Goal: Information Seeking & Learning: Learn about a topic

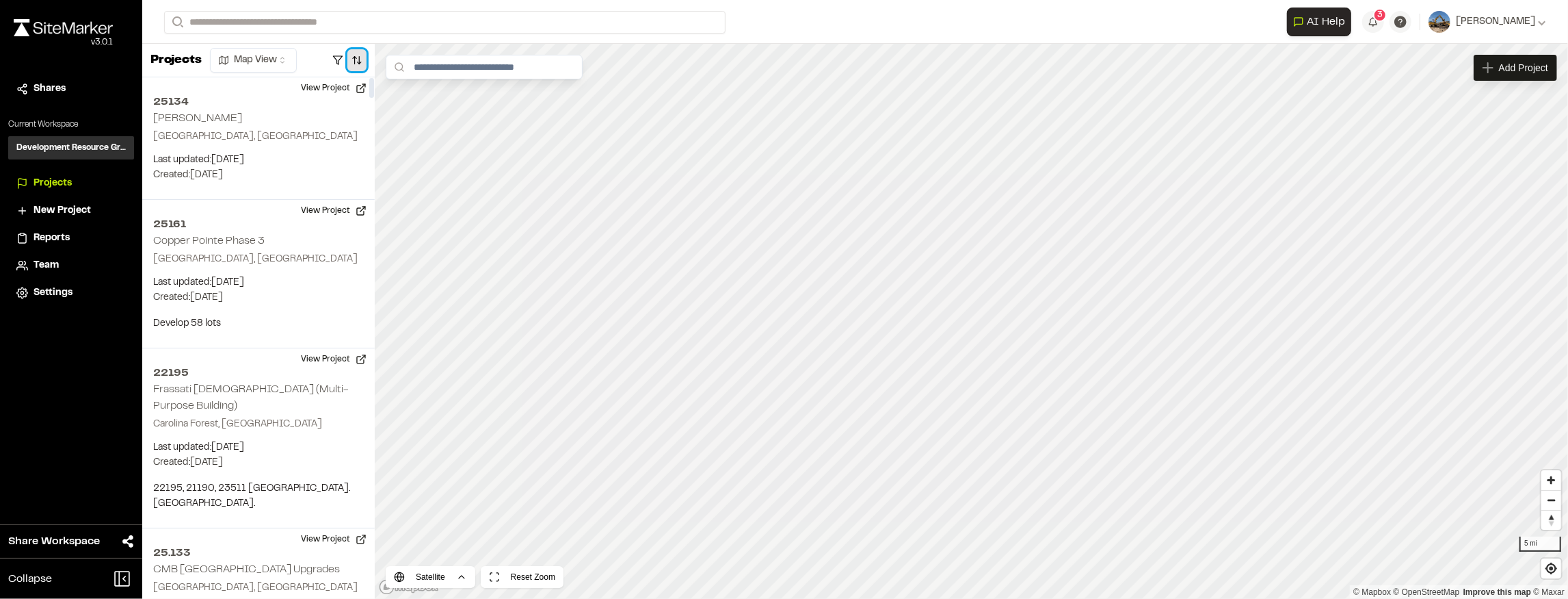
click at [353, 60] on button "button" at bounding box center [357, 60] width 19 height 22
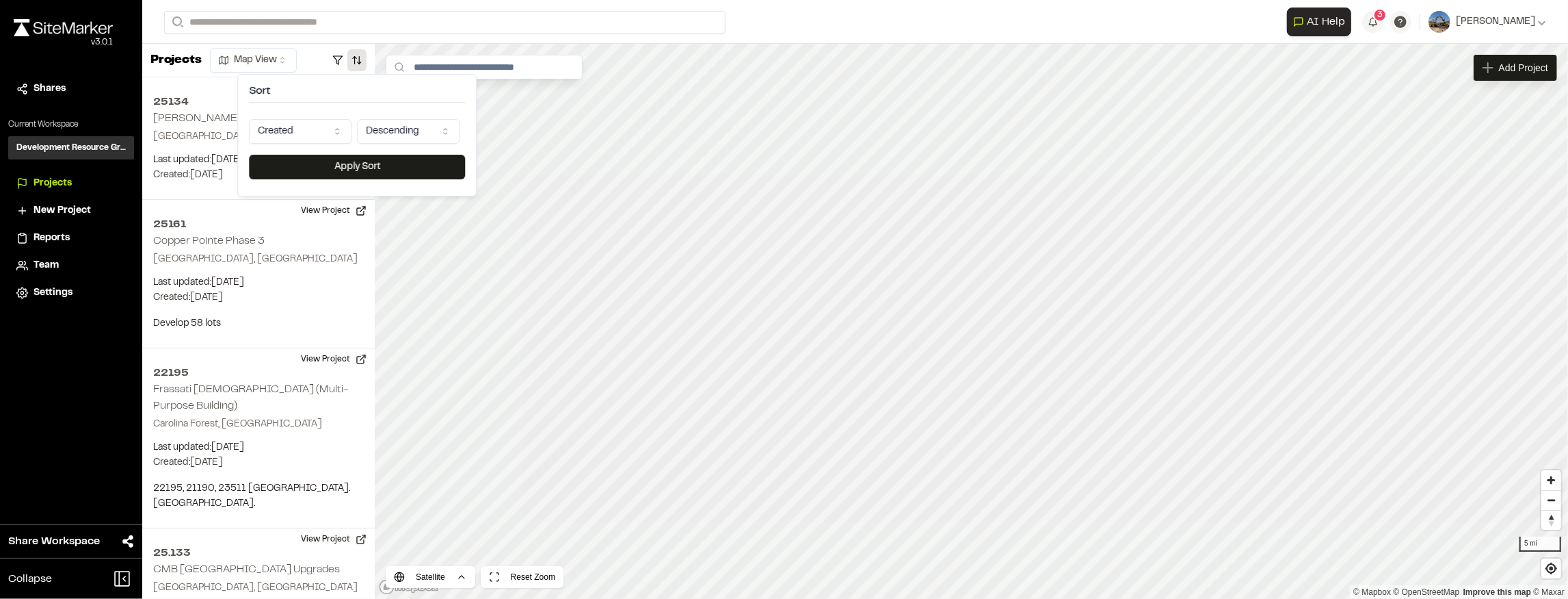
click at [319, 137] on html "Close sidebar v 3.0.1 Shares Current Workspace Development Resource Group DR Pr…" at bounding box center [784, 299] width 1568 height 599
click at [316, 160] on button "Apply Sort" at bounding box center [356, 166] width 216 height 24
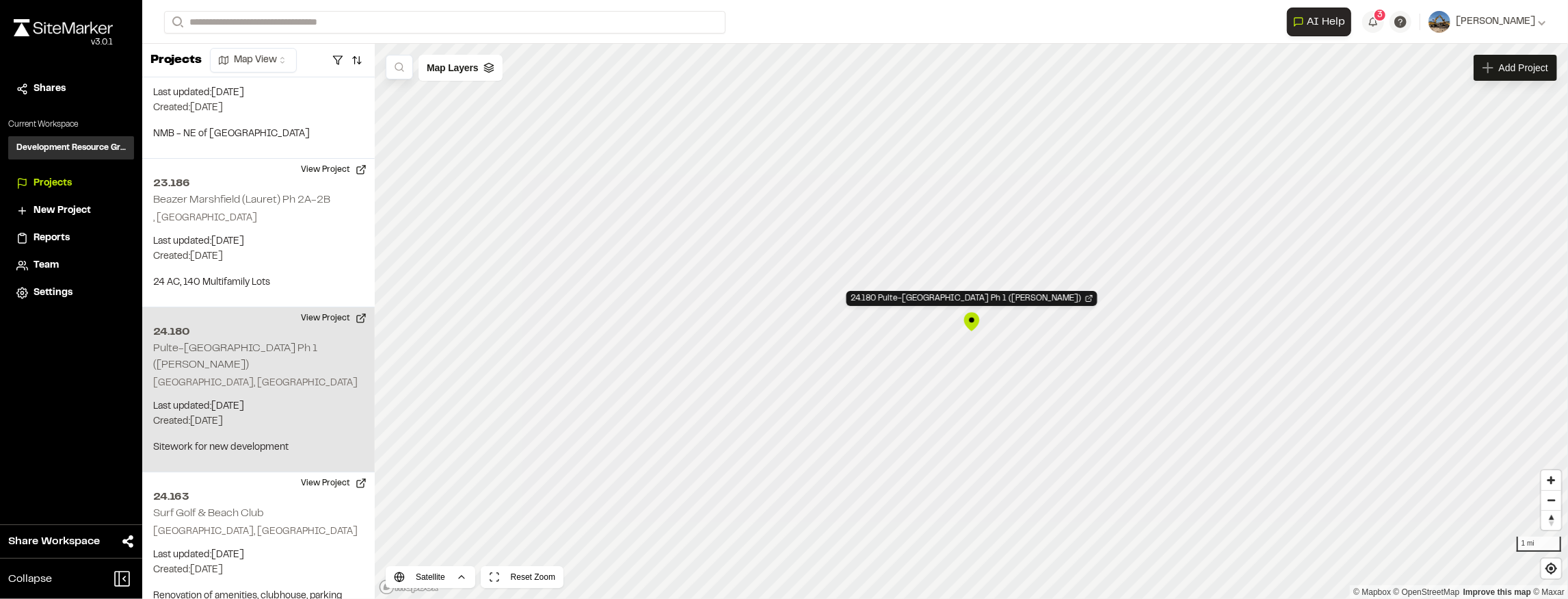
scroll to position [5095, 0]
click at [970, 319] on div "24.180 Pulte-Marshwood Landing Ph 1 (McMullen)" at bounding box center [972, 322] width 21 height 21
click at [972, 319] on div "24.180 Pulte-Marshwood Landing Ph 1 (McMullen)" at bounding box center [972, 322] width 21 height 21
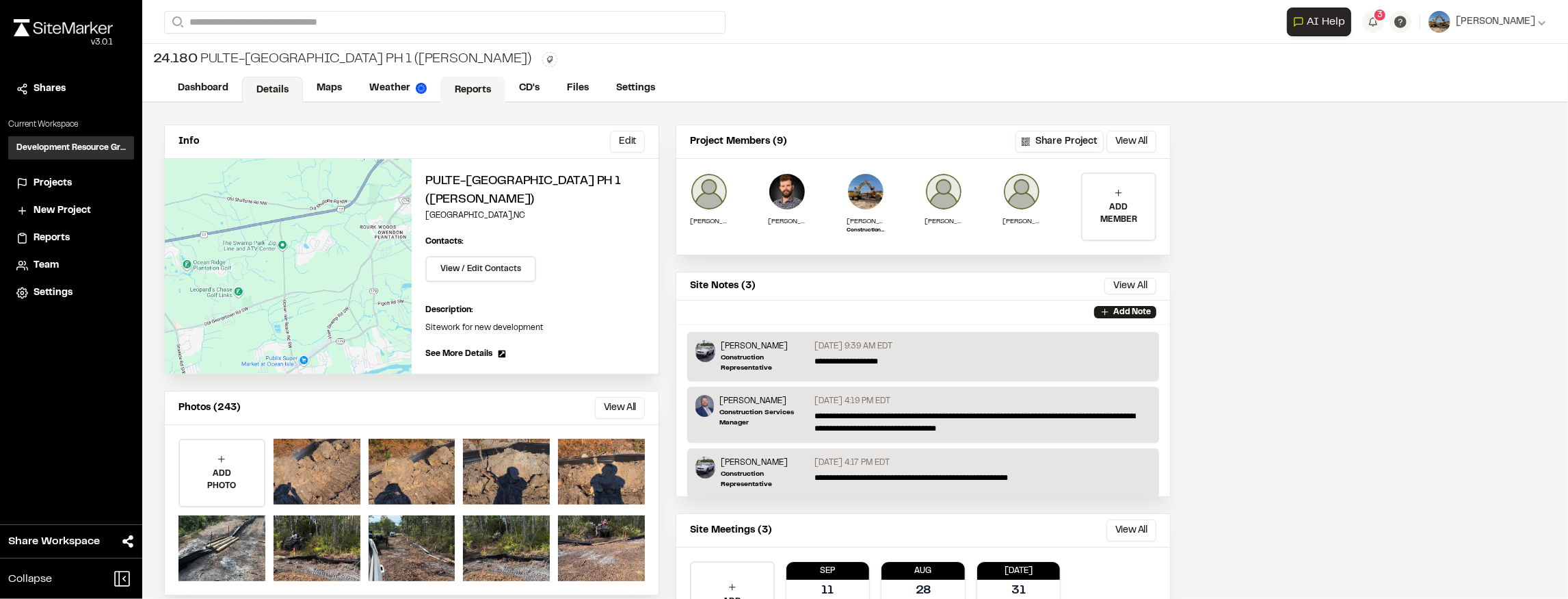
click at [489, 89] on link "Reports" at bounding box center [472, 89] width 65 height 26
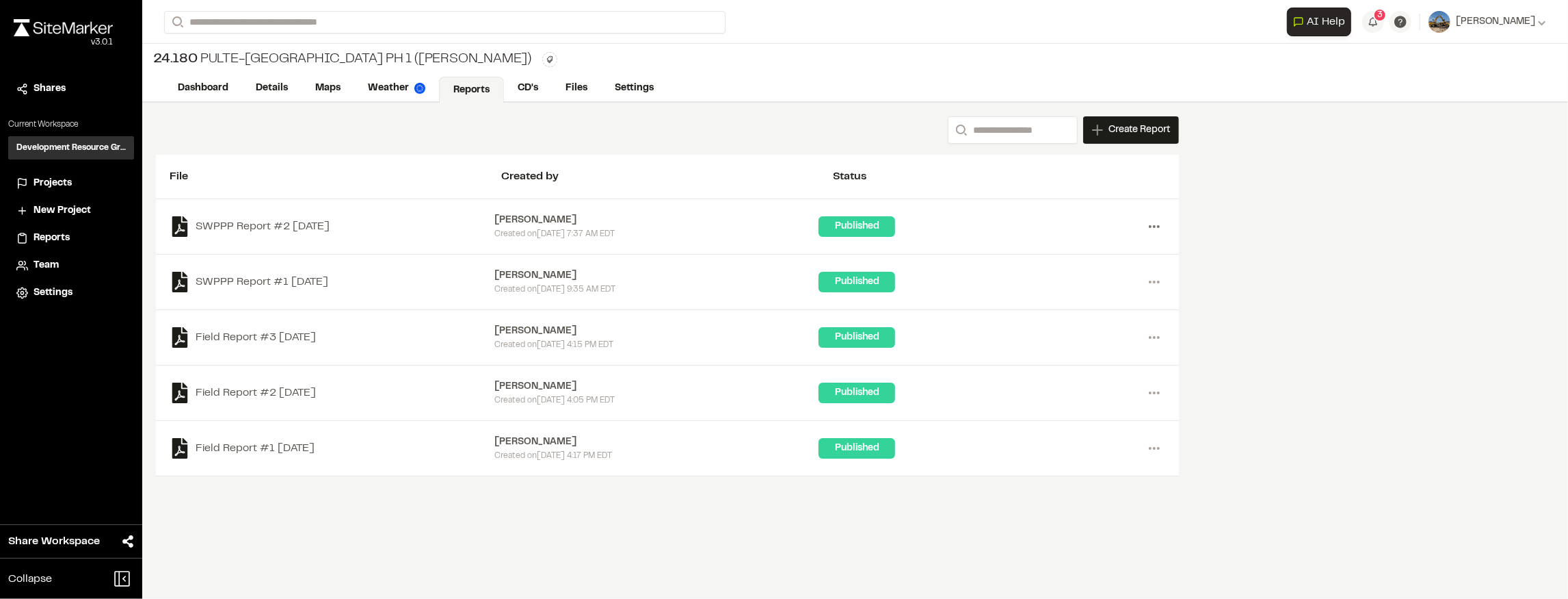
click at [1151, 224] on icon at bounding box center [1154, 226] width 22 height 22
click at [1081, 251] on link "View" at bounding box center [1105, 256] width 119 height 21
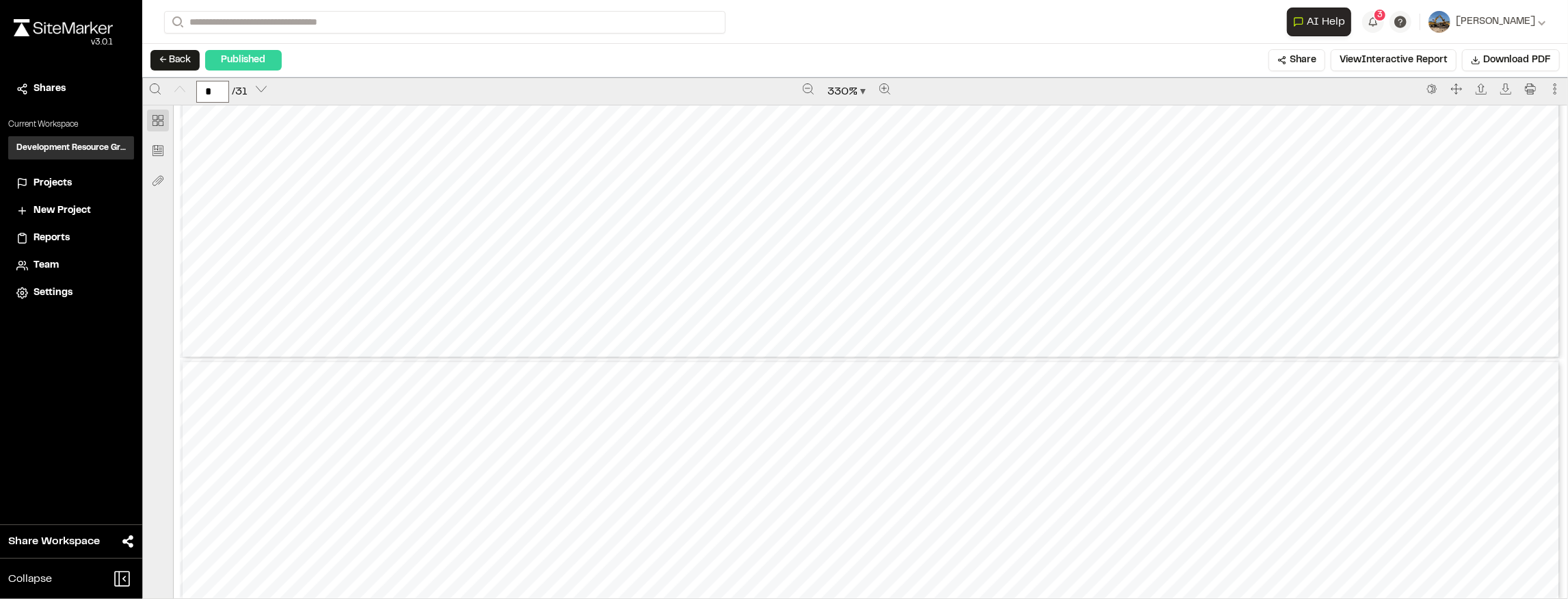
scroll to position [1550, 0]
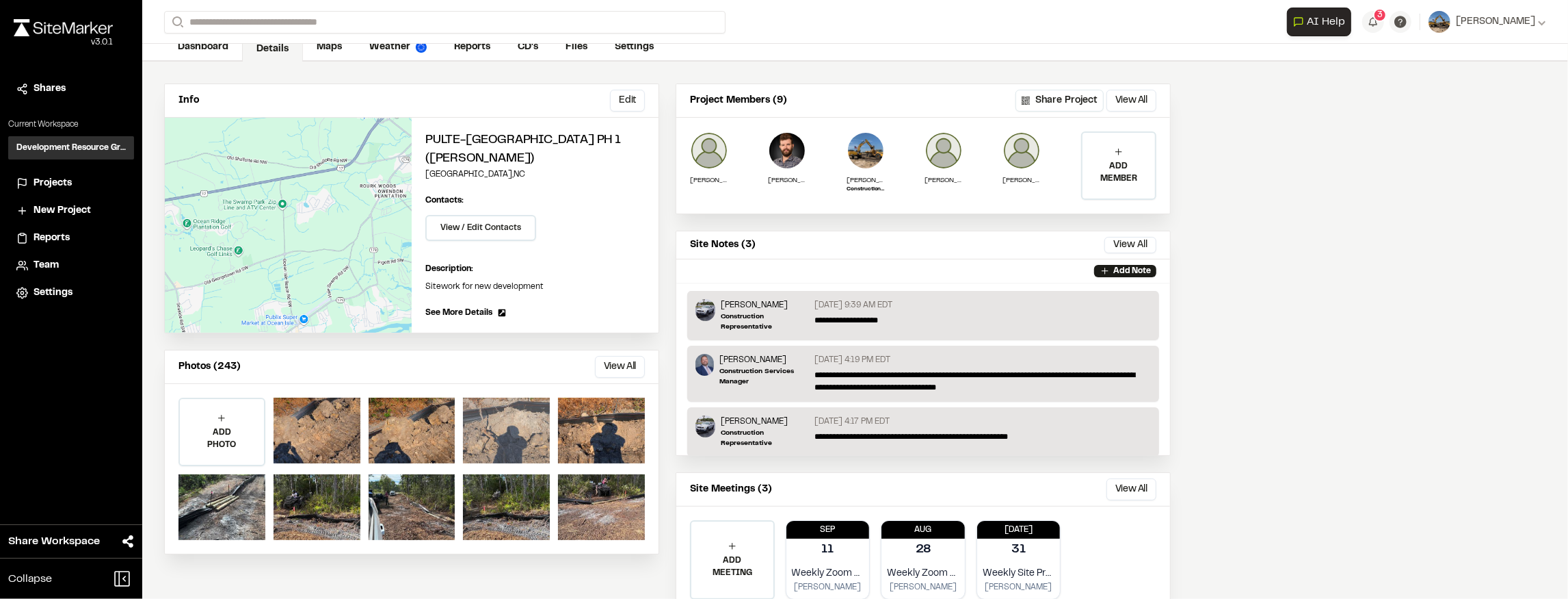
scroll to position [82, 0]
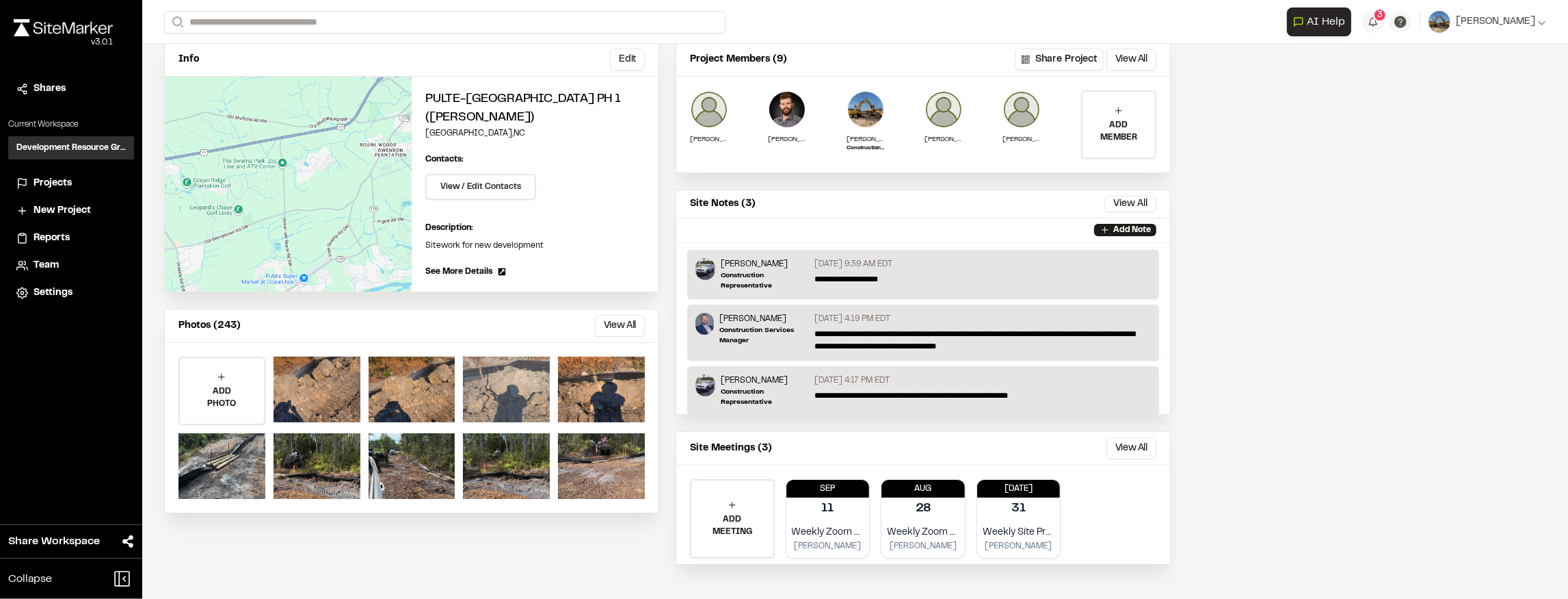
click at [530, 388] on div at bounding box center [506, 389] width 87 height 66
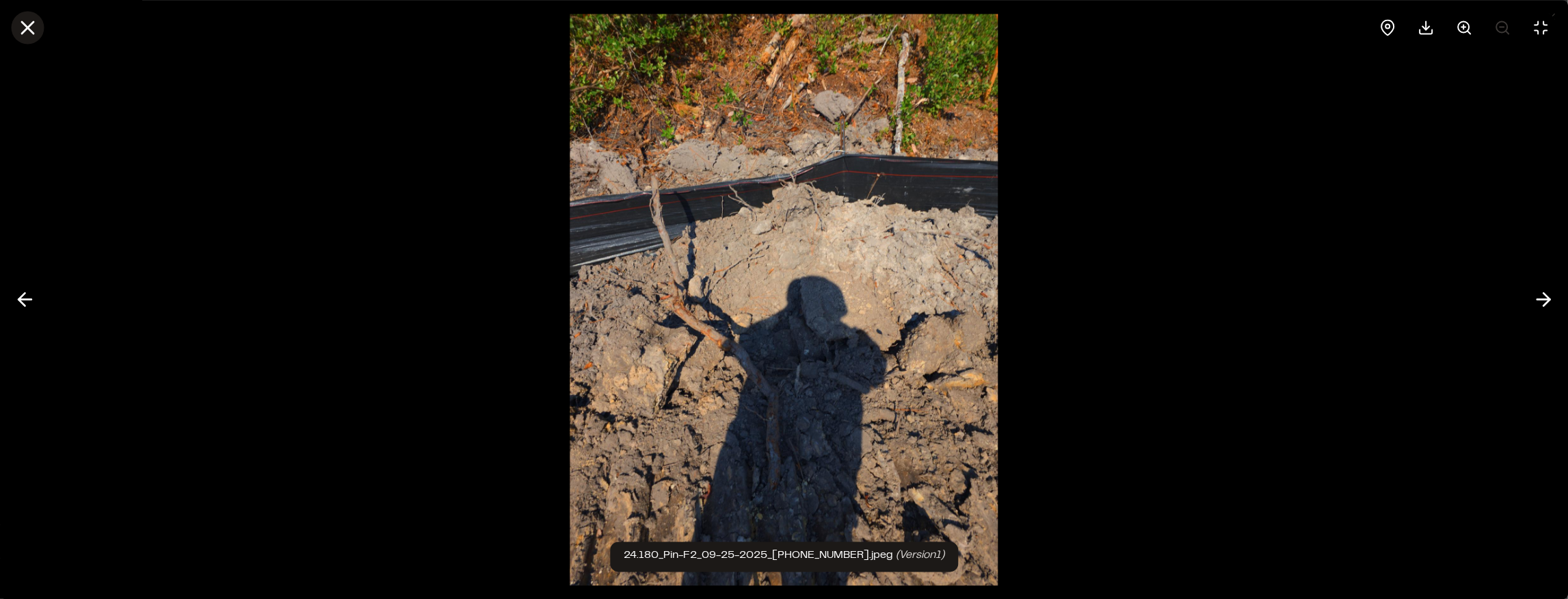
click at [23, 29] on icon at bounding box center [27, 27] width 23 height 23
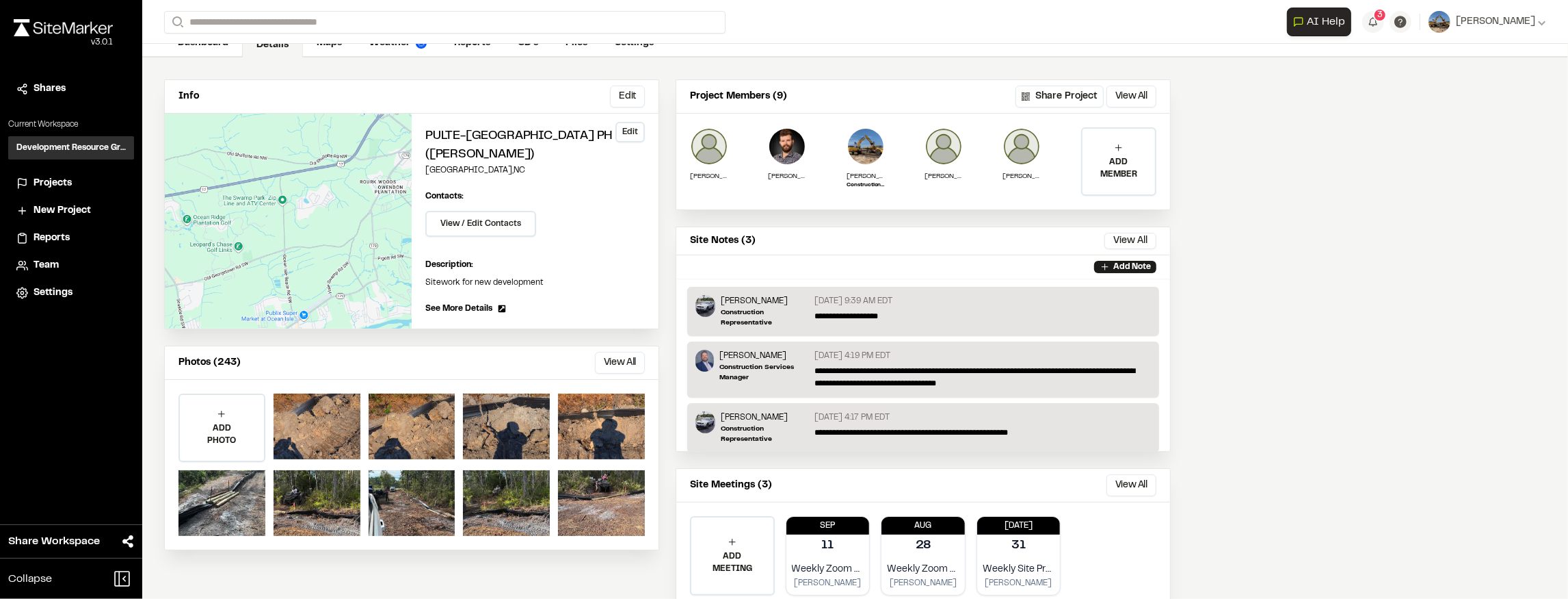
scroll to position [0, 0]
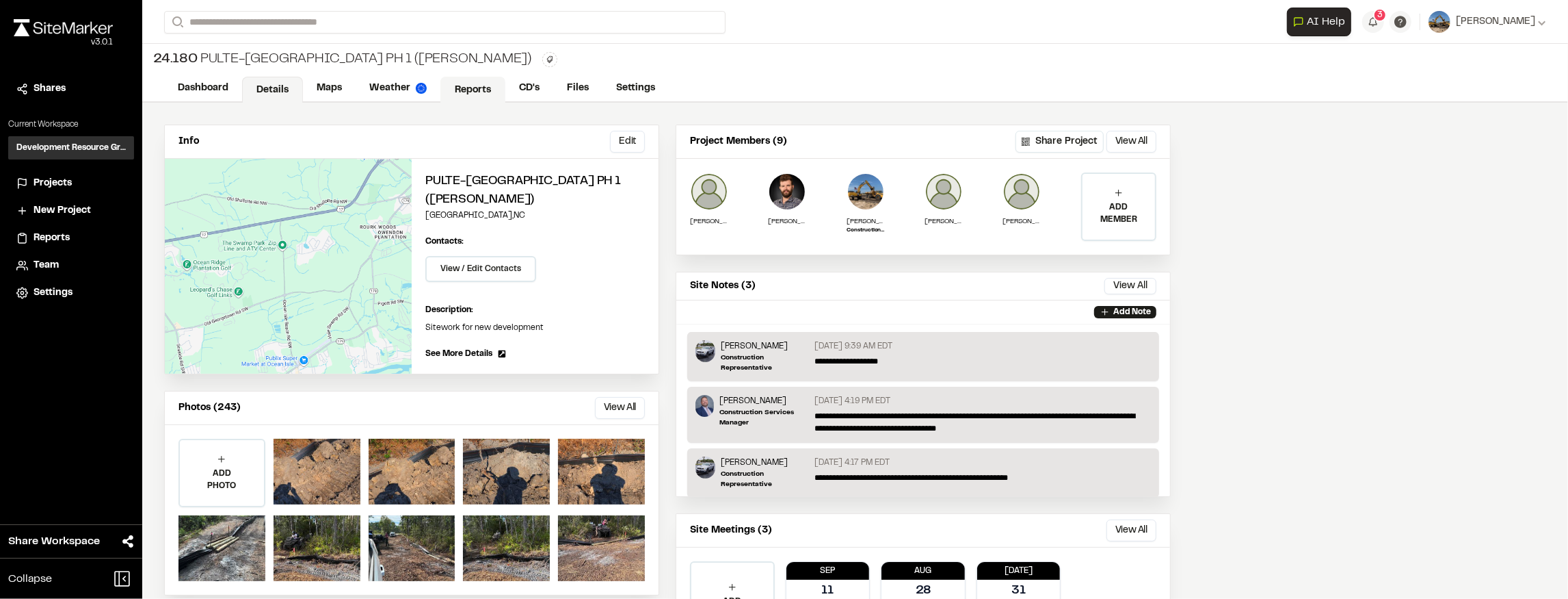
click at [471, 89] on link "Reports" at bounding box center [472, 89] width 65 height 26
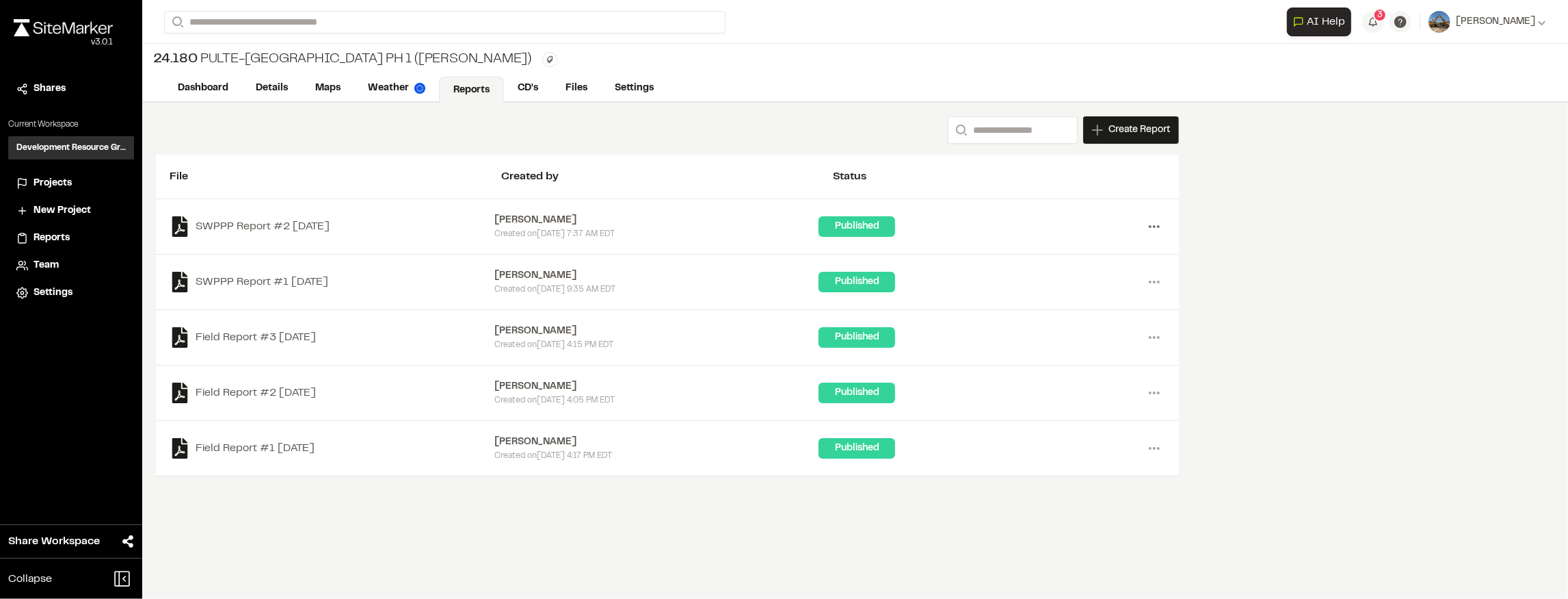
click at [1155, 223] on icon at bounding box center [1154, 226] width 22 height 22
click at [1079, 253] on link "View" at bounding box center [1105, 256] width 119 height 21
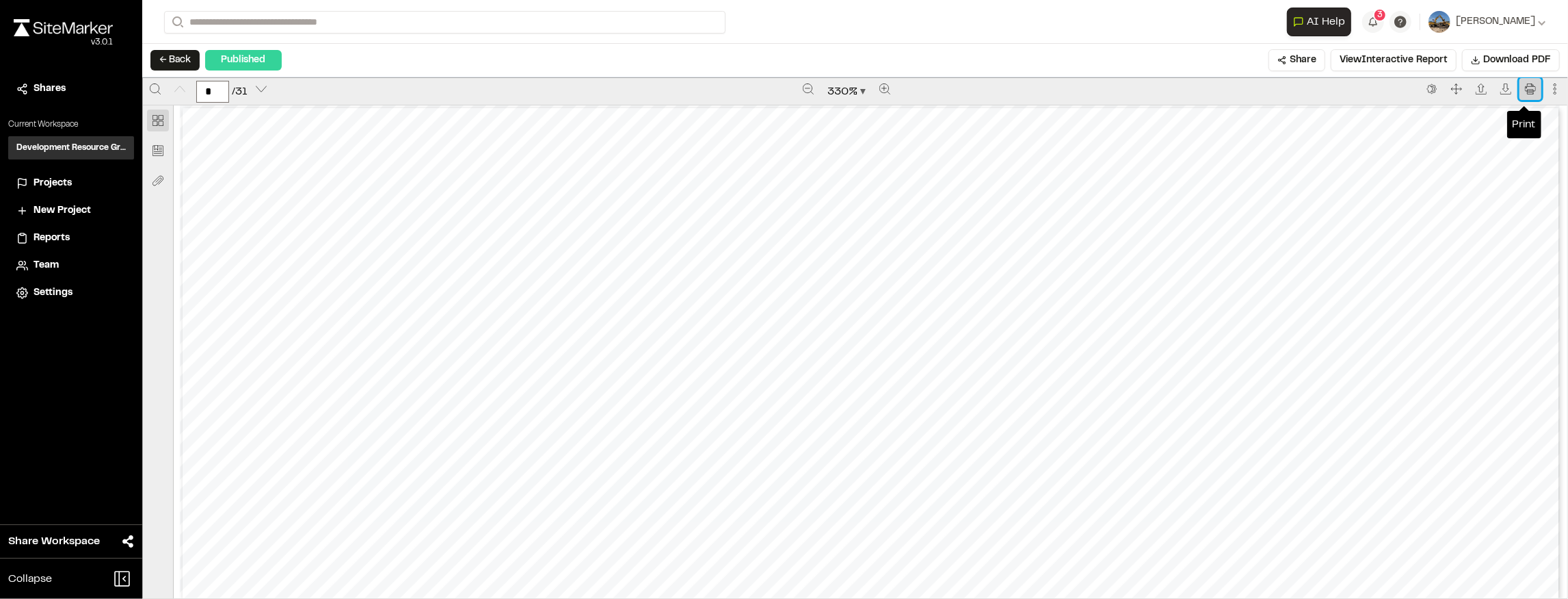
click at [1525, 86] on icon "Print" at bounding box center [1530, 88] width 11 height 11
click at [165, 61] on button "← Back" at bounding box center [175, 61] width 49 height 21
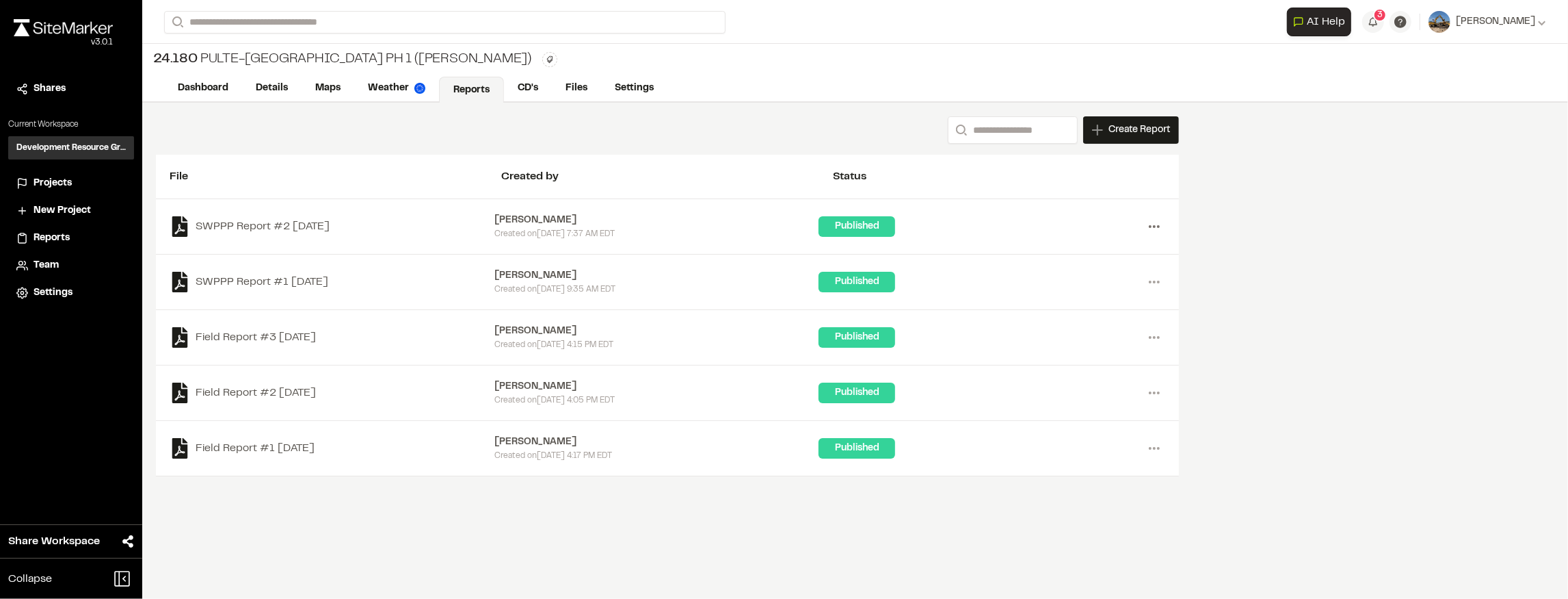
click at [1154, 227] on icon at bounding box center [1154, 226] width 22 height 22
click at [1094, 294] on div "Share" at bounding box center [1105, 296] width 119 height 21
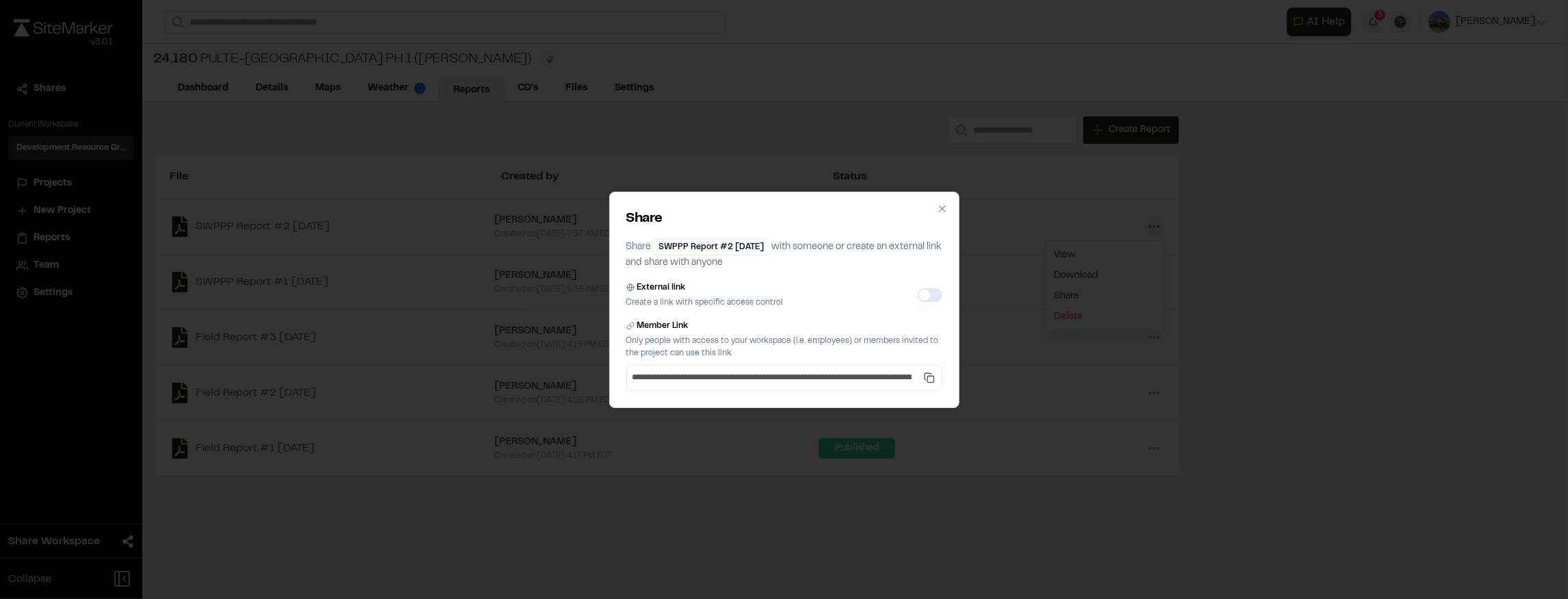
click at [930, 291] on button "External link" at bounding box center [930, 295] width 24 height 14
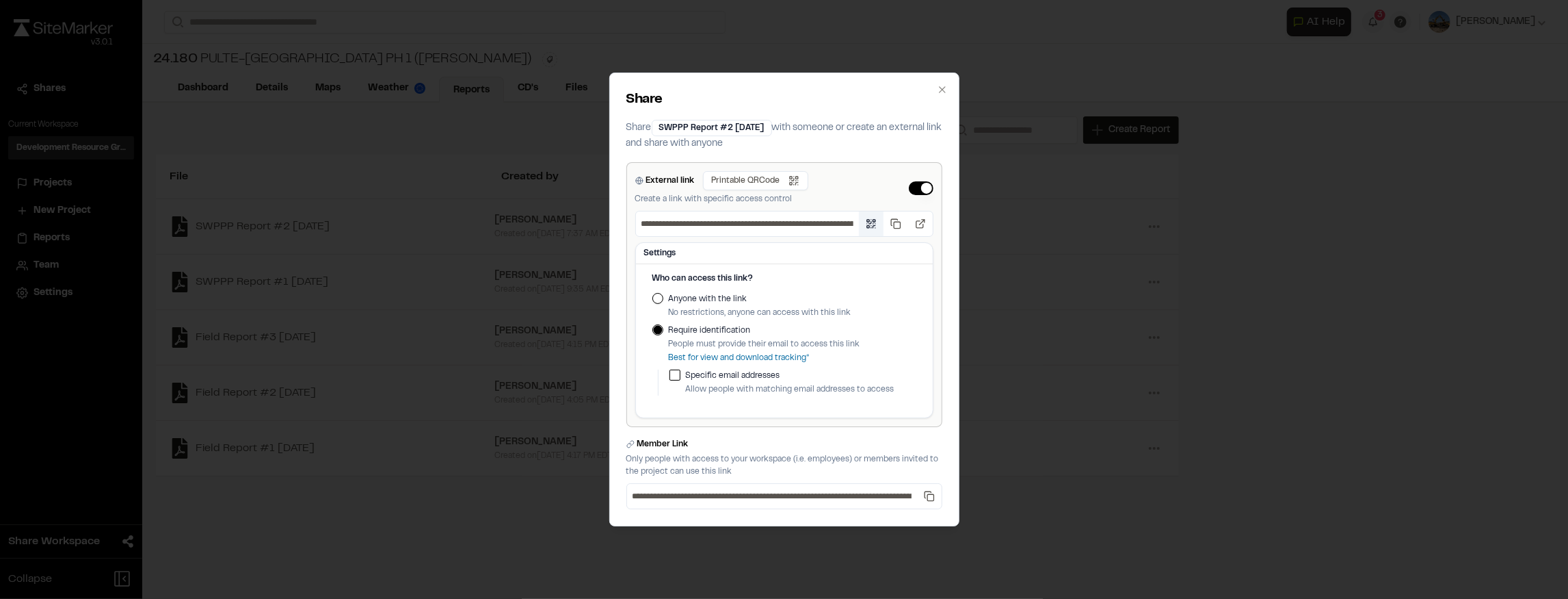
click at [878, 223] on button "Open QR code" at bounding box center [871, 224] width 24 height 24
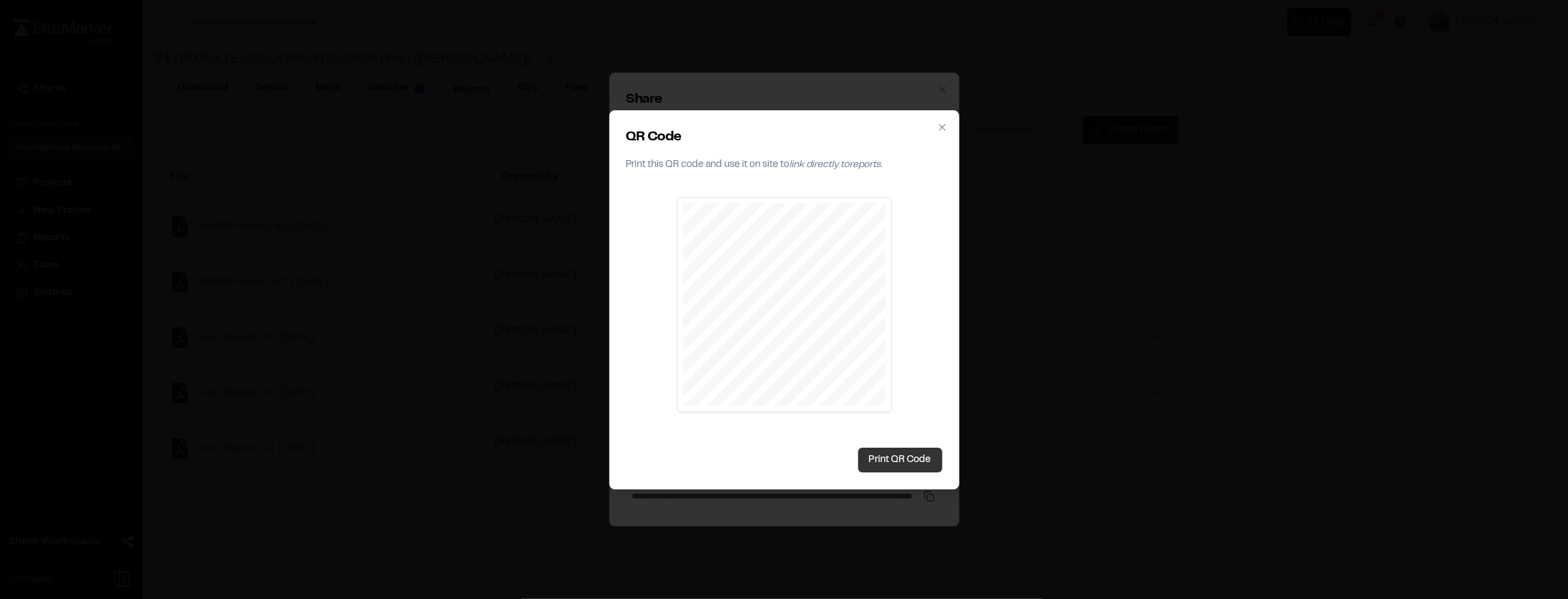
click at [904, 457] on button "Print QR Code" at bounding box center [900, 459] width 84 height 24
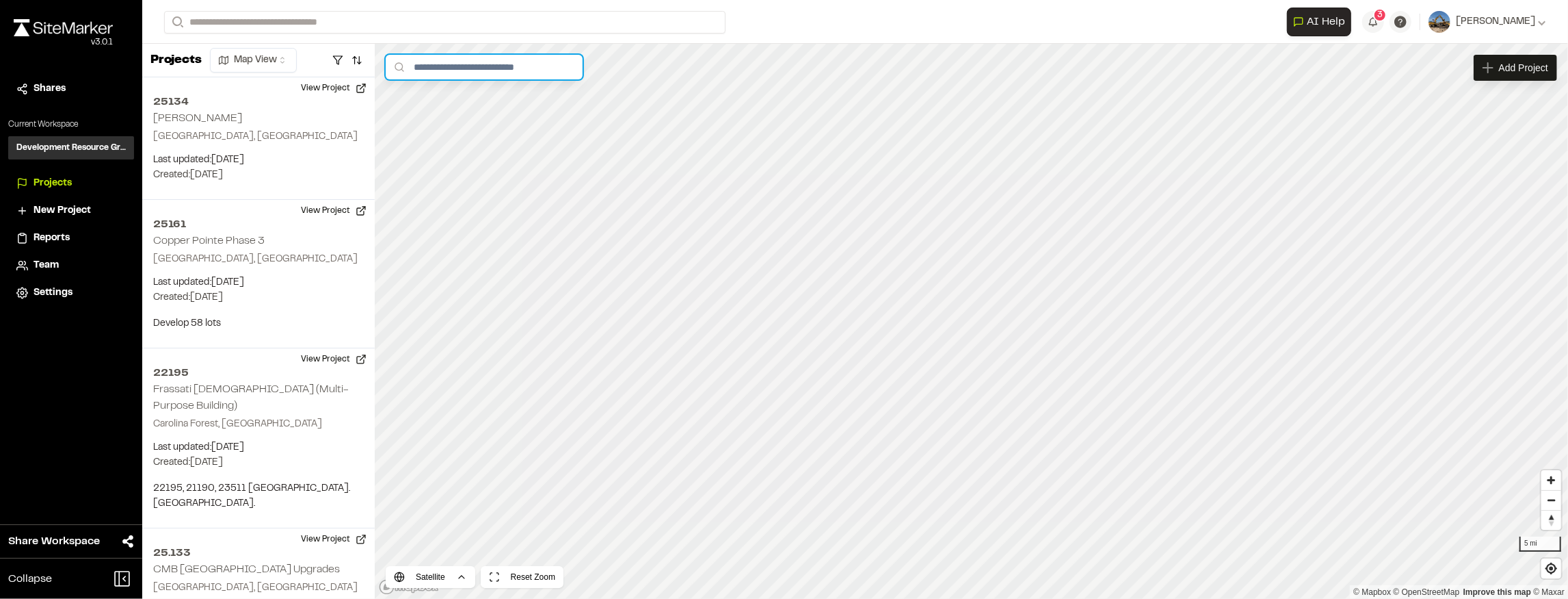
click at [450, 67] on input "text" at bounding box center [483, 67] width 197 height 24
type input "******"
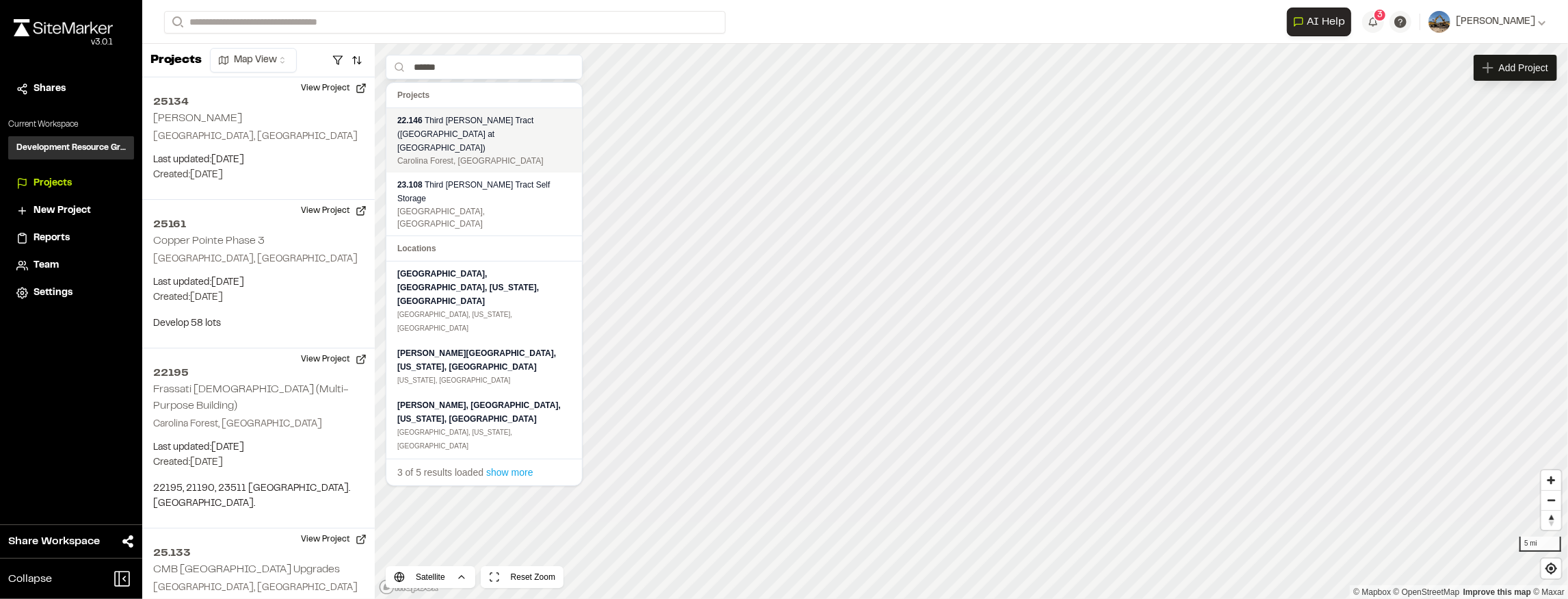
click at [476, 129] on div "22.146 Third Lake - Holmes Tract (Arcadia at Carolina Forest)" at bounding box center [484, 133] width 173 height 41
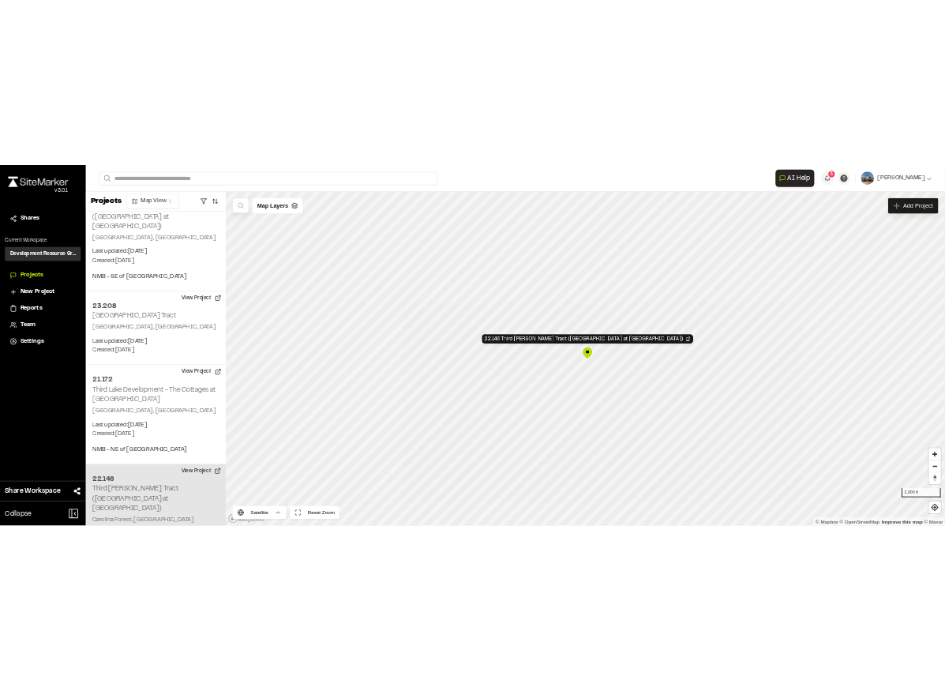
scroll to position [14825, 0]
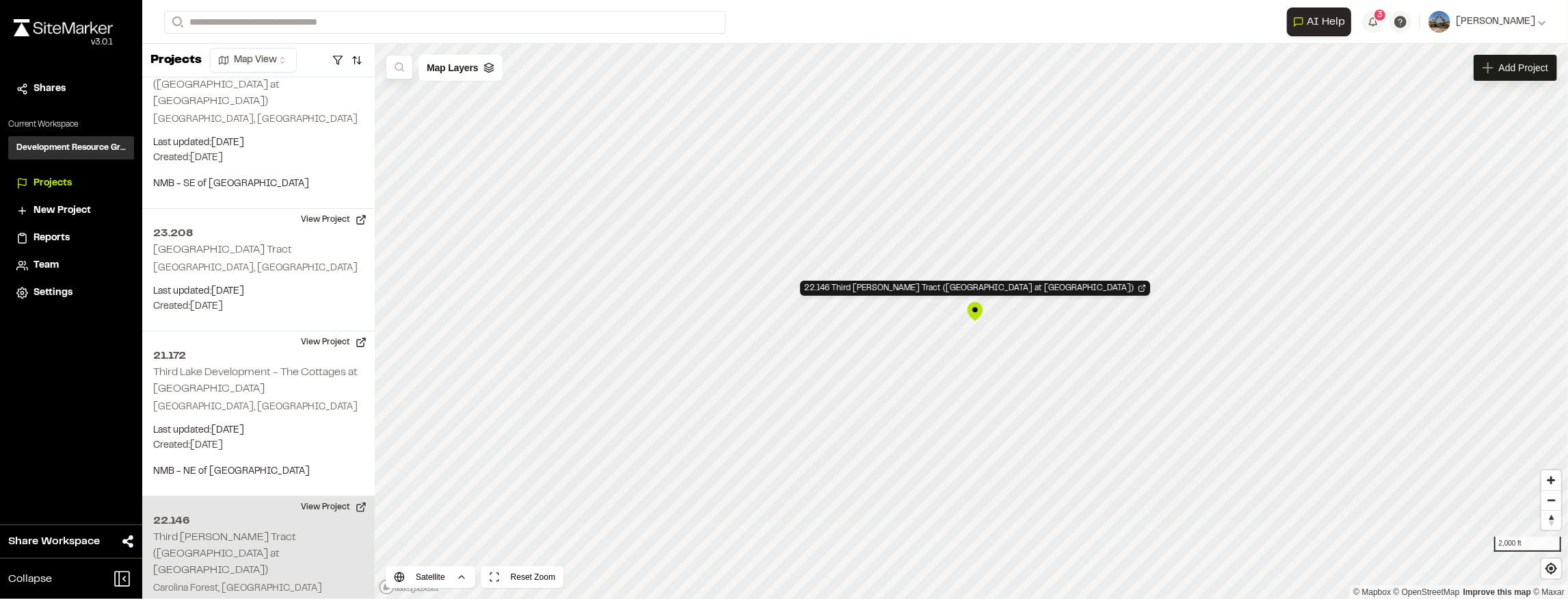
click at [981, 310] on div "22.146 Third Lake - Holmes Tract (Arcadia at Carolina Forest)" at bounding box center [975, 311] width 21 height 21
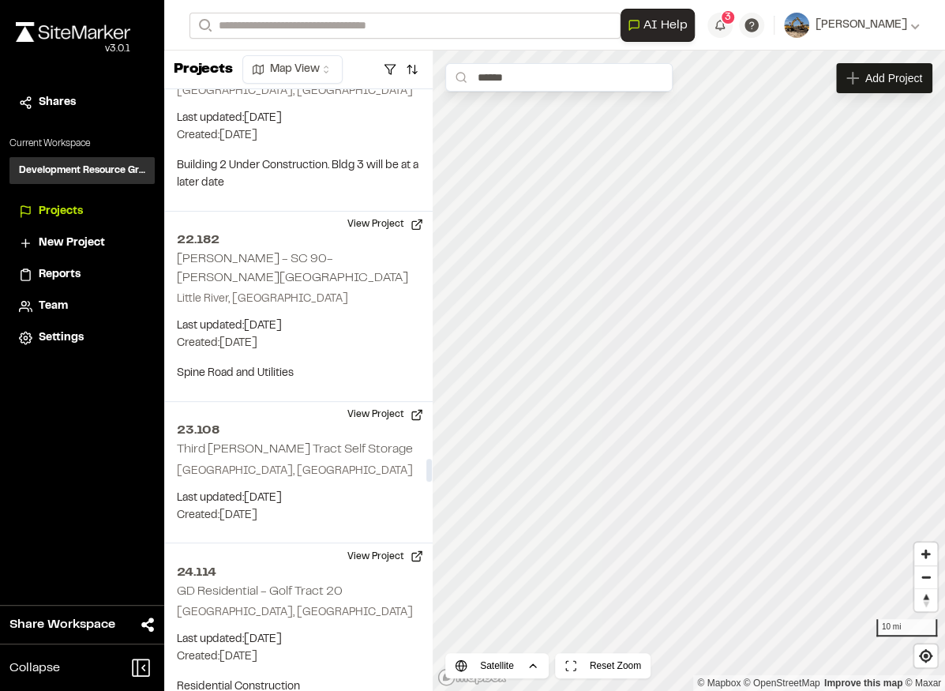
scroll to position [9527, 0]
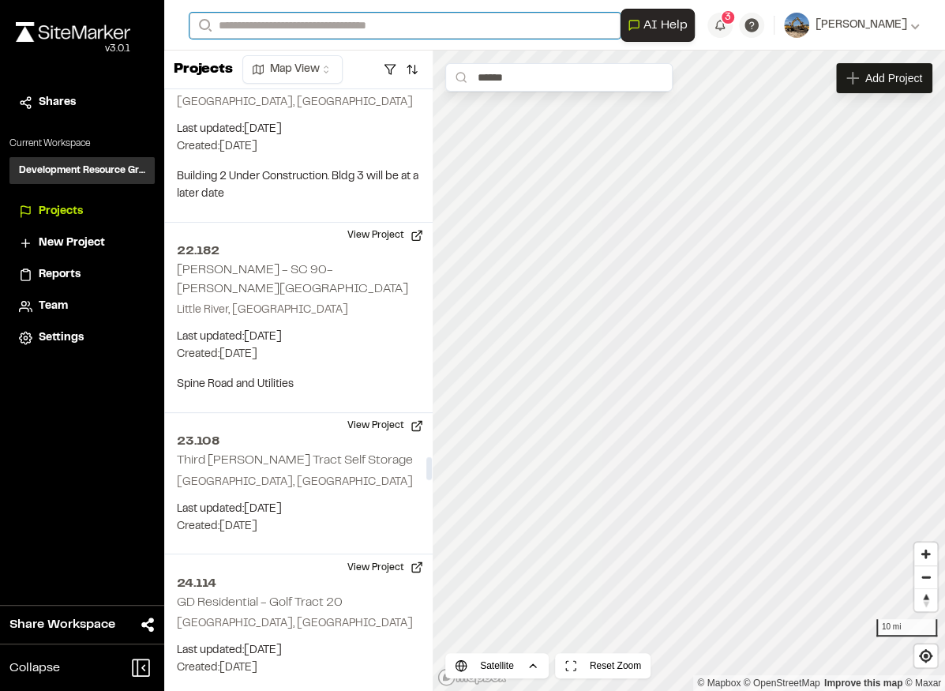
click at [324, 24] on input "Search" at bounding box center [404, 26] width 431 height 26
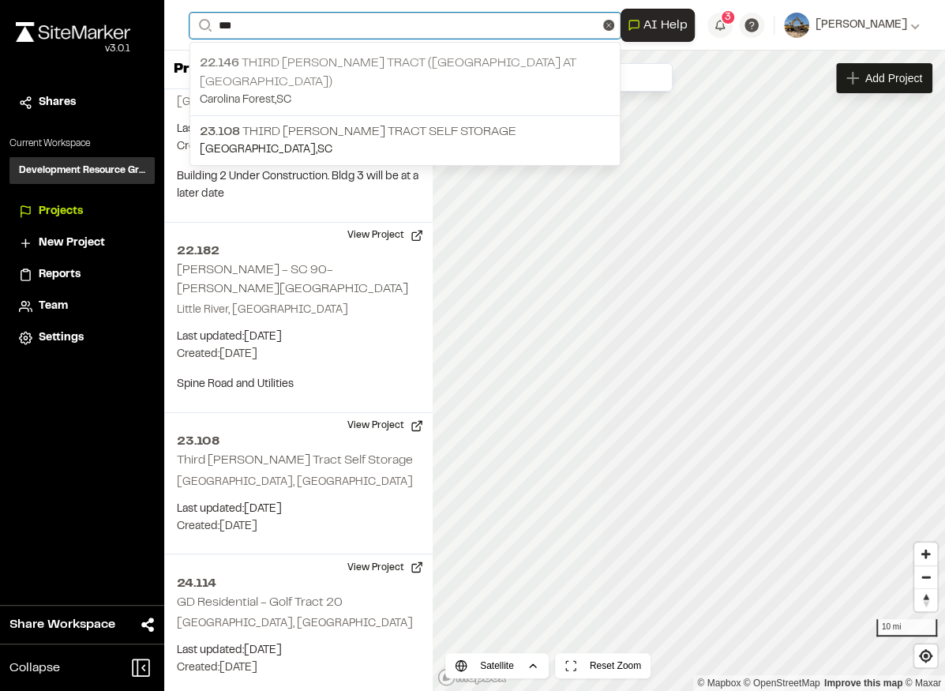
type input "***"
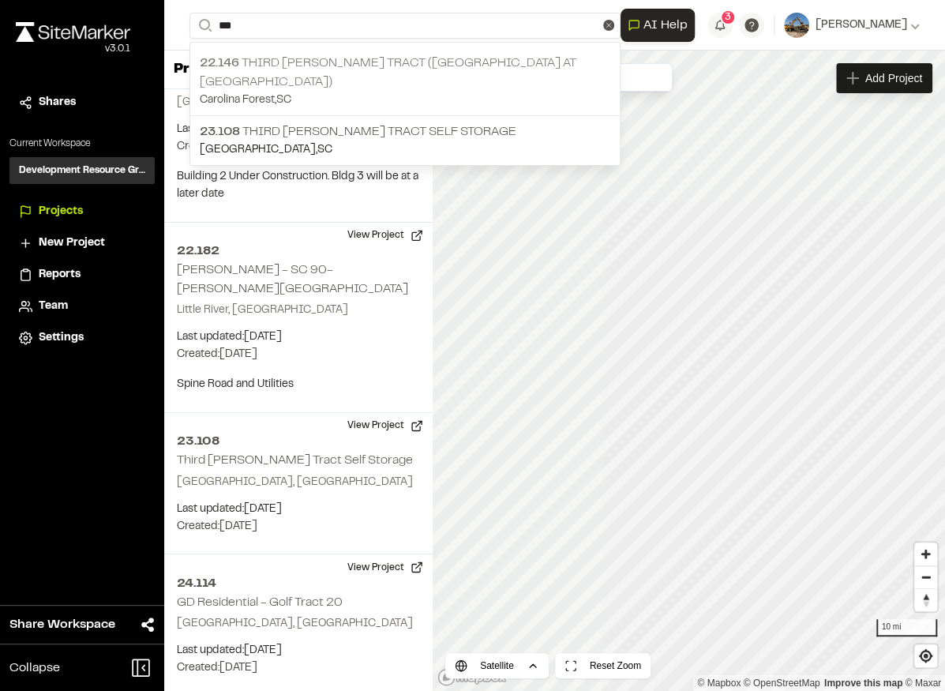
click at [464, 92] on p "Carolina Forest , SC" at bounding box center [405, 100] width 410 height 17
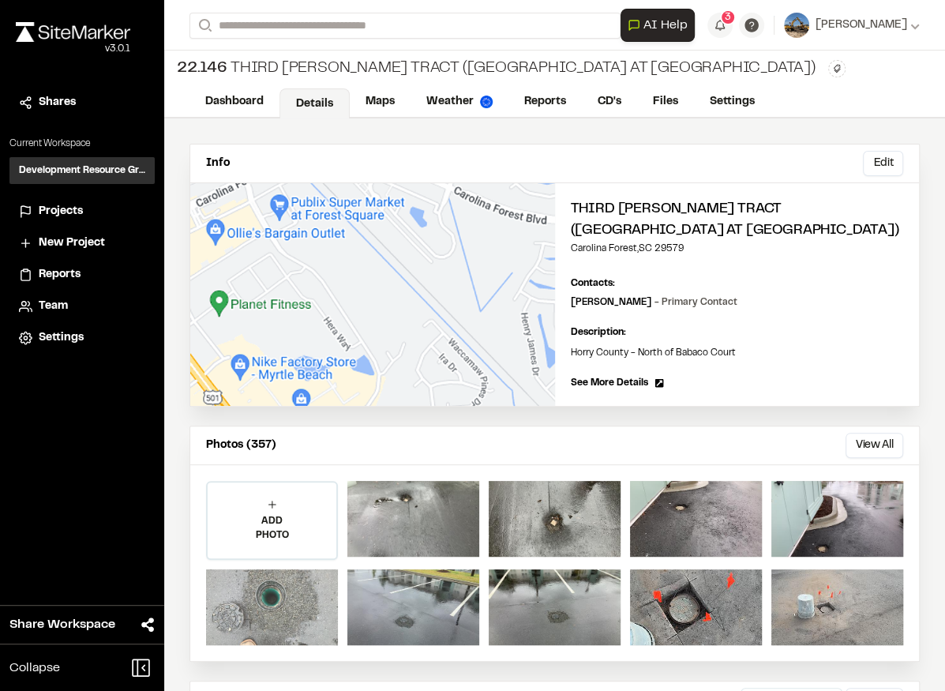
click at [293, 595] on div at bounding box center [272, 607] width 132 height 76
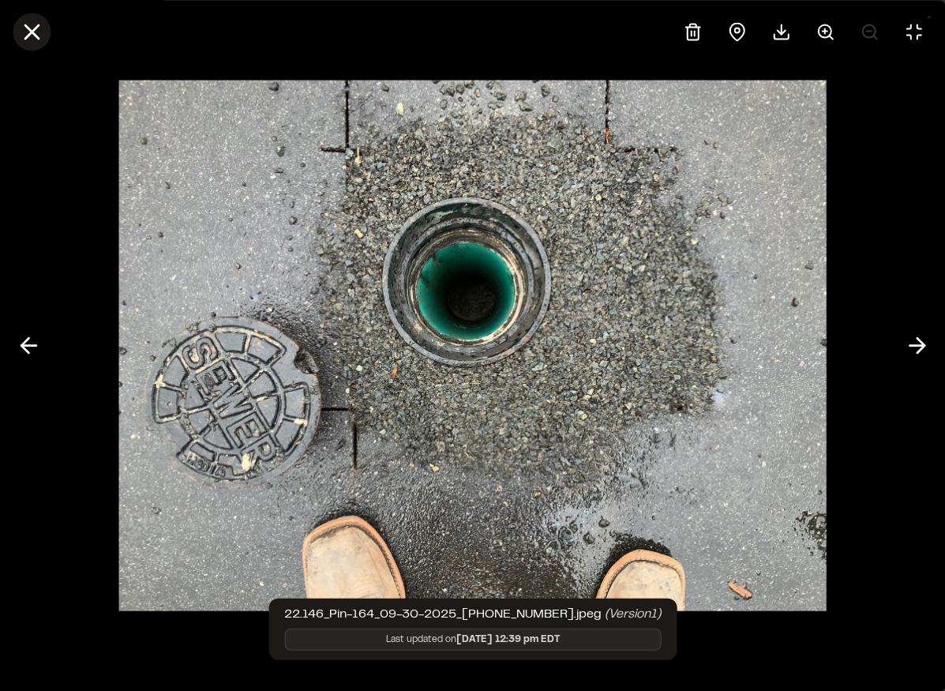
click at [33, 30] on line at bounding box center [31, 31] width 13 height 13
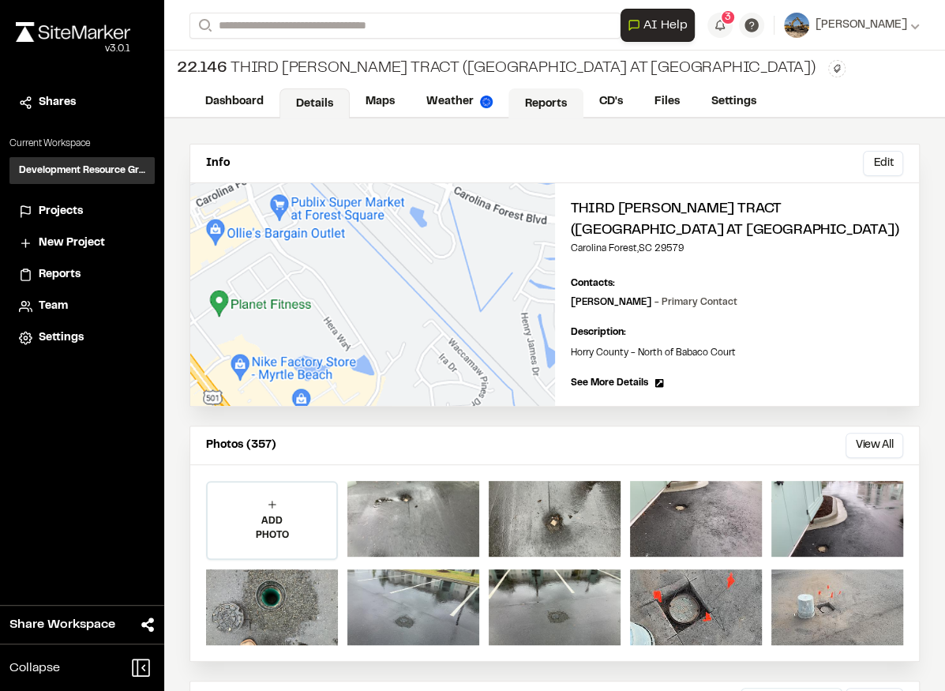
click at [539, 107] on link "Reports" at bounding box center [545, 103] width 75 height 30
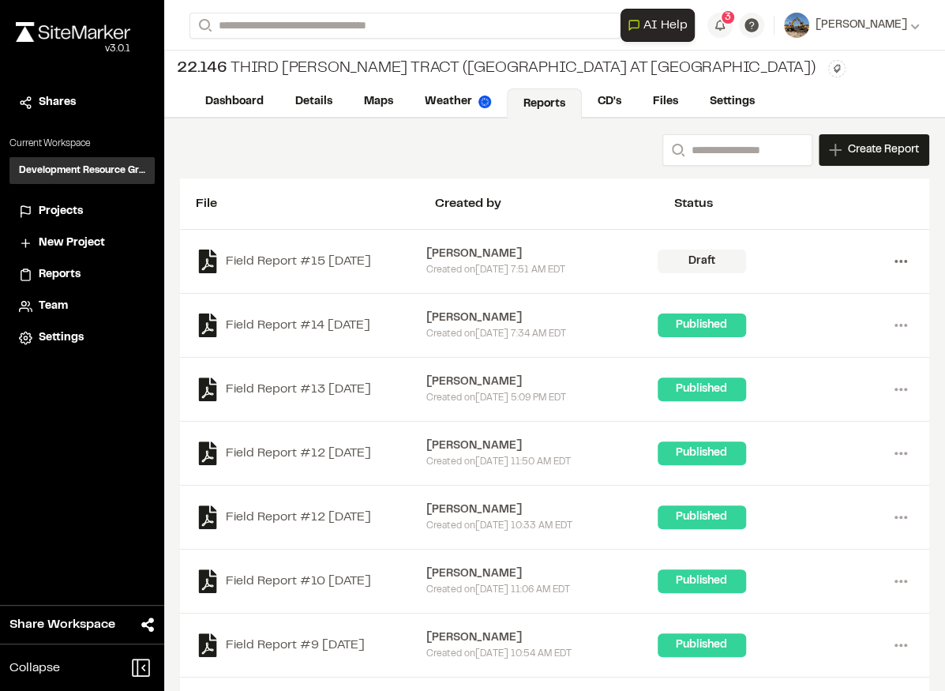
click at [889, 260] on icon at bounding box center [900, 261] width 25 height 25
click at [808, 313] on link "Delete" at bounding box center [843, 318] width 137 height 24
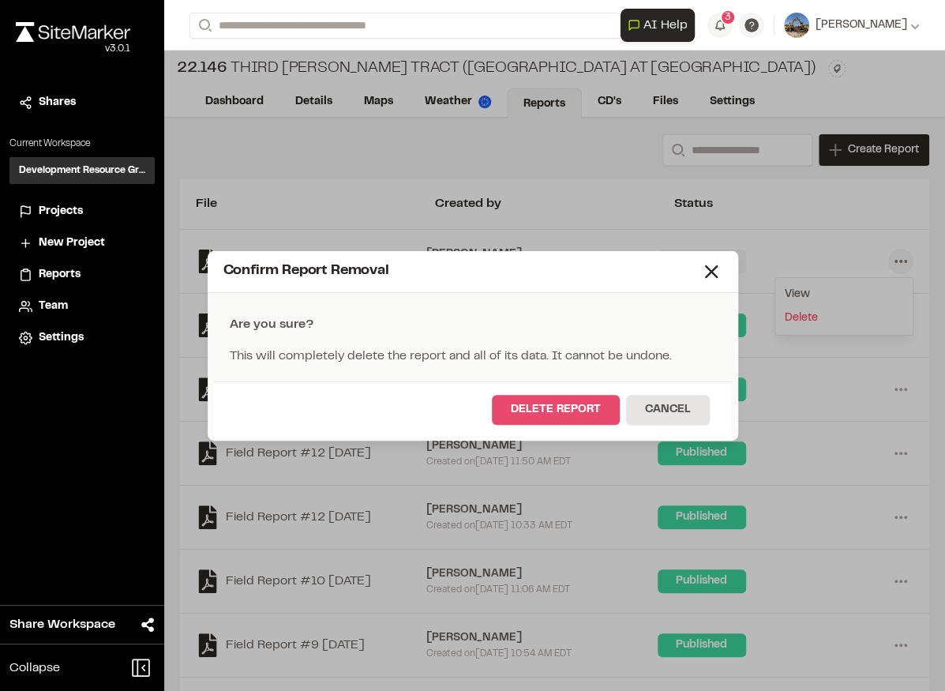
click at [584, 403] on button "Delete Report" at bounding box center [556, 410] width 128 height 30
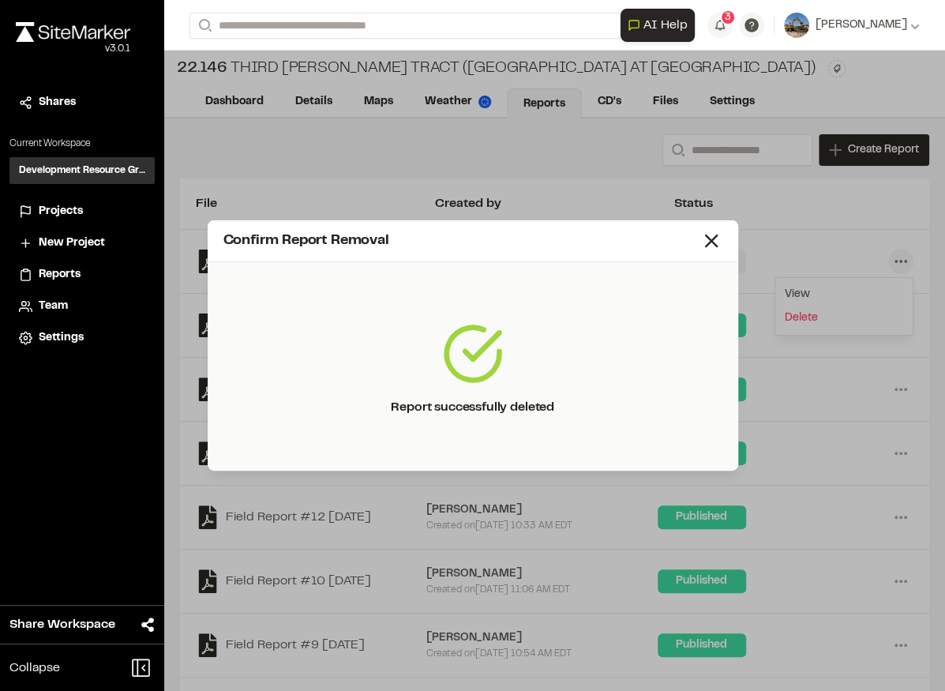
click at [725, 240] on div "Confirm Report Removal" at bounding box center [473, 241] width 530 height 42
click at [715, 245] on line at bounding box center [711, 240] width 11 height 11
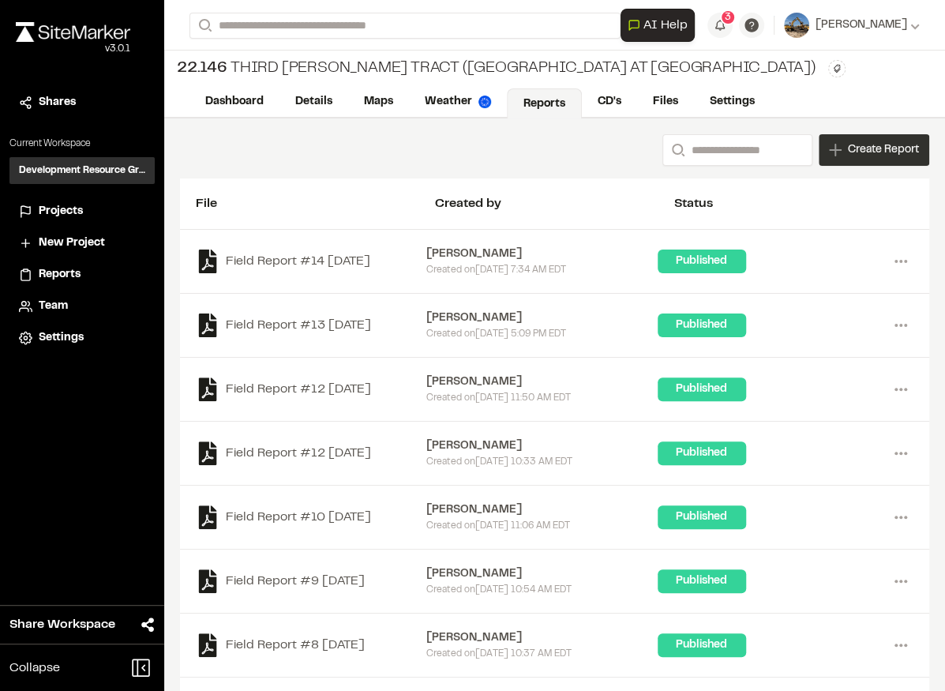
click at [848, 151] on span "Create Report" at bounding box center [883, 149] width 71 height 17
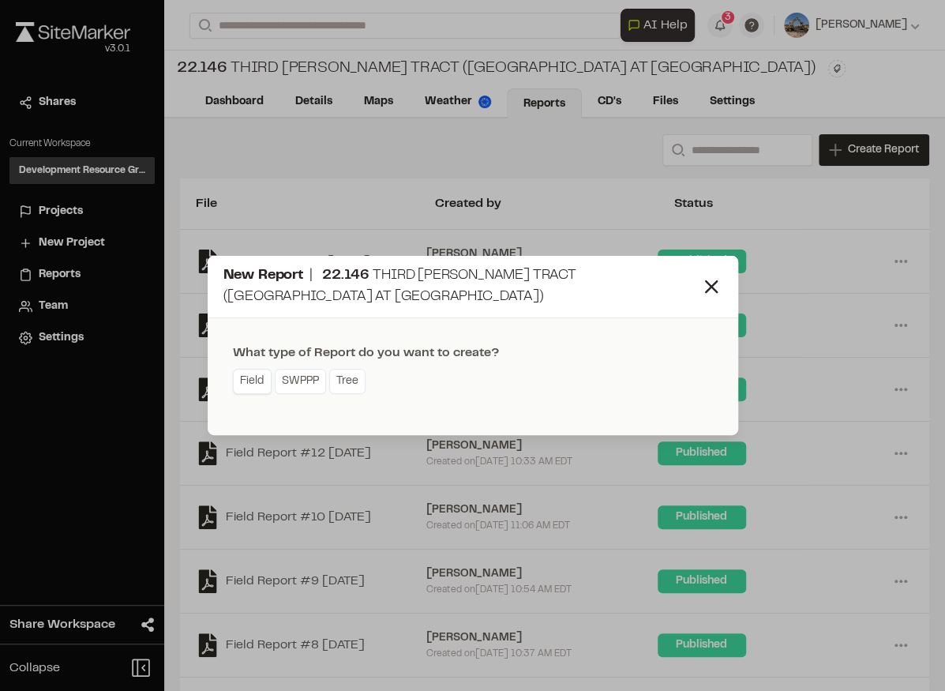
click at [254, 386] on link "Field" at bounding box center [252, 381] width 39 height 25
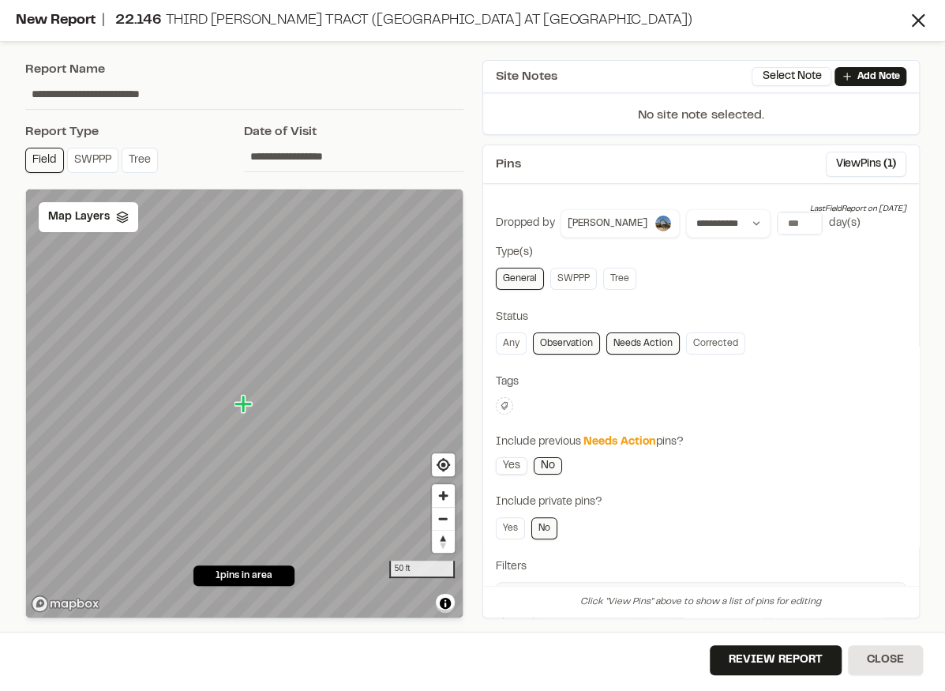
click at [511, 463] on link "Yes" at bounding box center [512, 465] width 32 height 17
click at [69, 219] on span "Map Layers" at bounding box center [79, 216] width 62 height 17
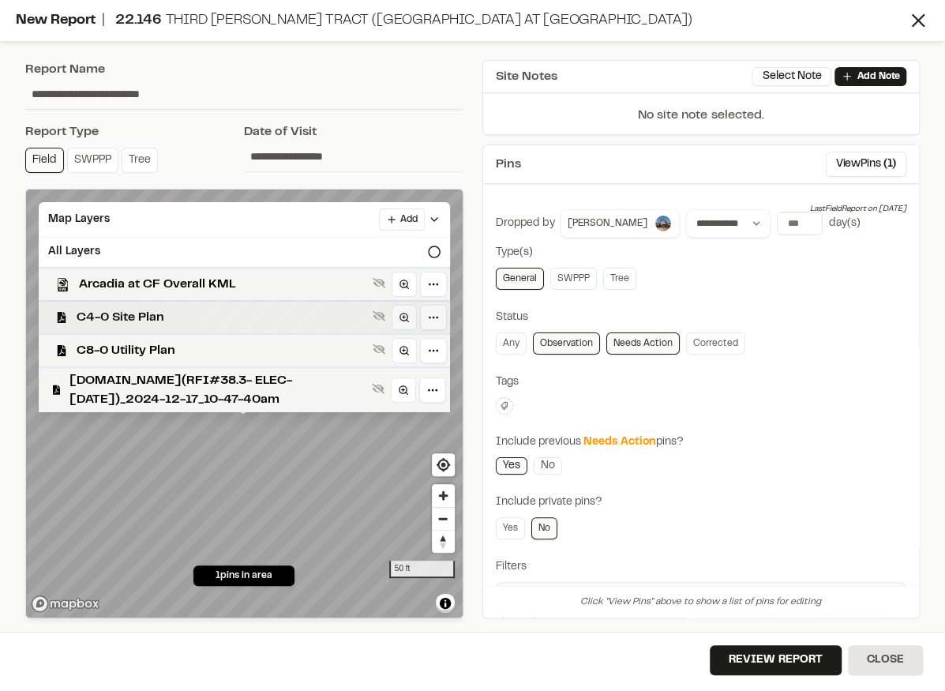
click at [103, 308] on span "C4-0 Site Plan" at bounding box center [222, 317] width 290 height 19
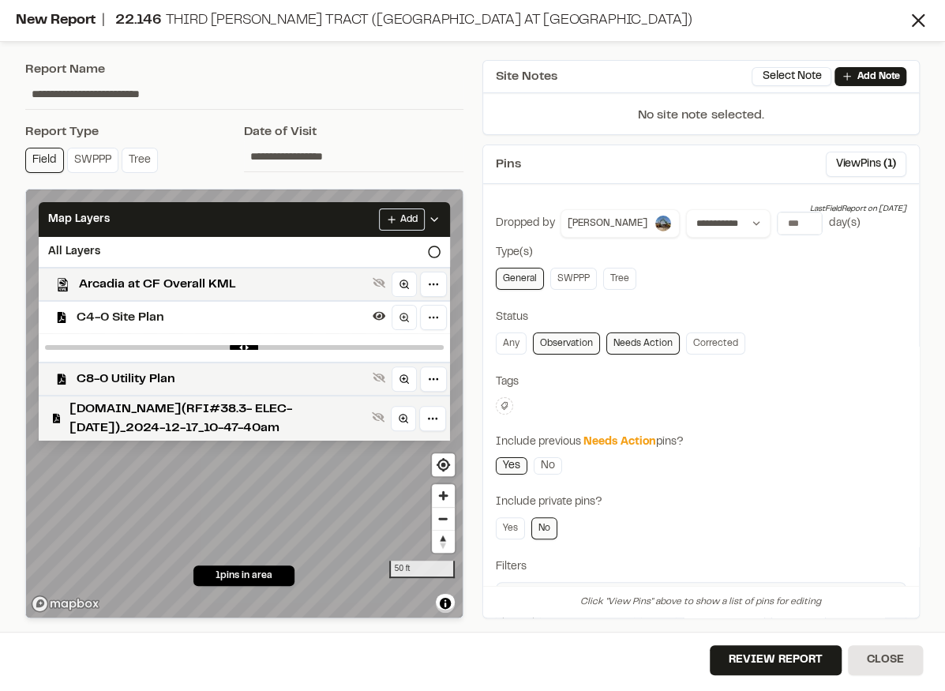
click at [112, 313] on span "C4-0 Site Plan" at bounding box center [222, 317] width 290 height 19
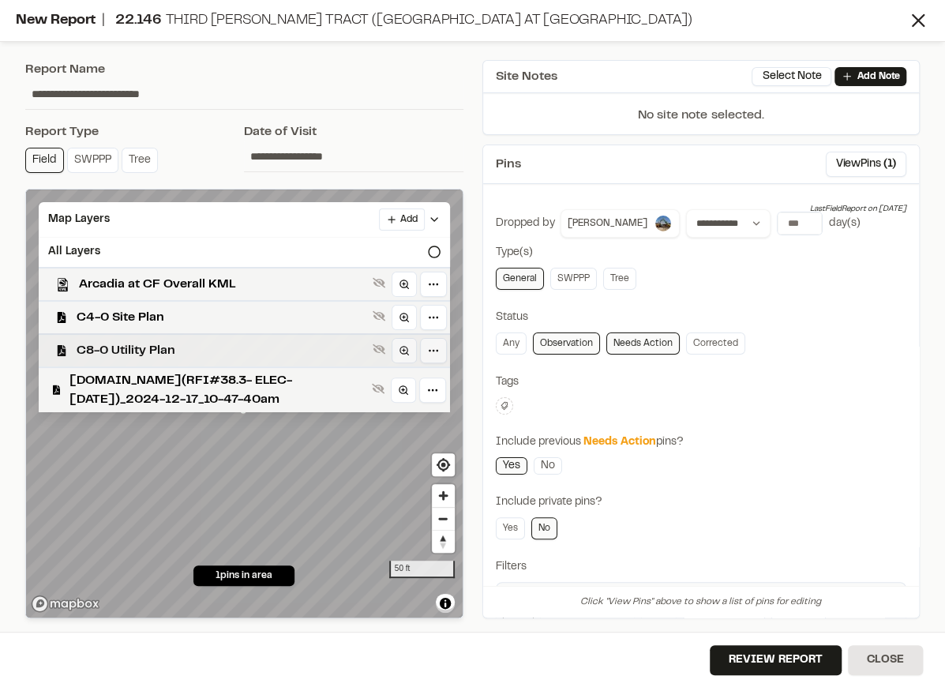
click at [122, 339] on div "C8-0 Utility Plan" at bounding box center [238, 349] width 424 height 33
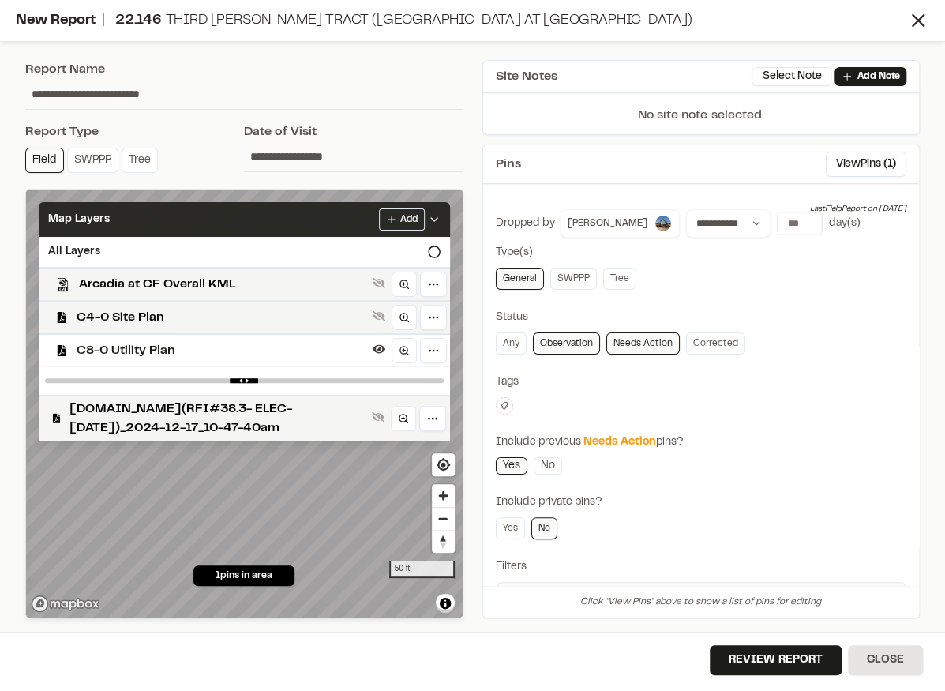
click at [436, 223] on icon at bounding box center [434, 219] width 13 height 13
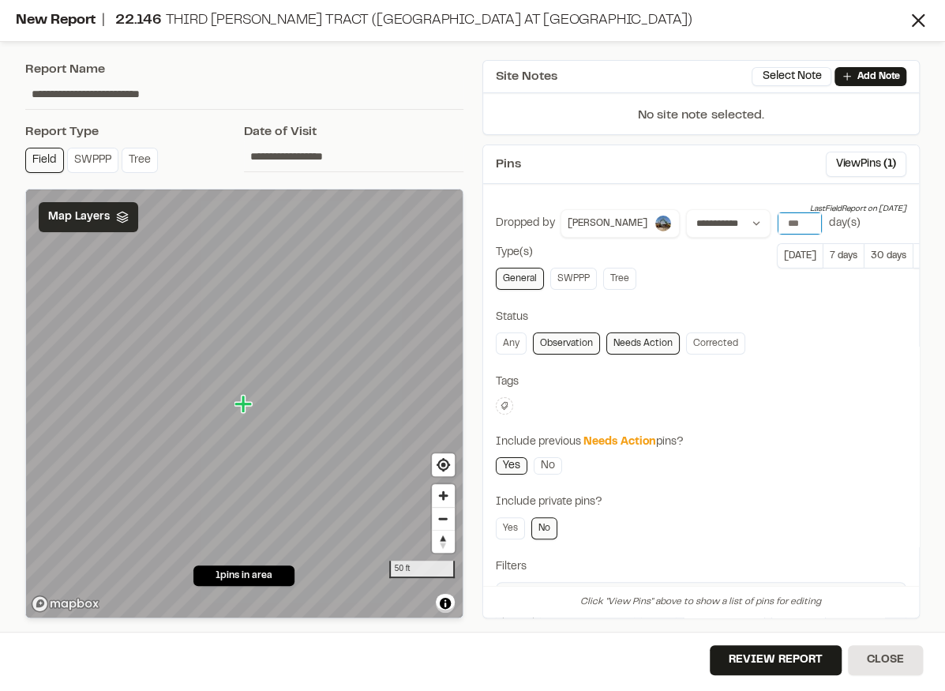
drag, startPoint x: 782, startPoint y: 219, endPoint x: 761, endPoint y: 223, distance: 21.7
click at [777, 223] on input "**" at bounding box center [799, 223] width 44 height 22
click at [863, 251] on button "30 days" at bounding box center [888, 255] width 50 height 25
click at [788, 660] on button "Review Report" at bounding box center [776, 660] width 132 height 30
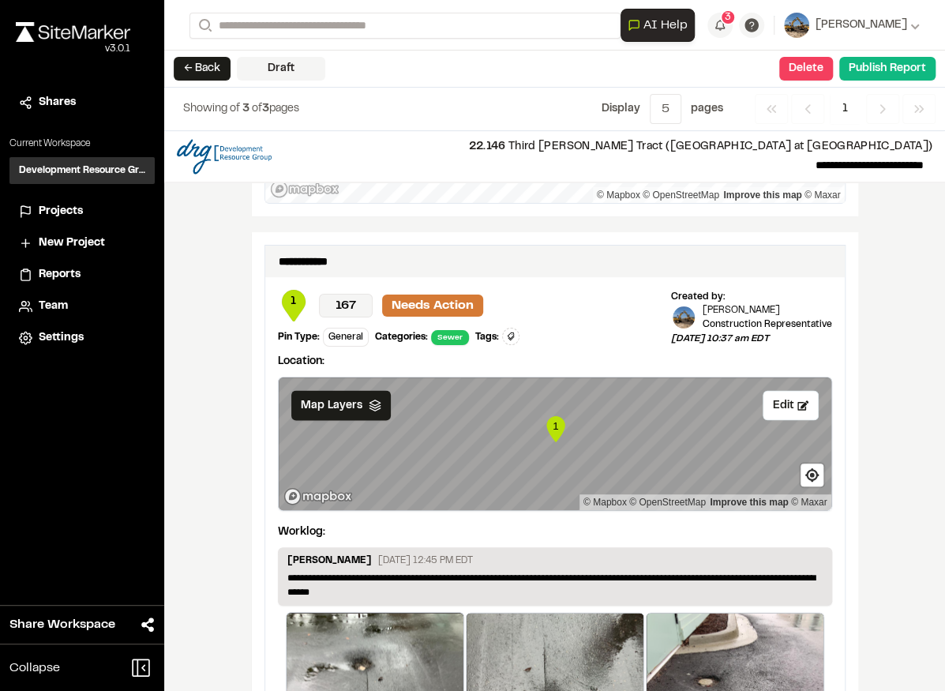
scroll to position [1526, 0]
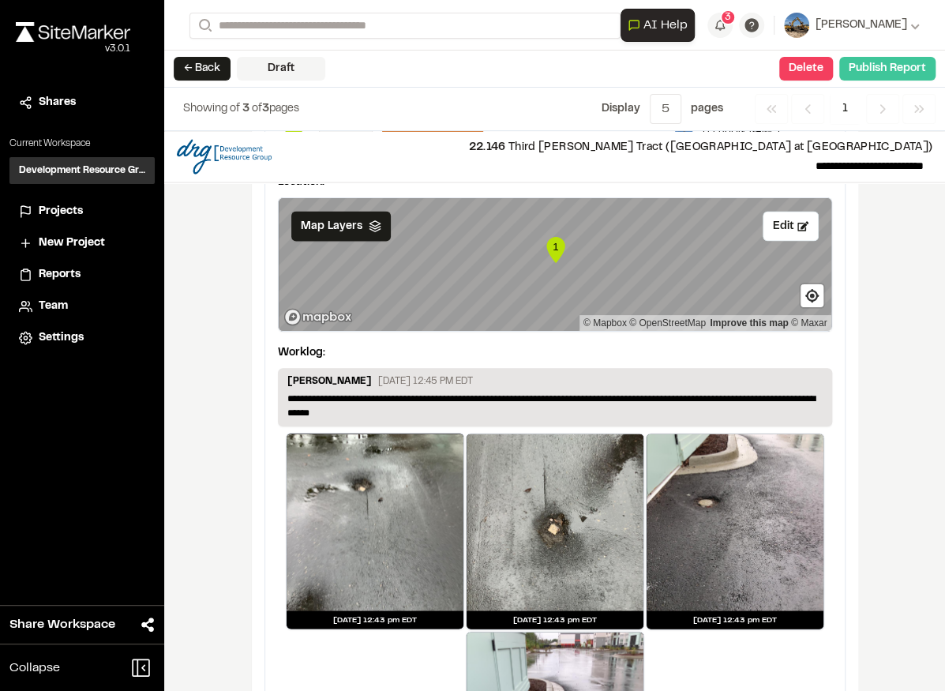
click at [860, 73] on button "Publish Report" at bounding box center [887, 69] width 96 height 24
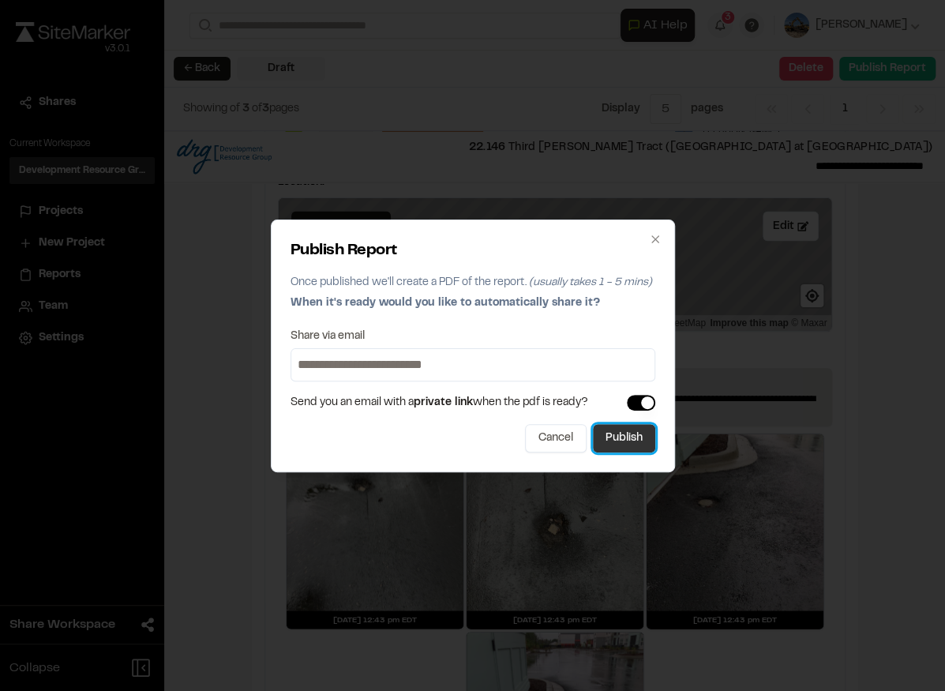
click at [614, 436] on button "Publish" at bounding box center [624, 438] width 62 height 28
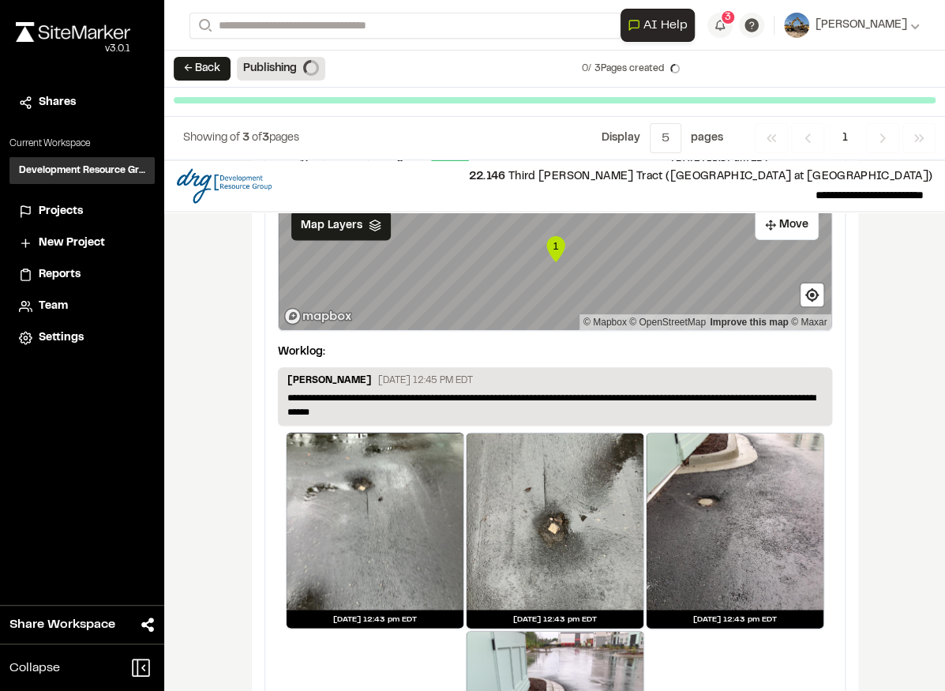
scroll to position [1513, 0]
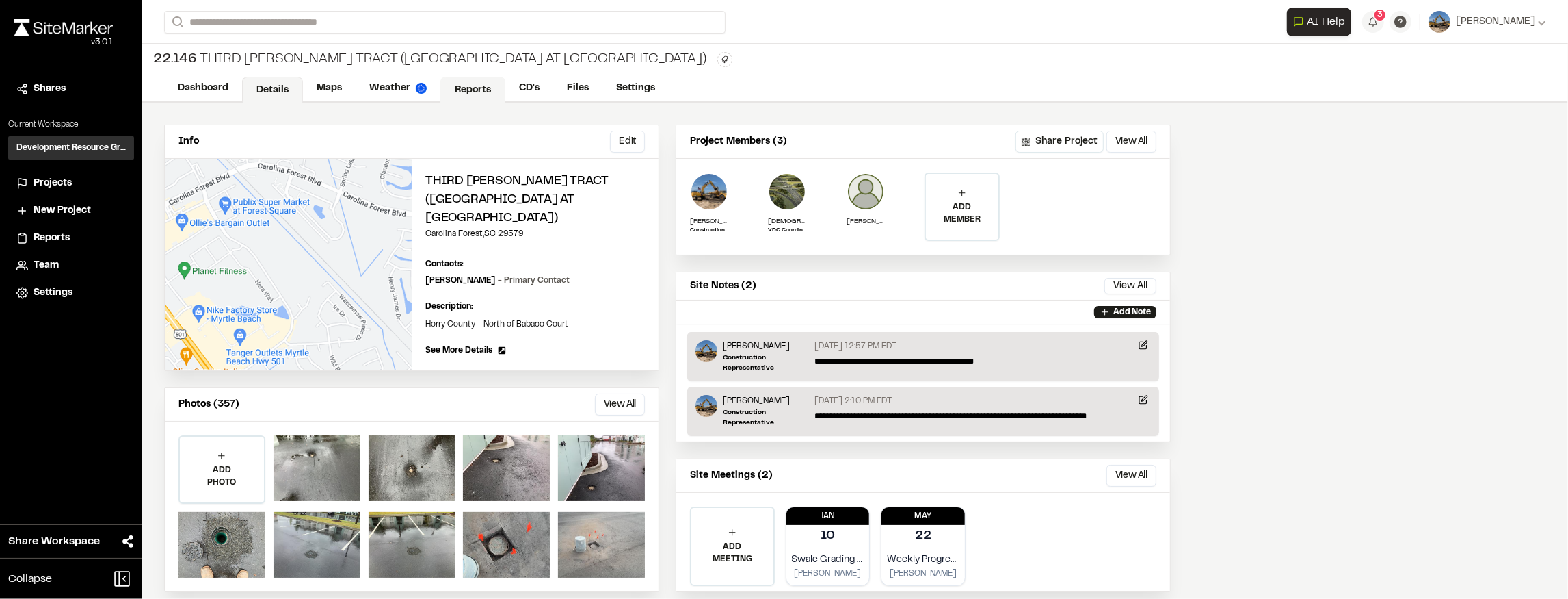
click at [458, 84] on link "Reports" at bounding box center [472, 89] width 65 height 26
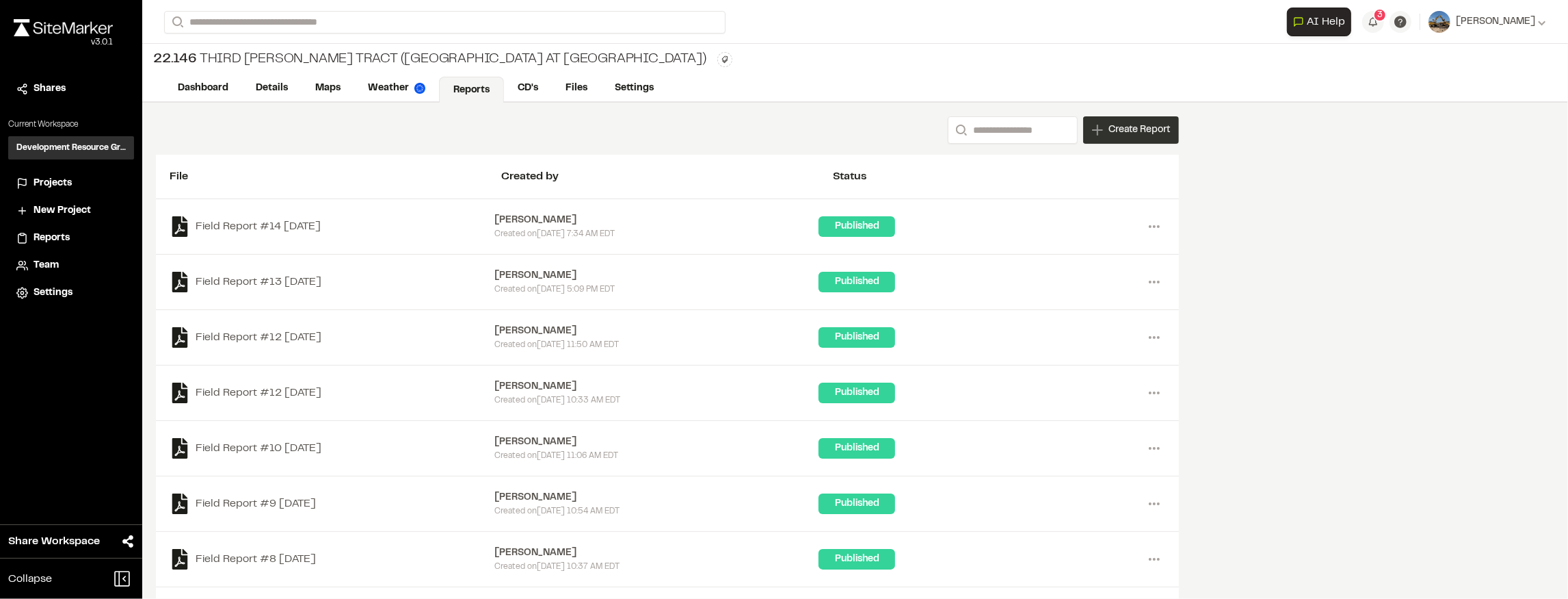
click at [1115, 130] on span "Create Report" at bounding box center [1138, 129] width 62 height 15
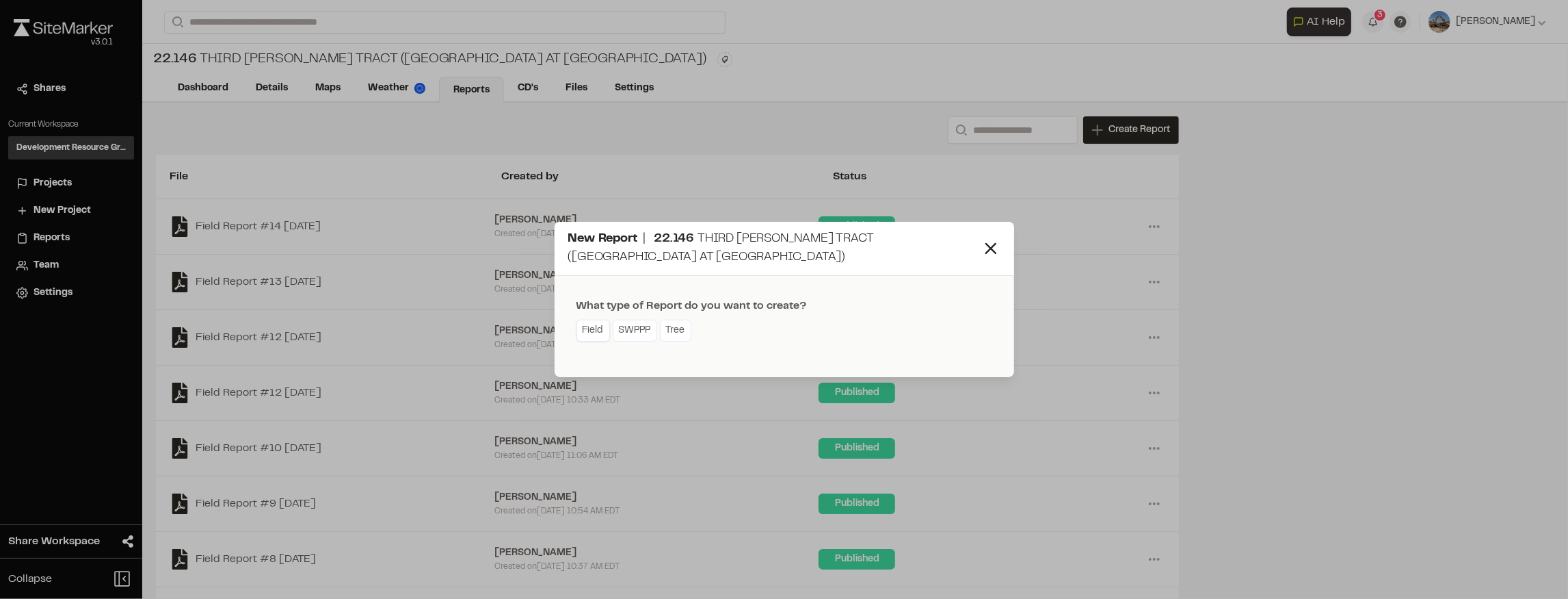
click at [586, 329] on link "Field" at bounding box center [593, 330] width 34 height 22
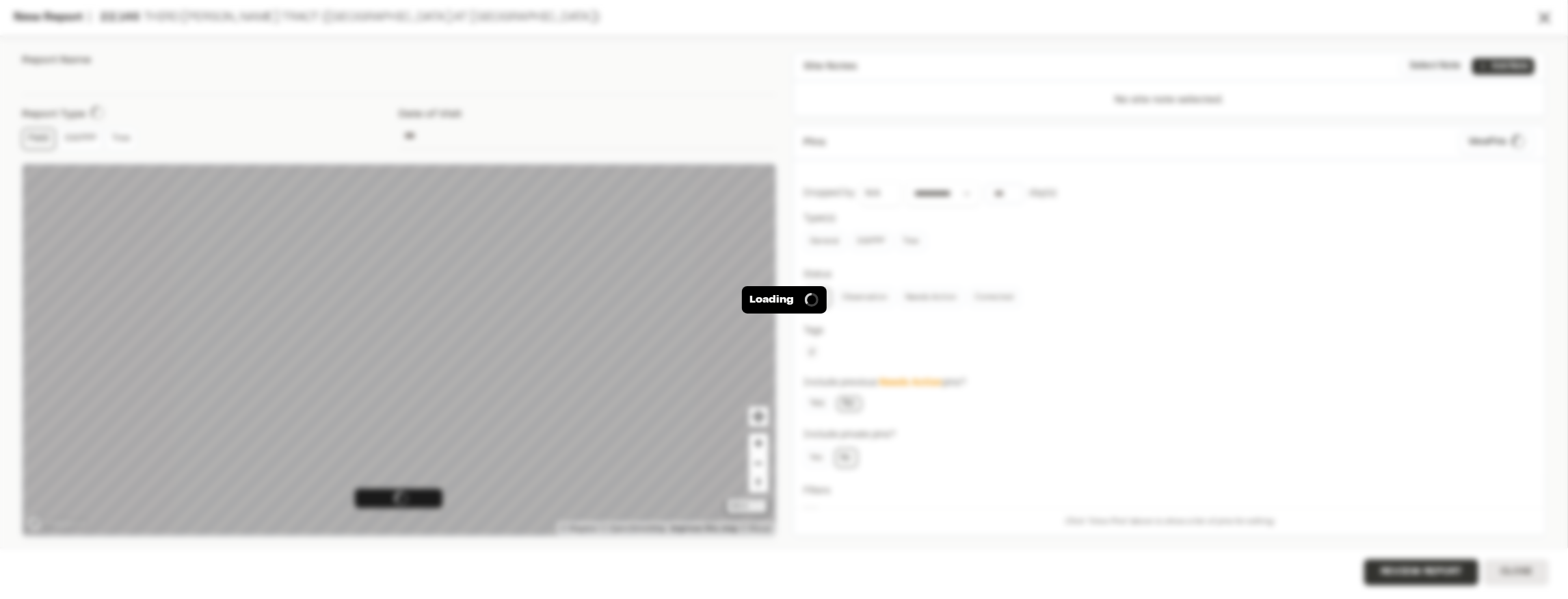
type input "**********"
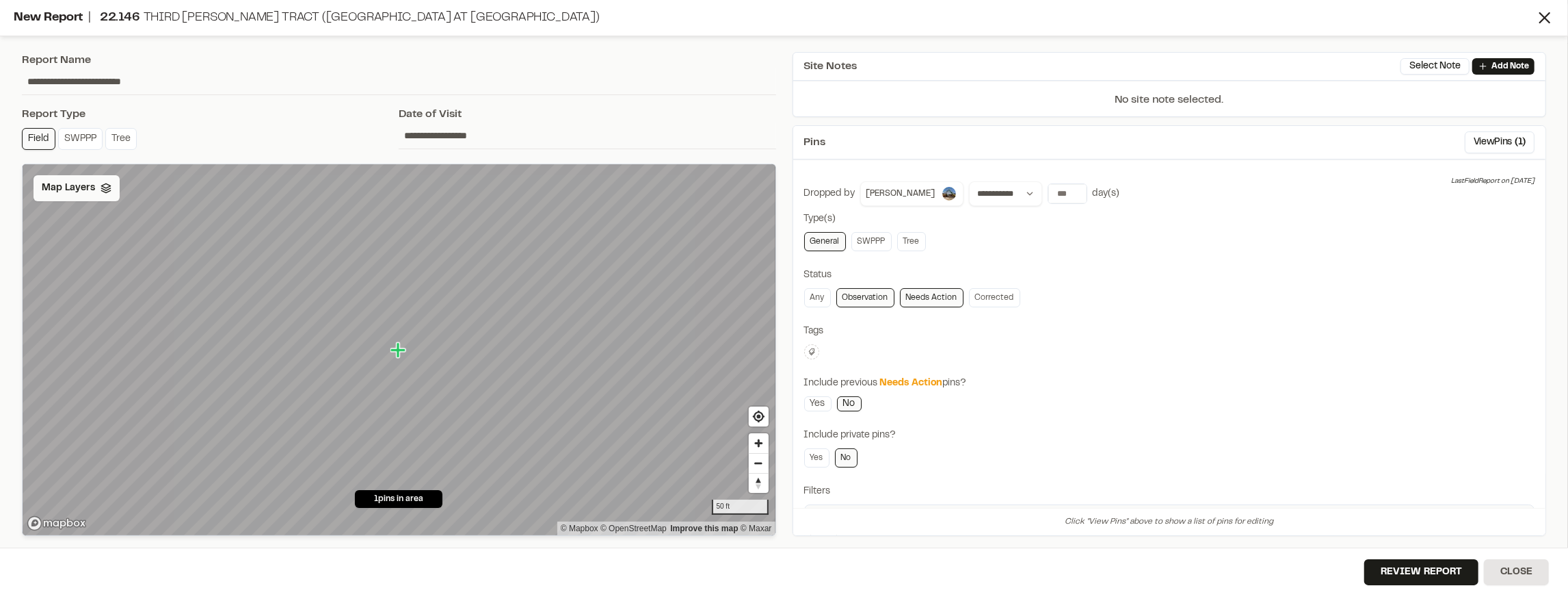
click at [93, 195] on div "Map Layers" at bounding box center [76, 188] width 86 height 26
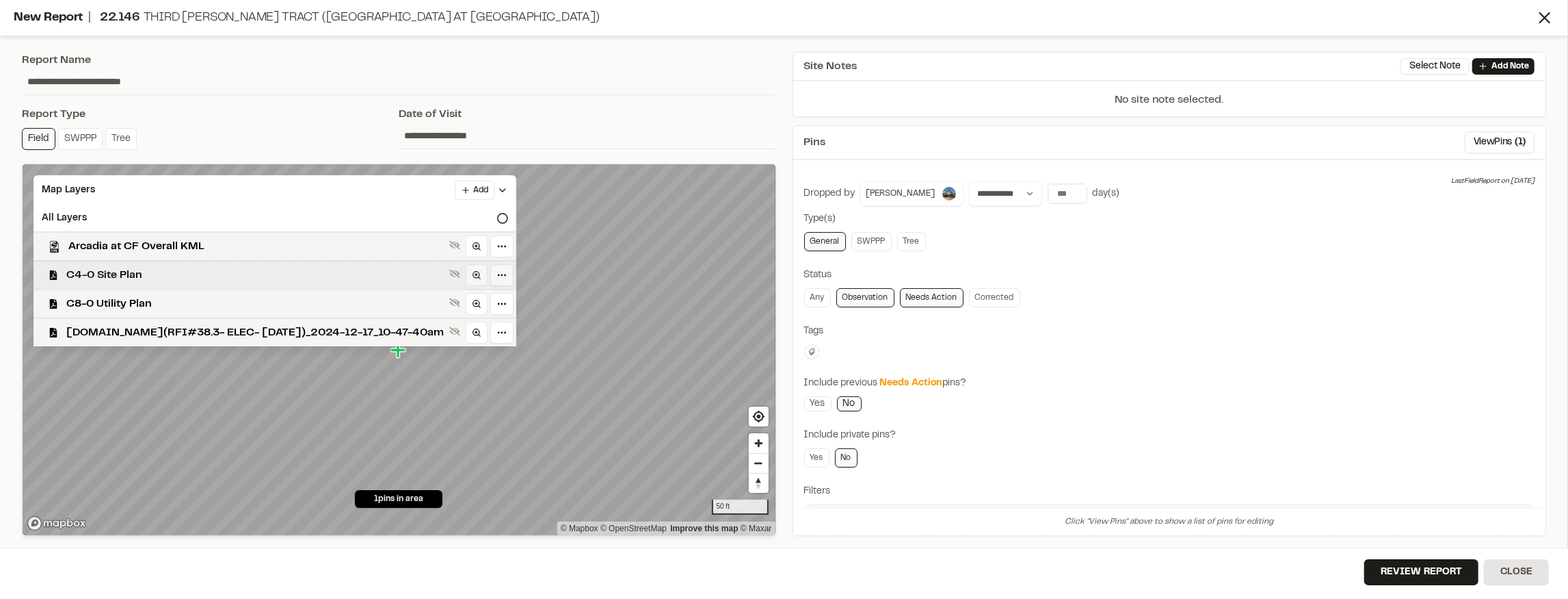
click at [150, 274] on span "C4-0 Site Plan" at bounding box center [256, 275] width 378 height 16
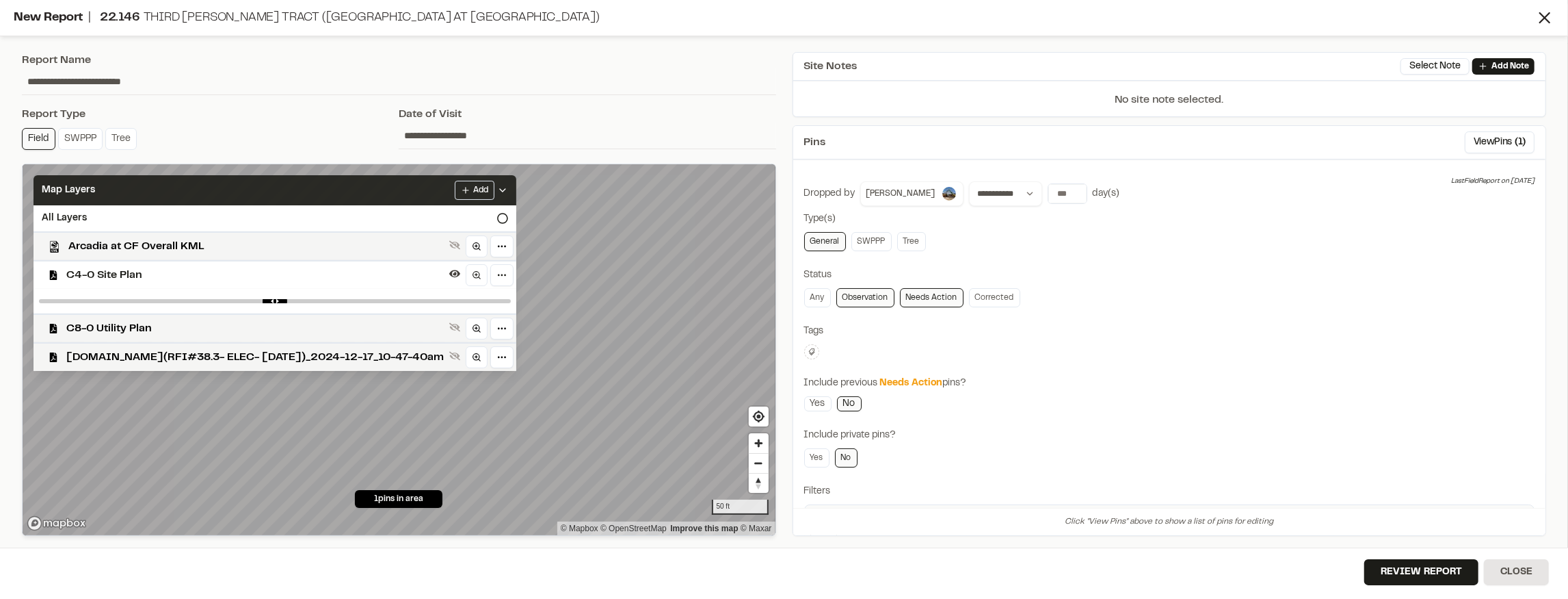
click at [497, 188] on icon at bounding box center [502, 190] width 11 height 11
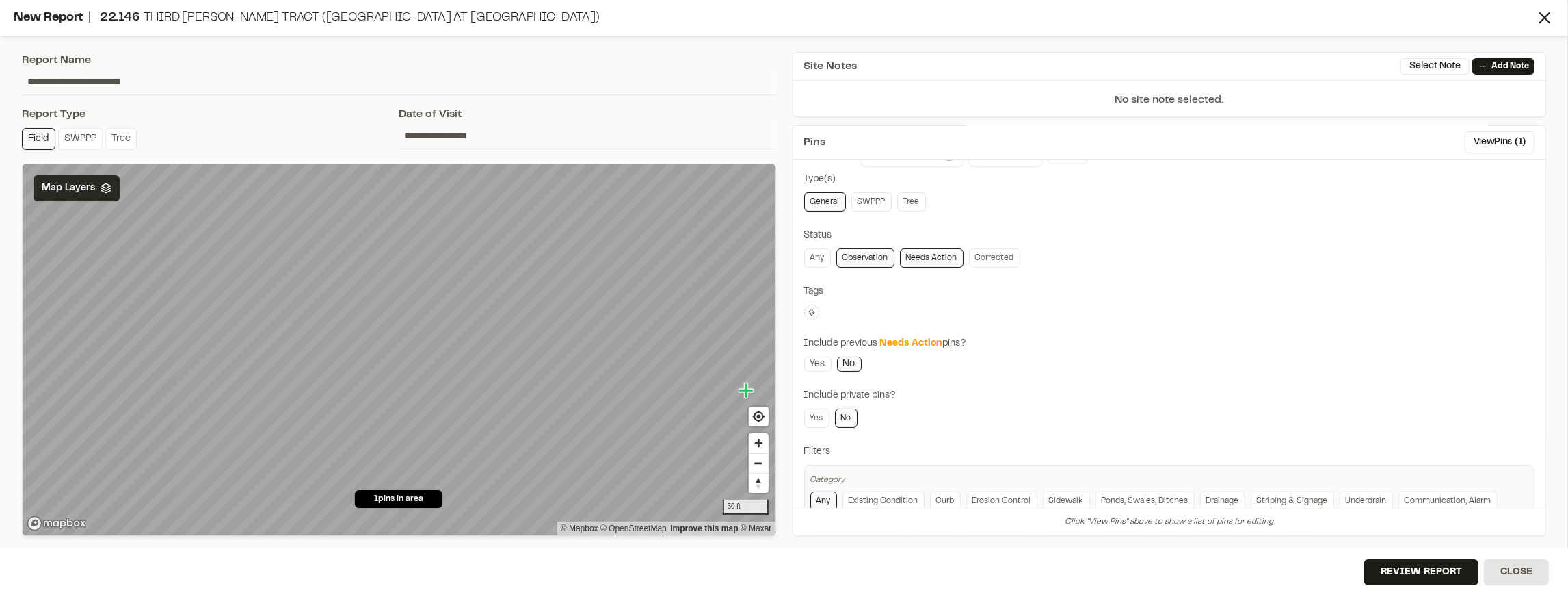
scroll to position [93, 0]
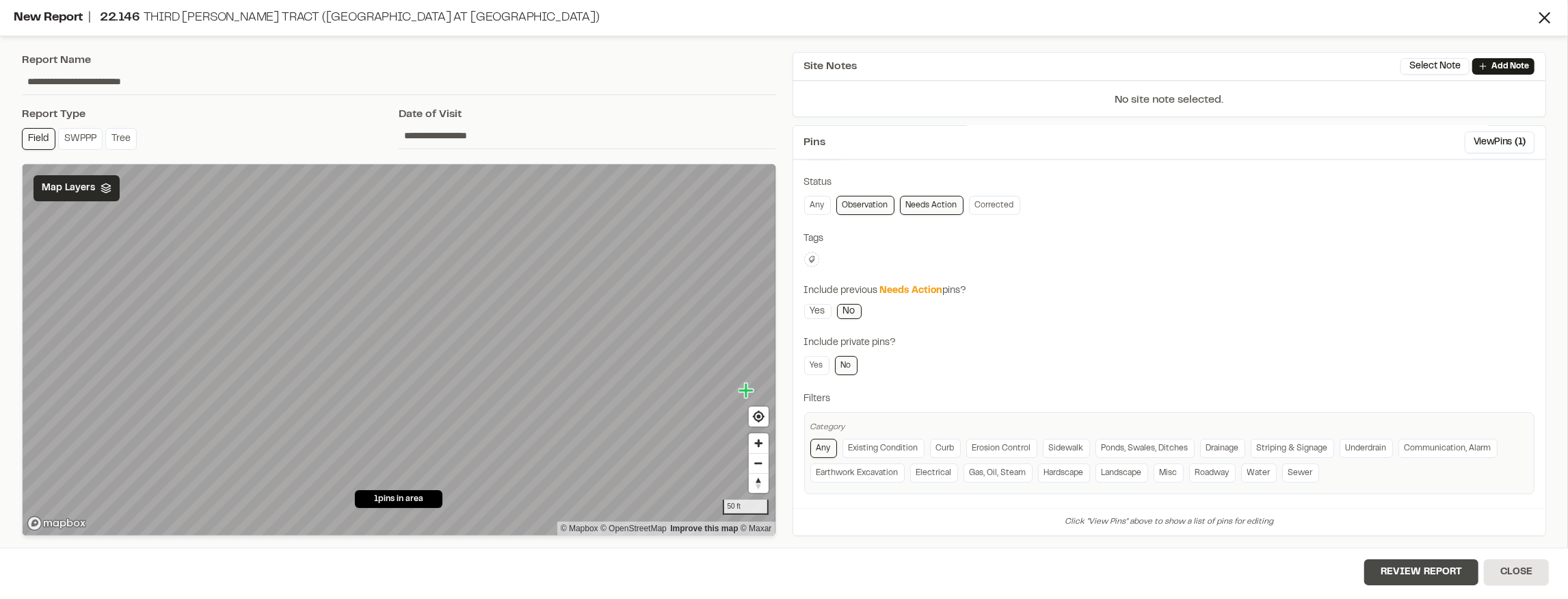
click at [1452, 566] on button "Review Report" at bounding box center [1422, 572] width 114 height 26
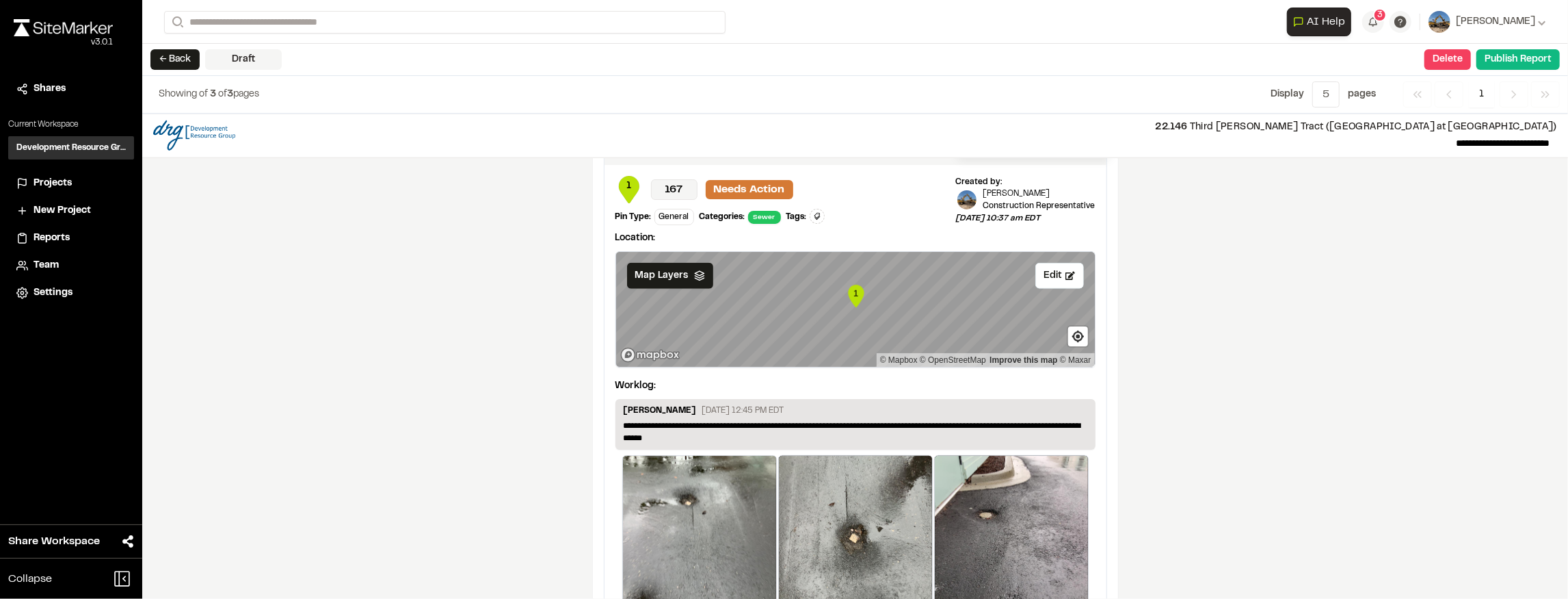
scroll to position [1414, 0]
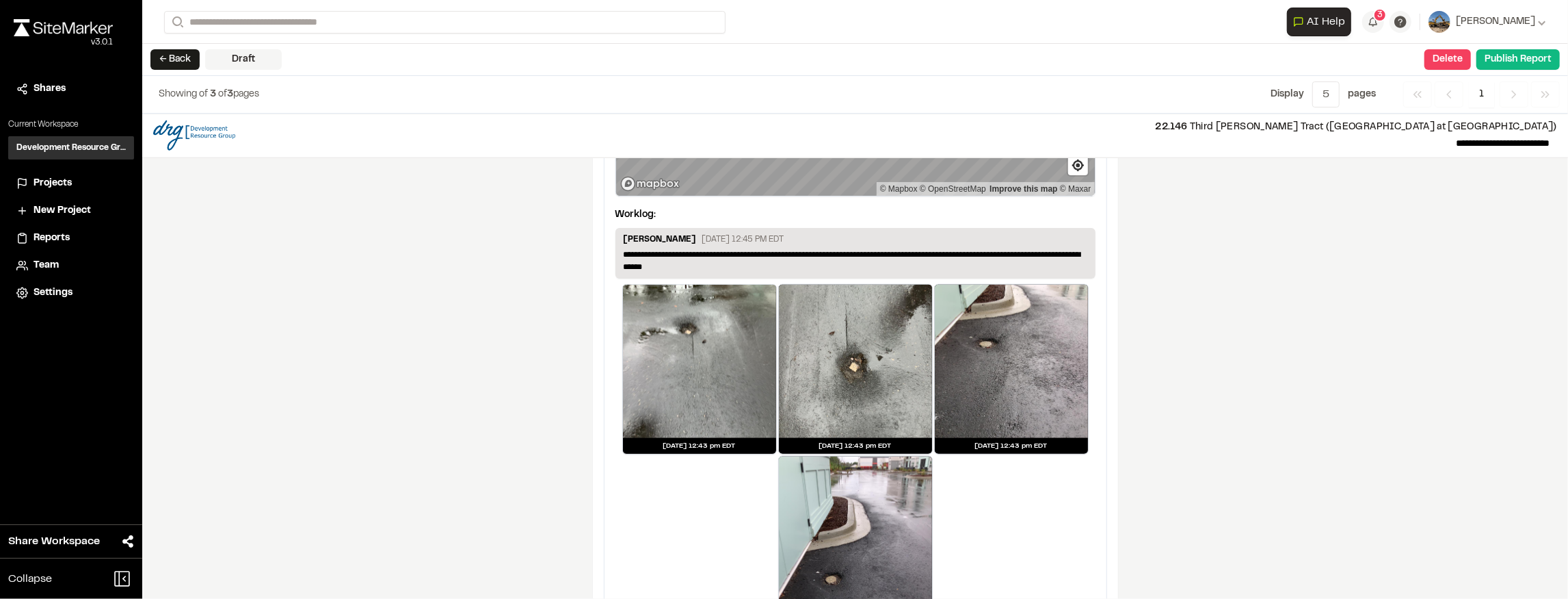
click at [709, 361] on div at bounding box center [699, 361] width 153 height 153
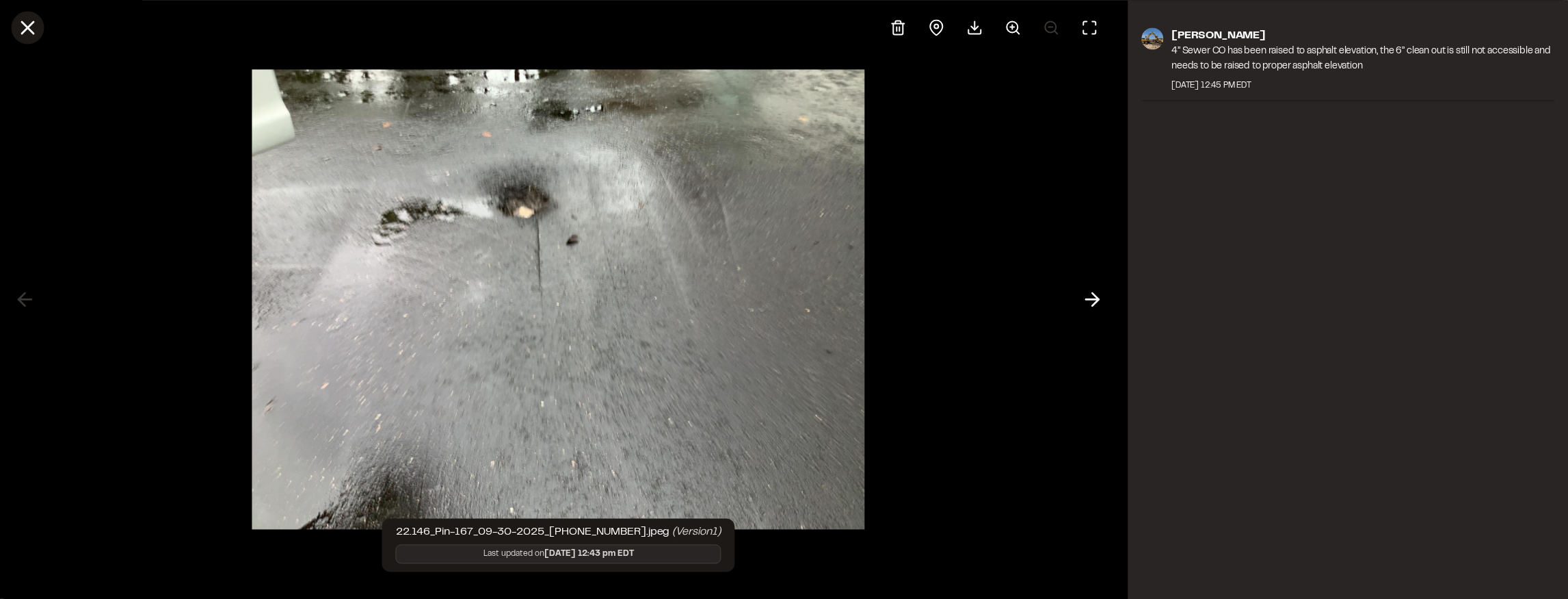
click at [18, 22] on icon at bounding box center [27, 27] width 23 height 23
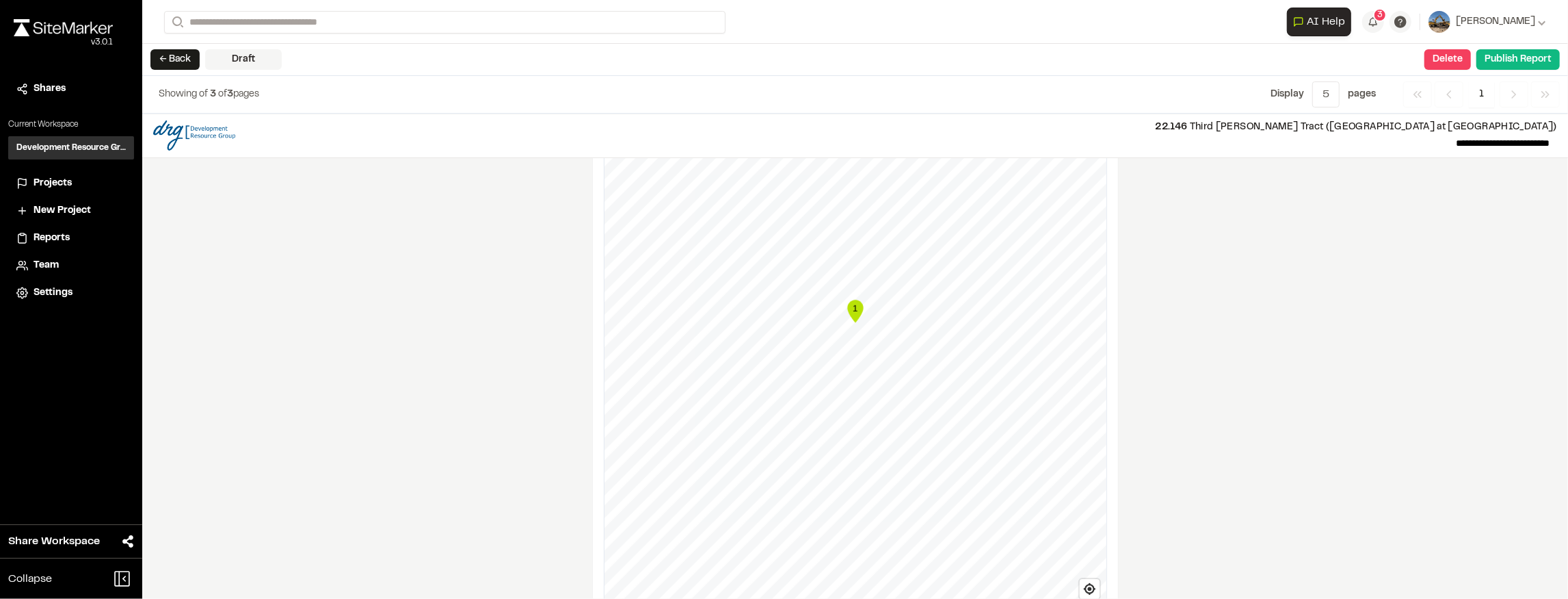
scroll to position [450, 0]
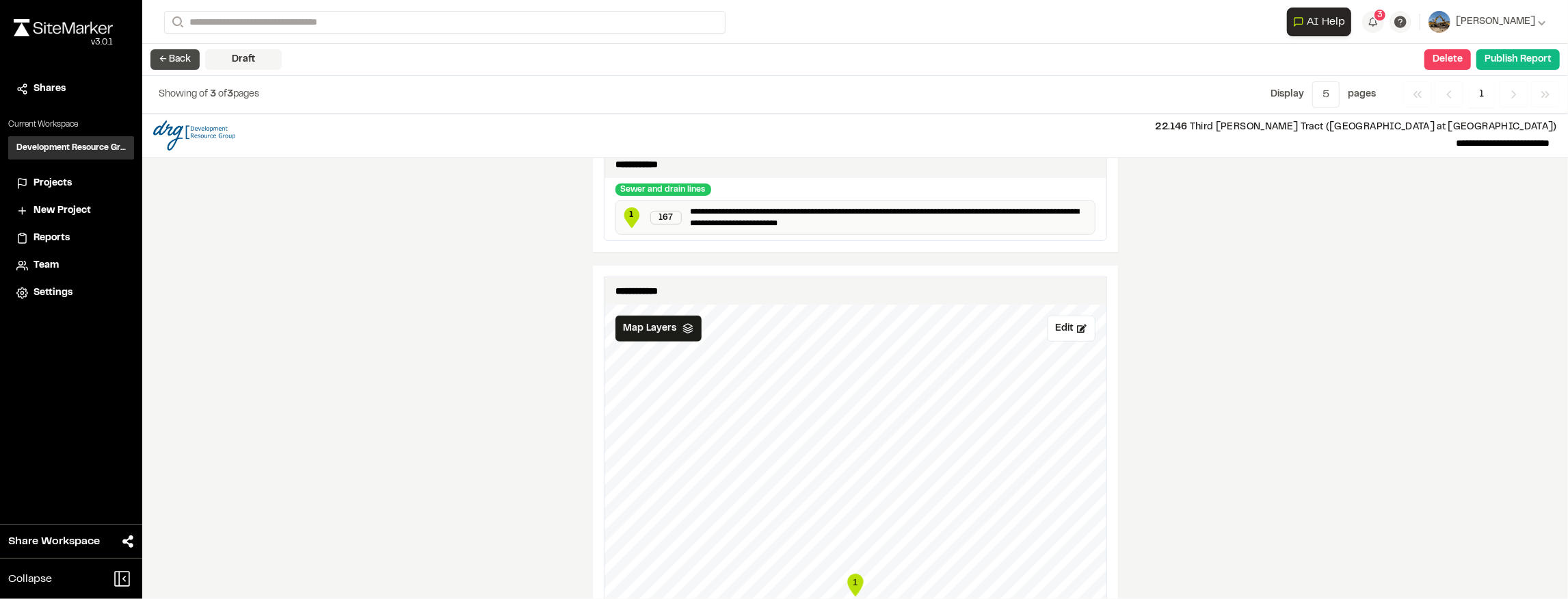
click at [182, 56] on button "← Back" at bounding box center [175, 60] width 49 height 21
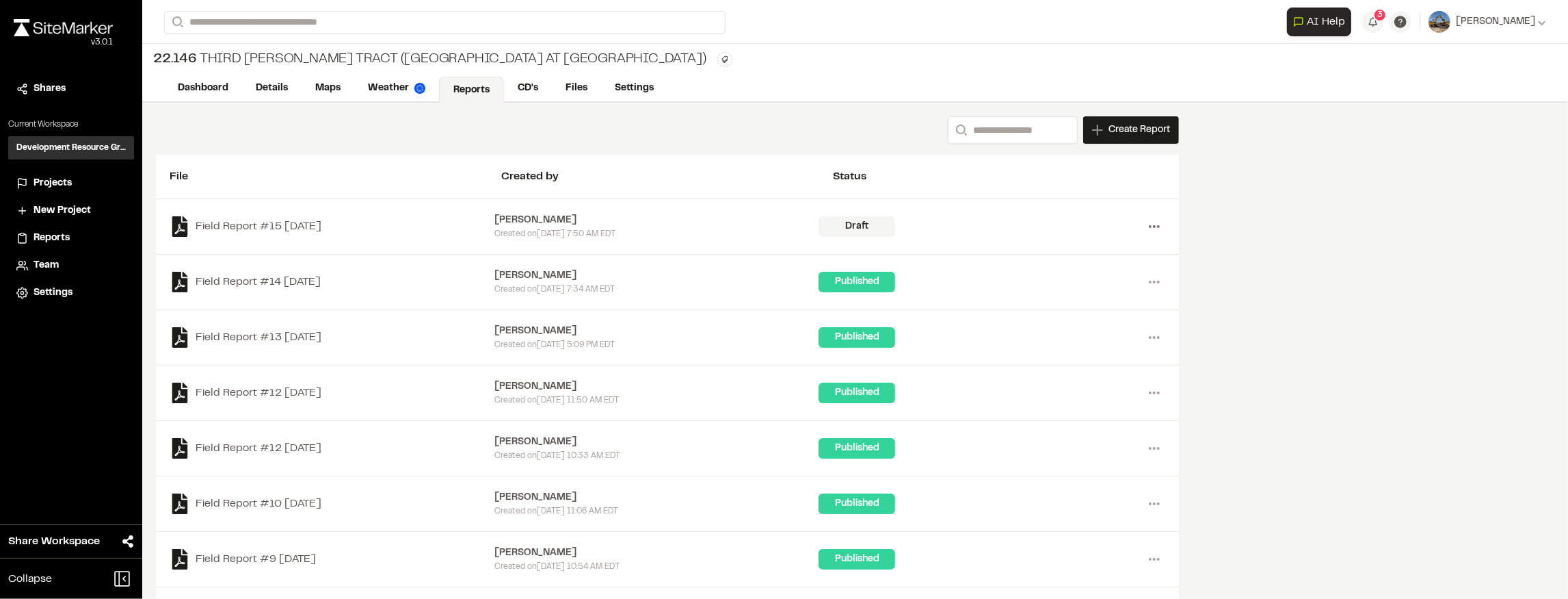
click at [1151, 225] on icon at bounding box center [1154, 226] width 22 height 22
click at [1104, 272] on link "Delete" at bounding box center [1105, 276] width 119 height 21
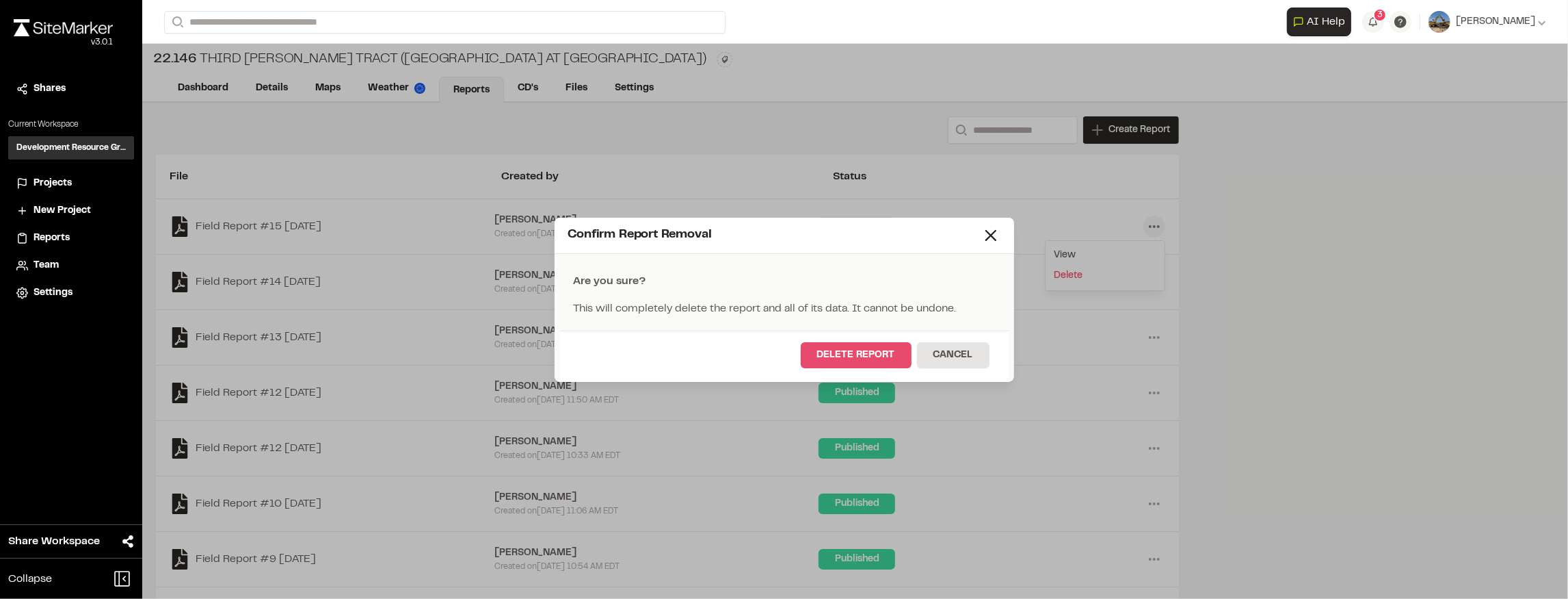
click at [813, 359] on button "Delete Report" at bounding box center [856, 355] width 111 height 26
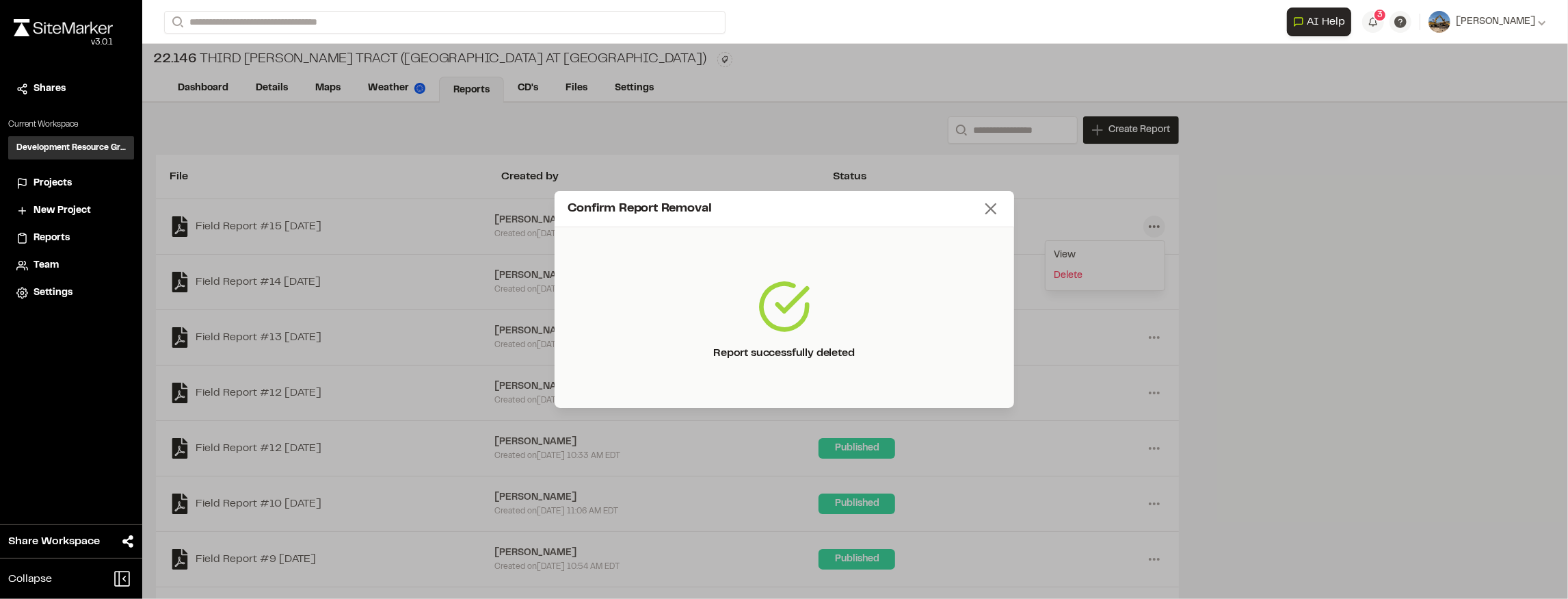
click at [988, 204] on icon at bounding box center [991, 209] width 19 height 19
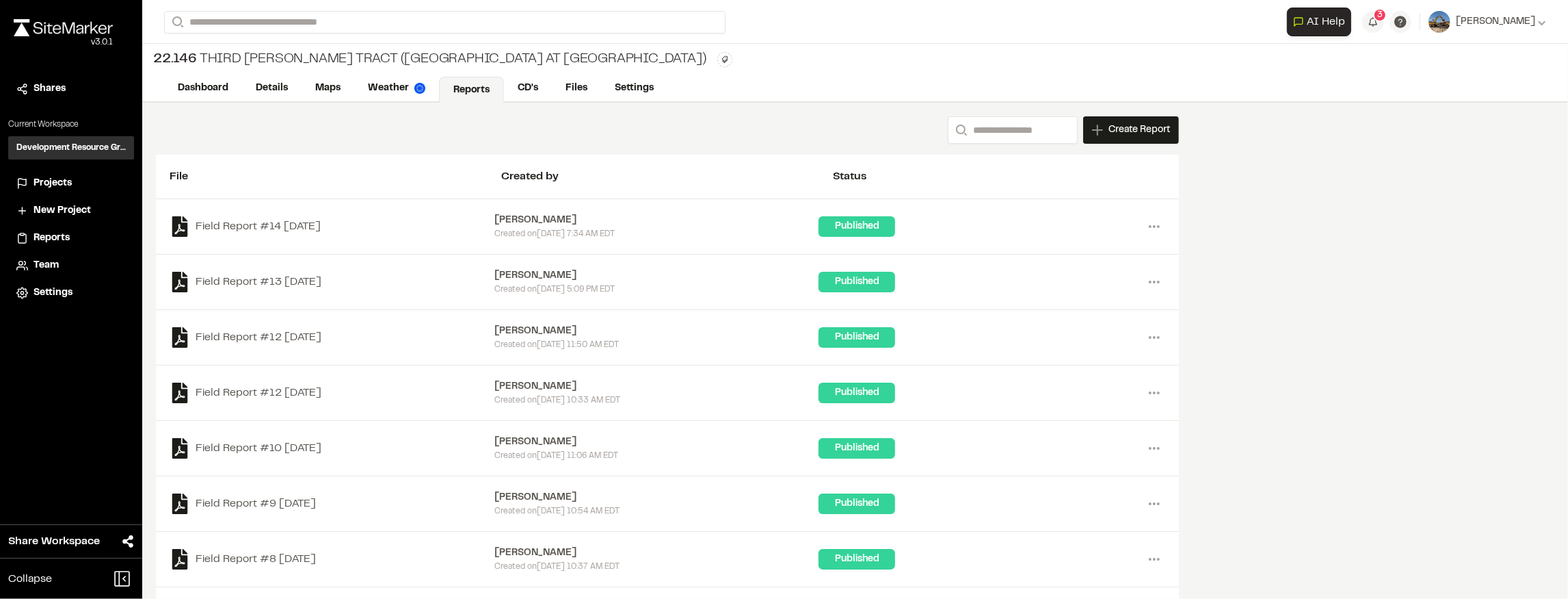
click at [1134, 121] on div "Create Report" at bounding box center [1131, 130] width 95 height 28
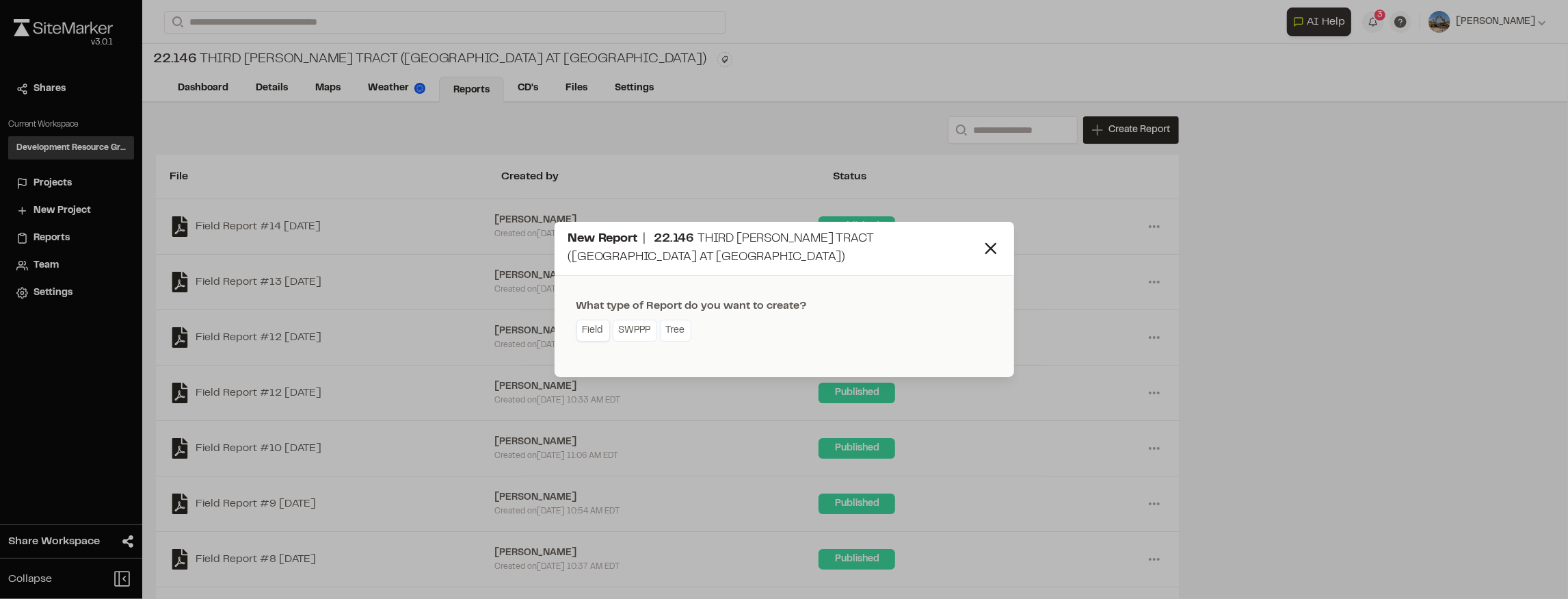
click at [601, 335] on link "Field" at bounding box center [593, 330] width 34 height 22
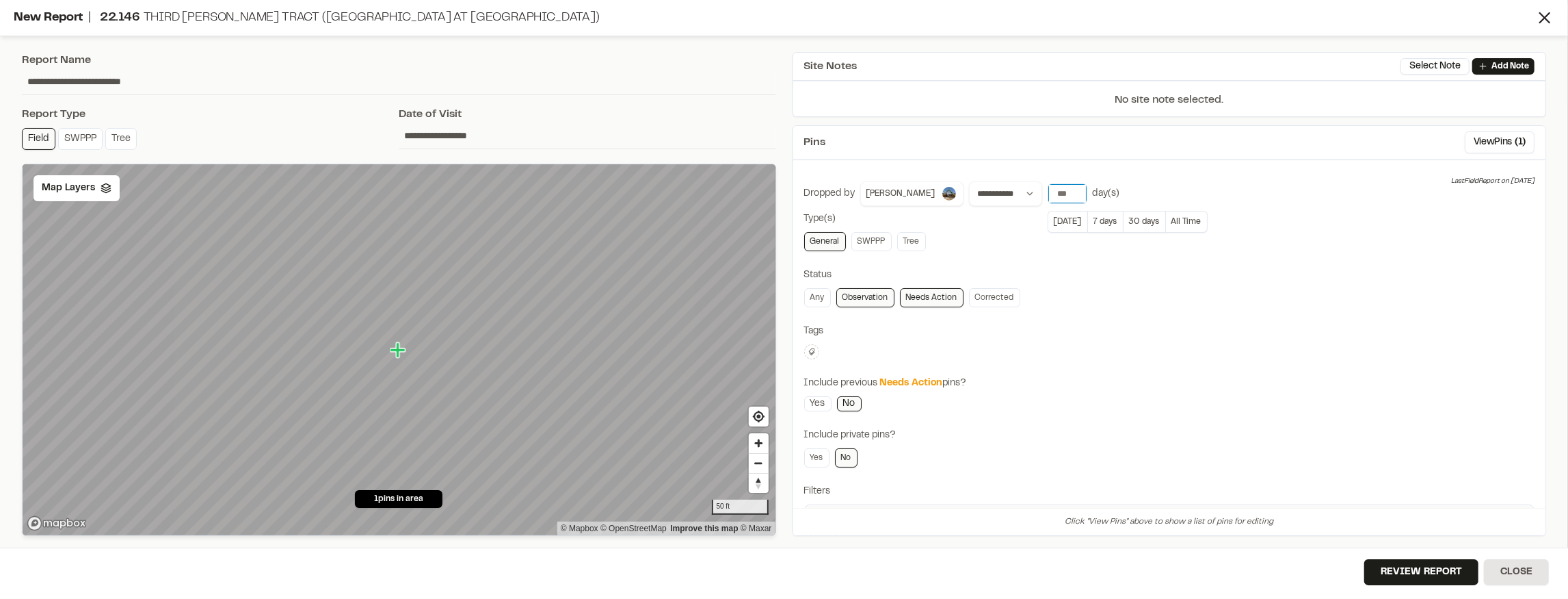
click at [1059, 190] on input "**" at bounding box center [1067, 193] width 38 height 19
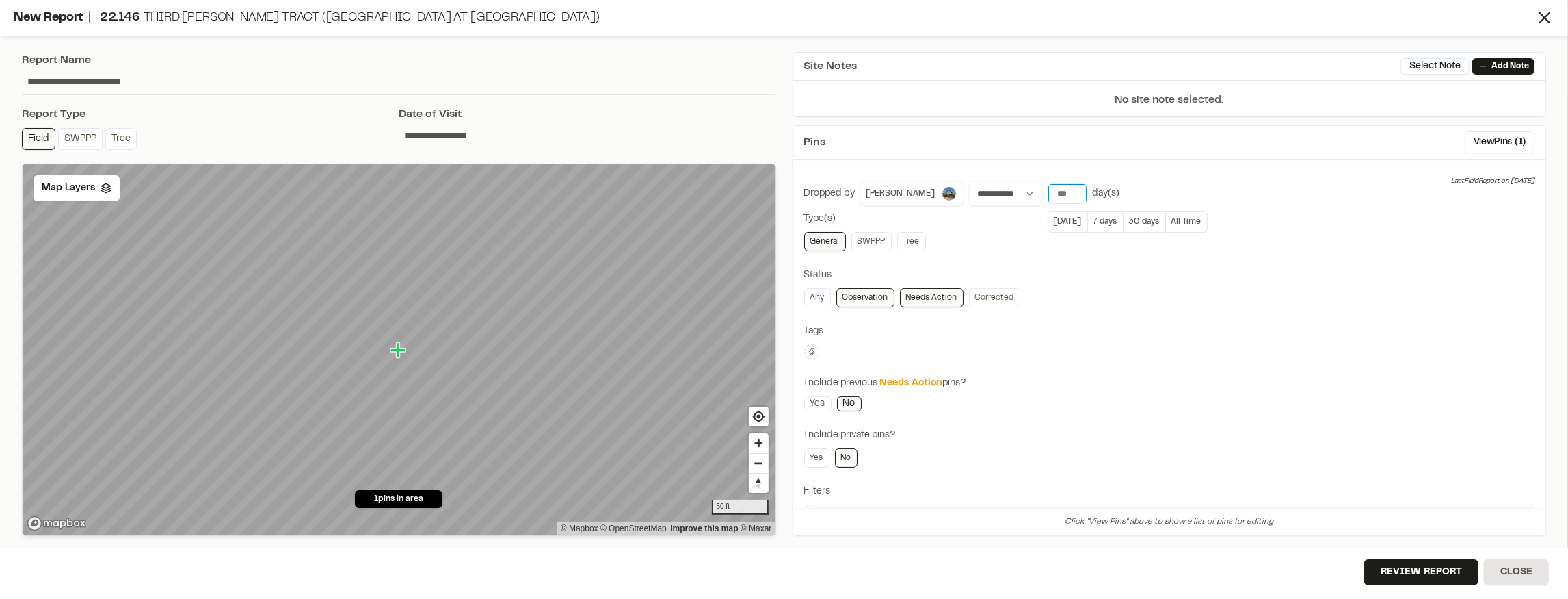
type input "**"
click at [1059, 190] on input "**" at bounding box center [1067, 193] width 38 height 19
click at [111, 194] on div "Map Layers" at bounding box center [76, 188] width 86 height 26
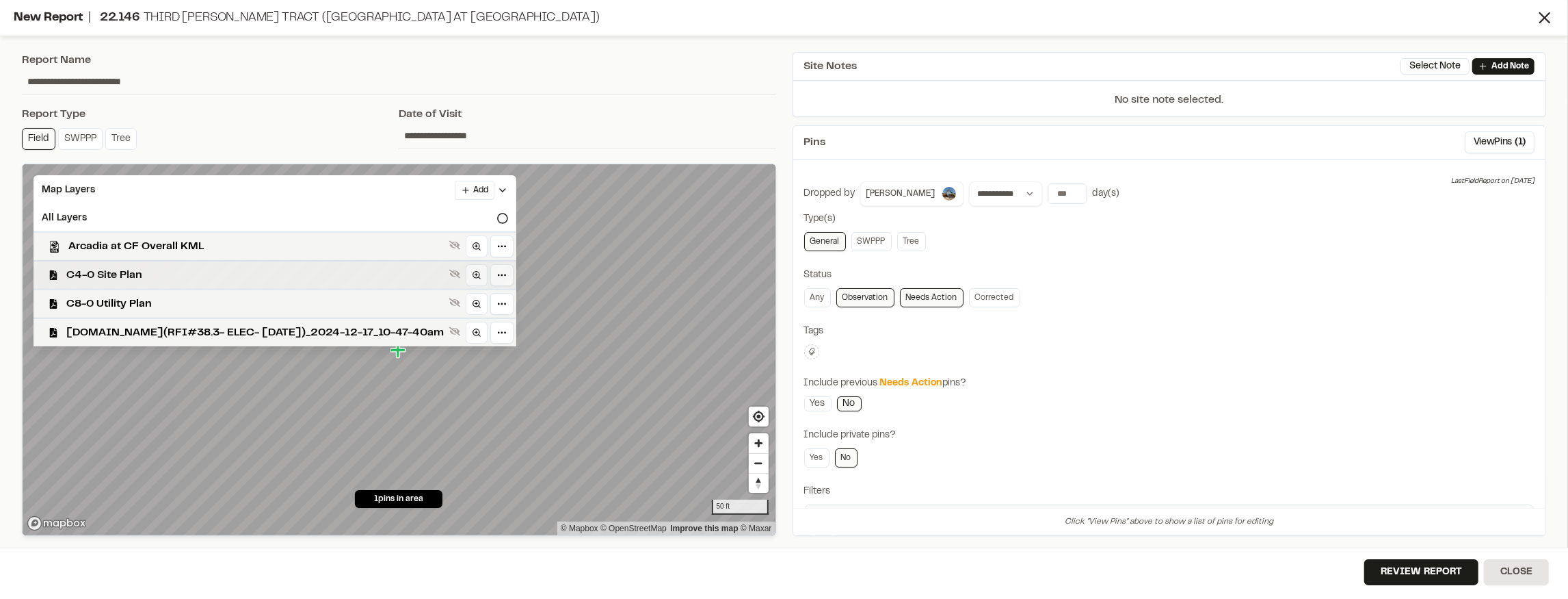
click at [222, 263] on div "C4-0 Site Plan" at bounding box center [269, 274] width 494 height 29
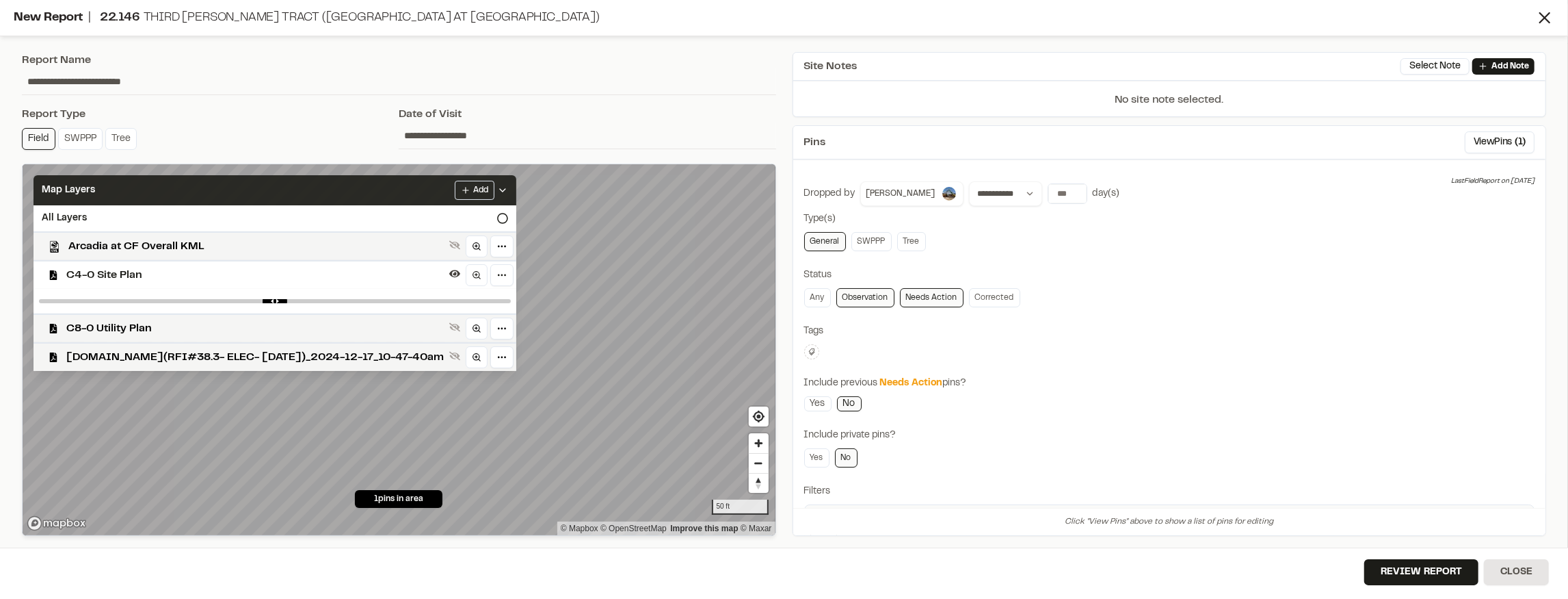
click at [470, 188] on div "Map Layers Add" at bounding box center [275, 190] width 483 height 30
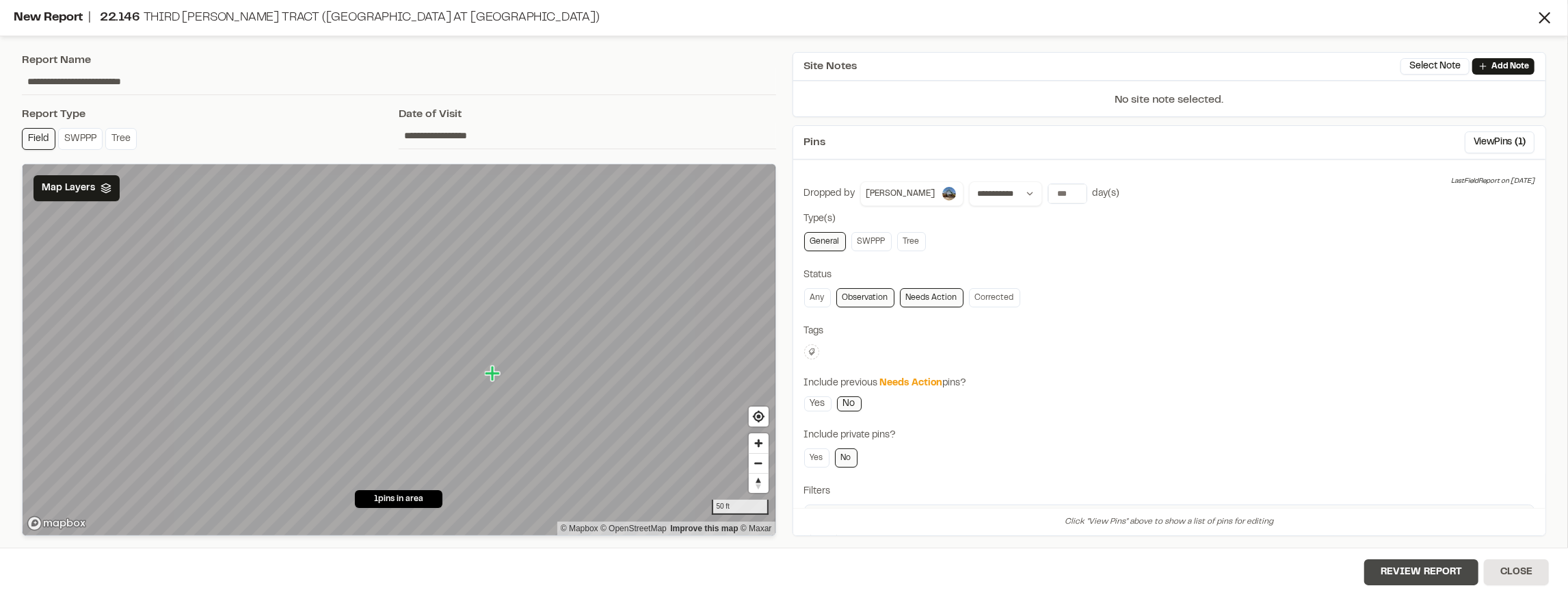
click at [1464, 564] on button "Review Report" at bounding box center [1422, 572] width 114 height 26
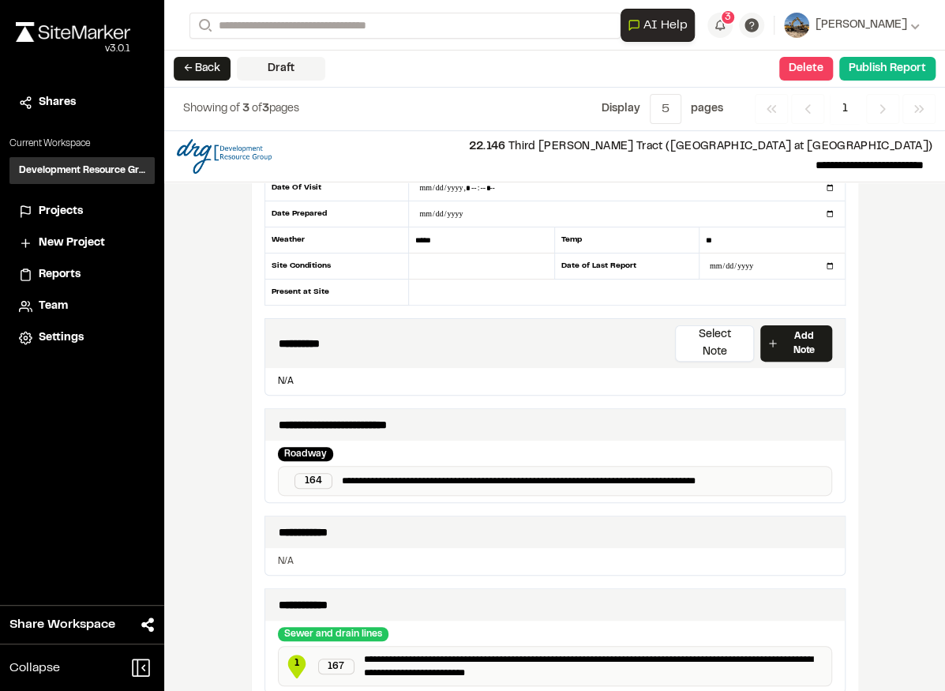
scroll to position [105, 0]
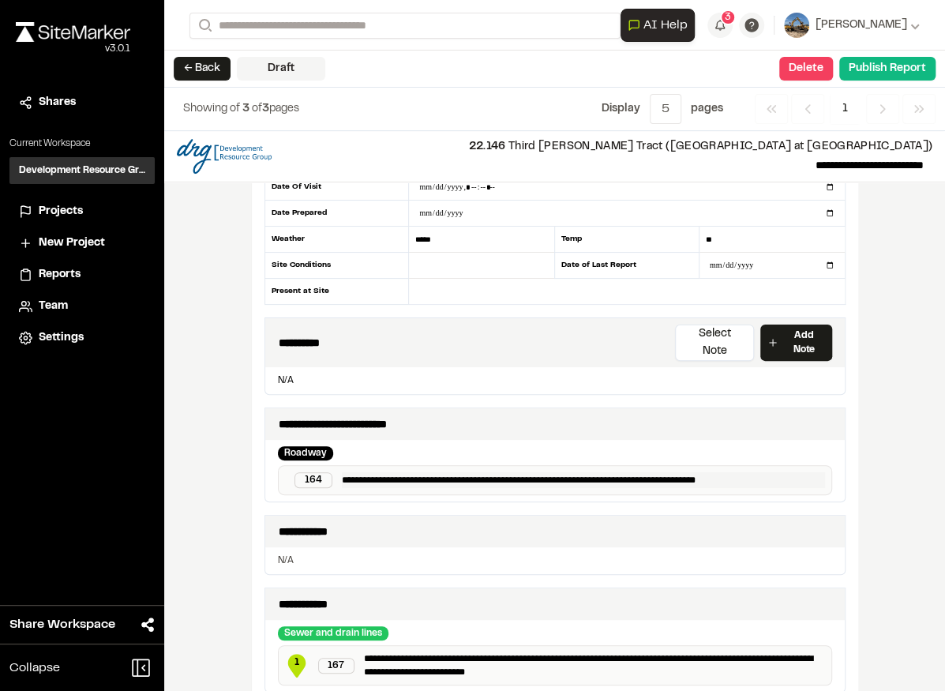
click at [628, 472] on p "**********" at bounding box center [583, 480] width 482 height 16
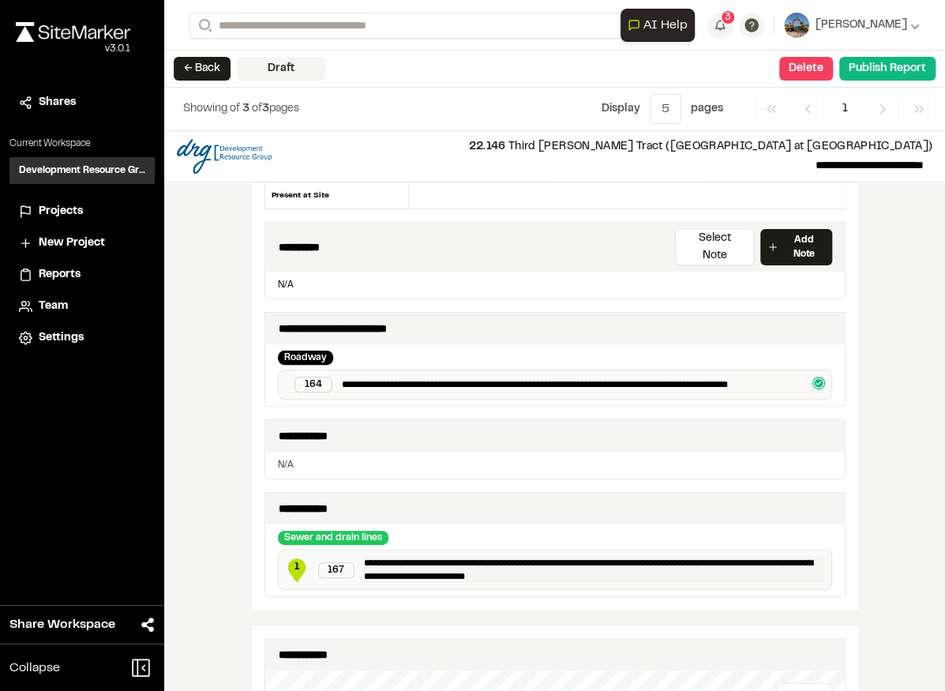
scroll to position [210, 0]
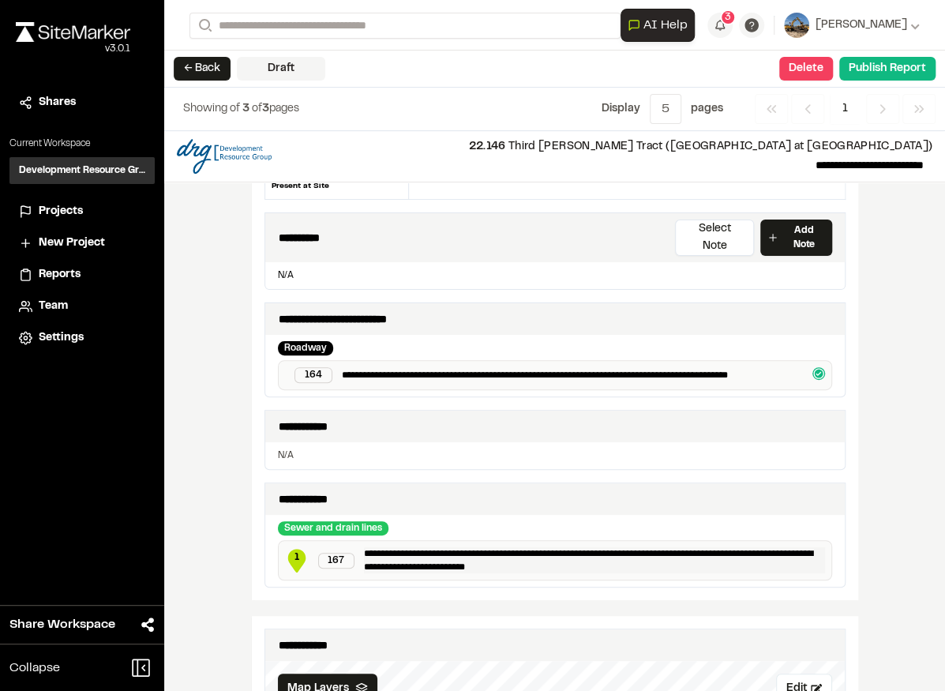
click at [508, 547] on p "**********" at bounding box center [594, 560] width 460 height 26
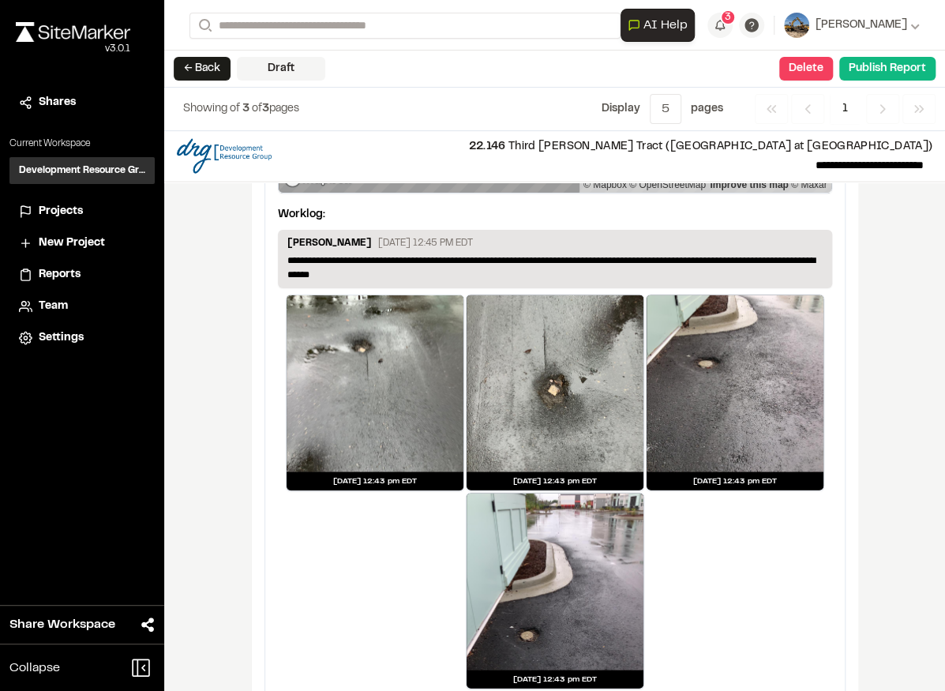
scroll to position [1677, 0]
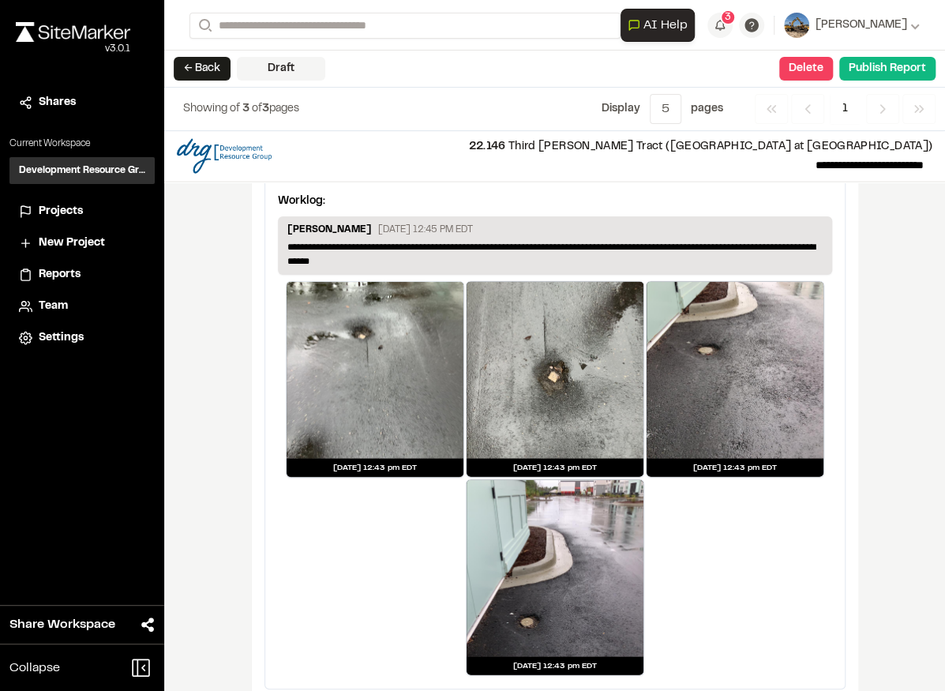
click at [878, 115] on icon "Navigation" at bounding box center [883, 109] width 16 height 16
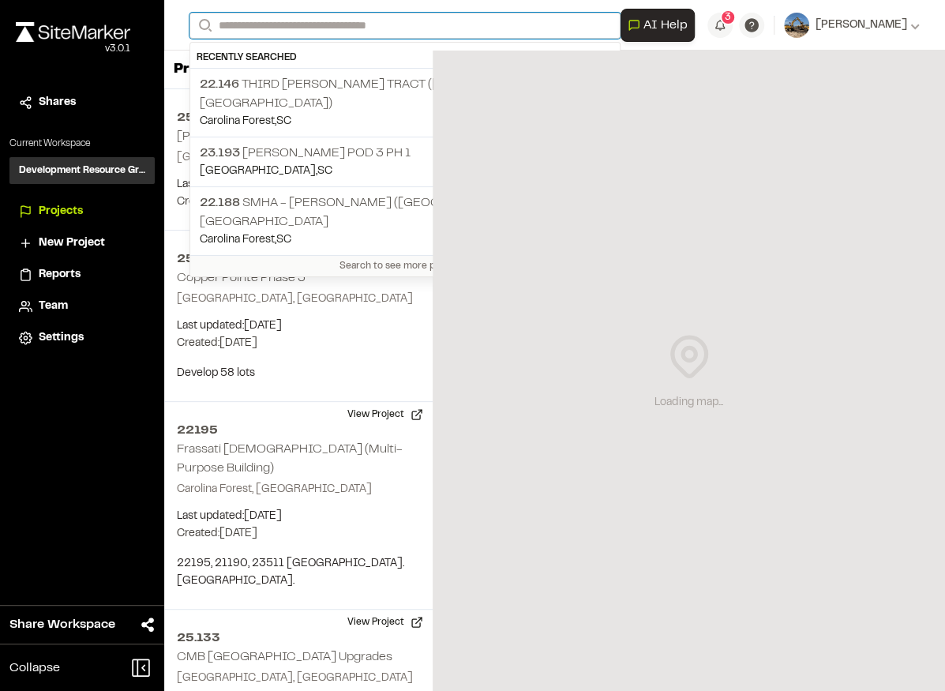
click at [390, 34] on input "Search" at bounding box center [404, 26] width 431 height 26
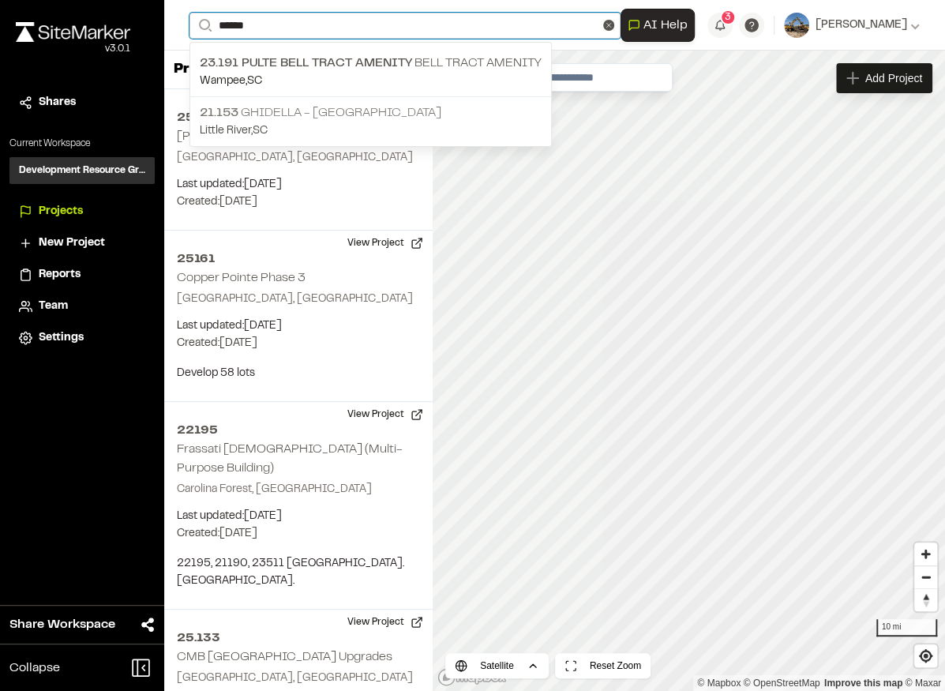
type input "******"
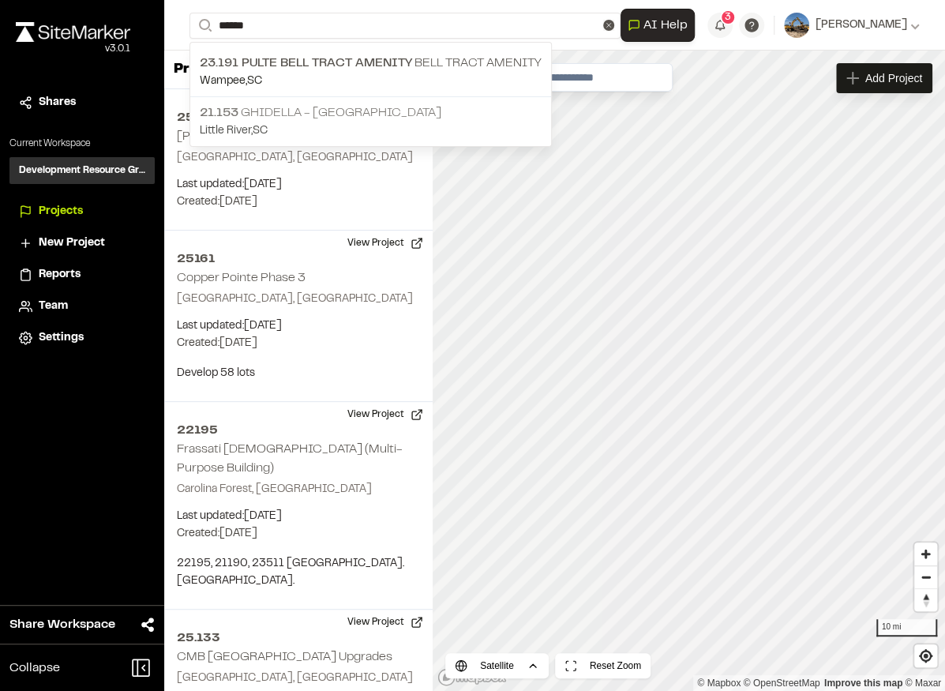
click at [391, 110] on p "21.153 Ghidella - [GEOGRAPHIC_DATA]" at bounding box center [371, 112] width 342 height 19
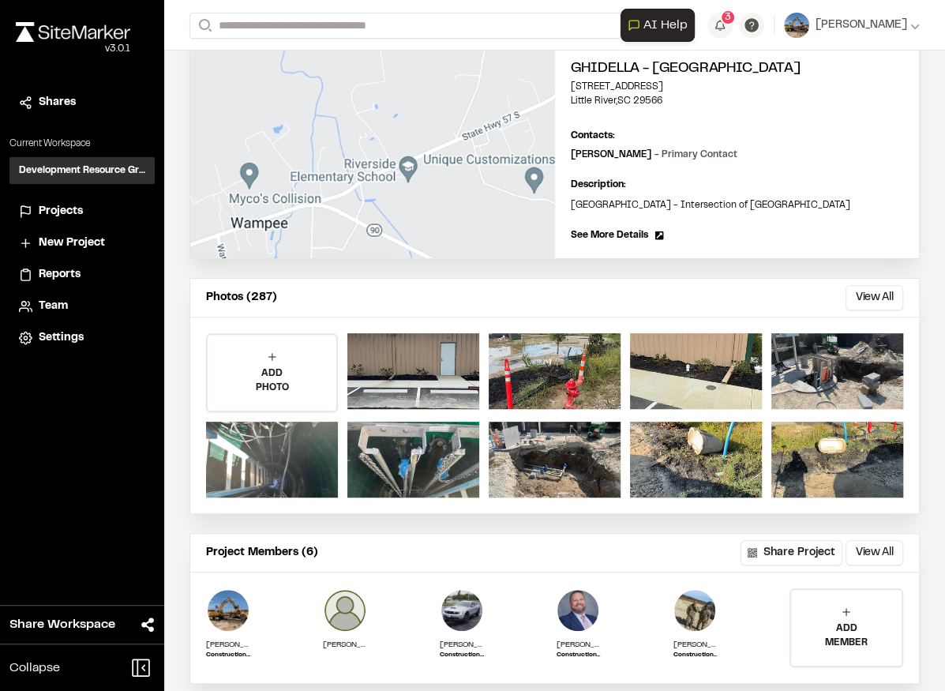
scroll to position [158, 0]
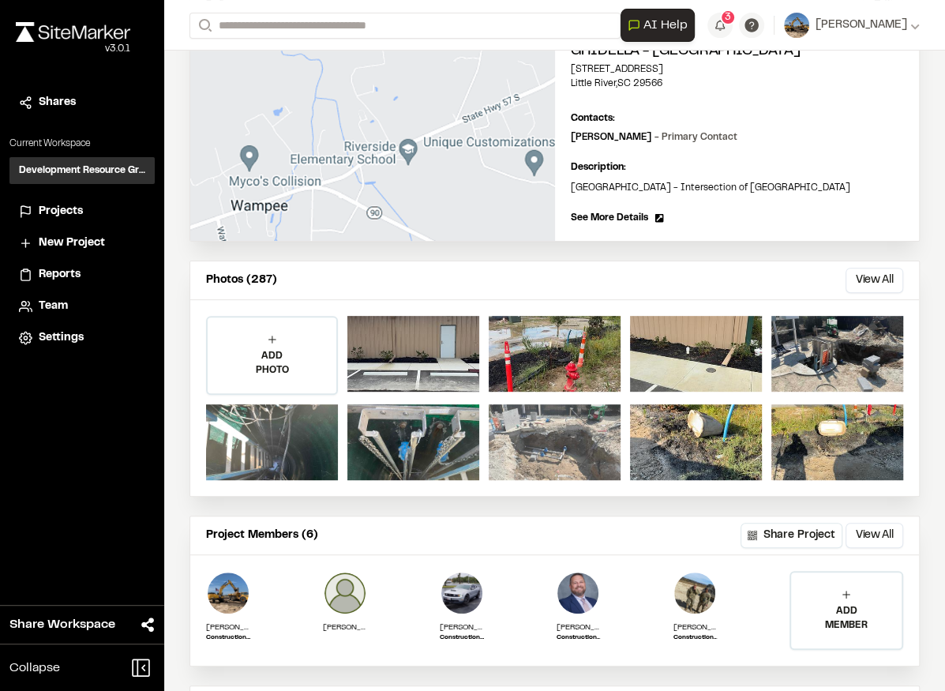
click at [557, 440] on div at bounding box center [555, 442] width 132 height 76
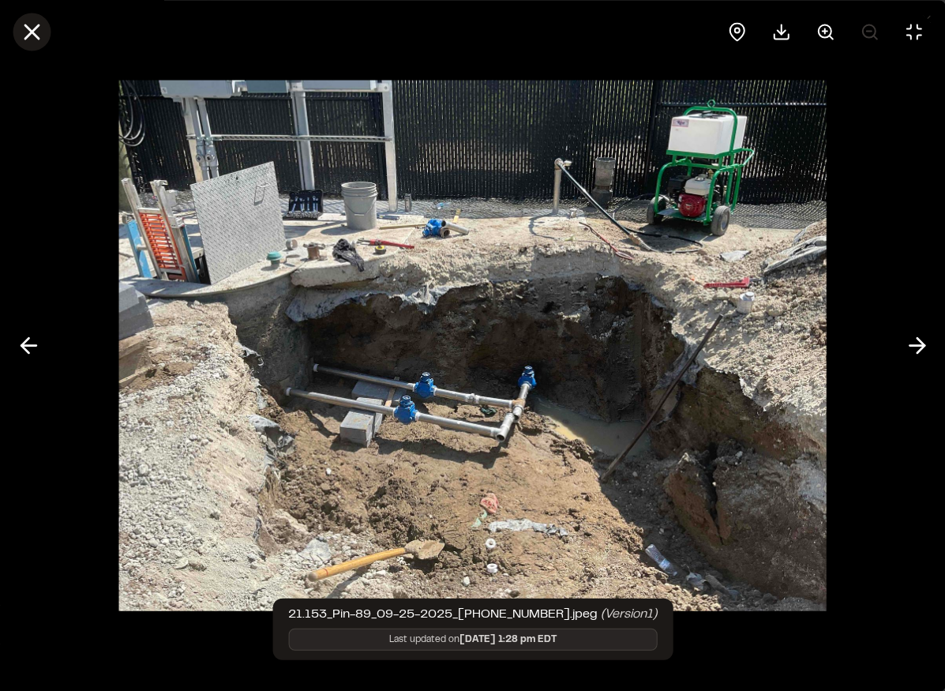
click at [39, 36] on icon at bounding box center [31, 31] width 27 height 27
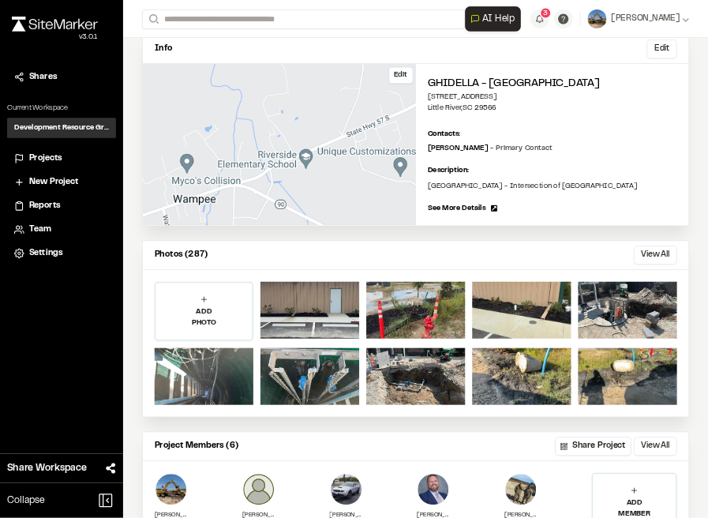
scroll to position [0, 0]
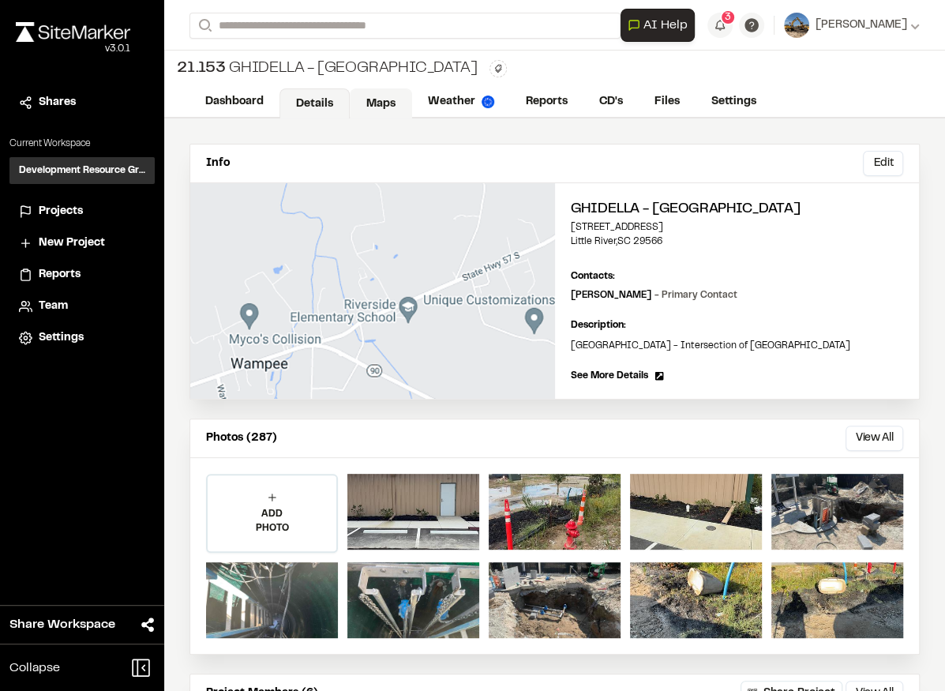
click at [379, 104] on link "Maps" at bounding box center [381, 103] width 62 height 30
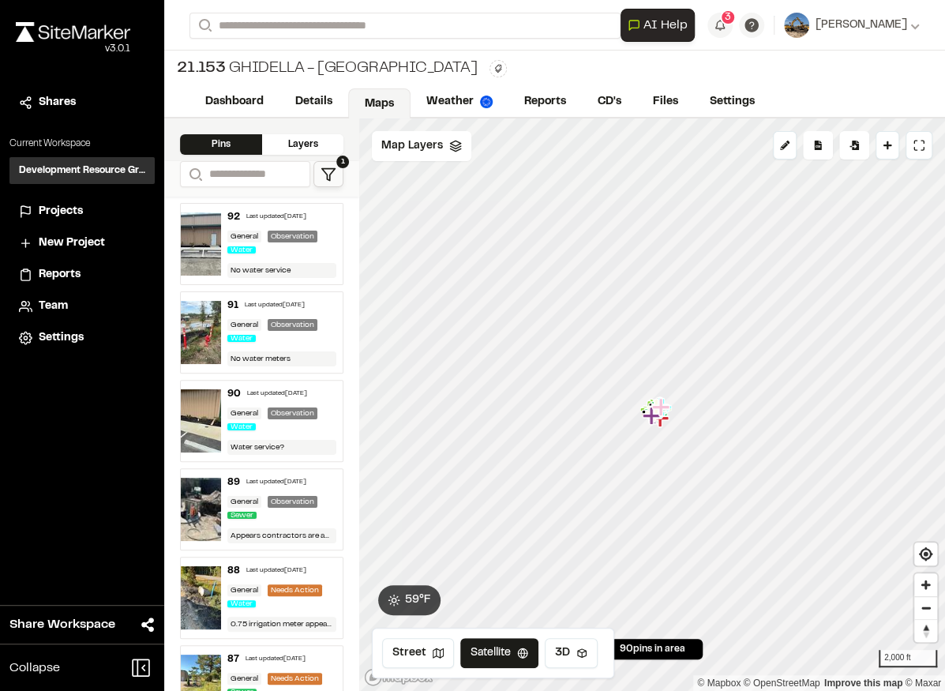
click at [246, 309] on div "91 Last updated Oct 1, 2025" at bounding box center [281, 305] width 109 height 14
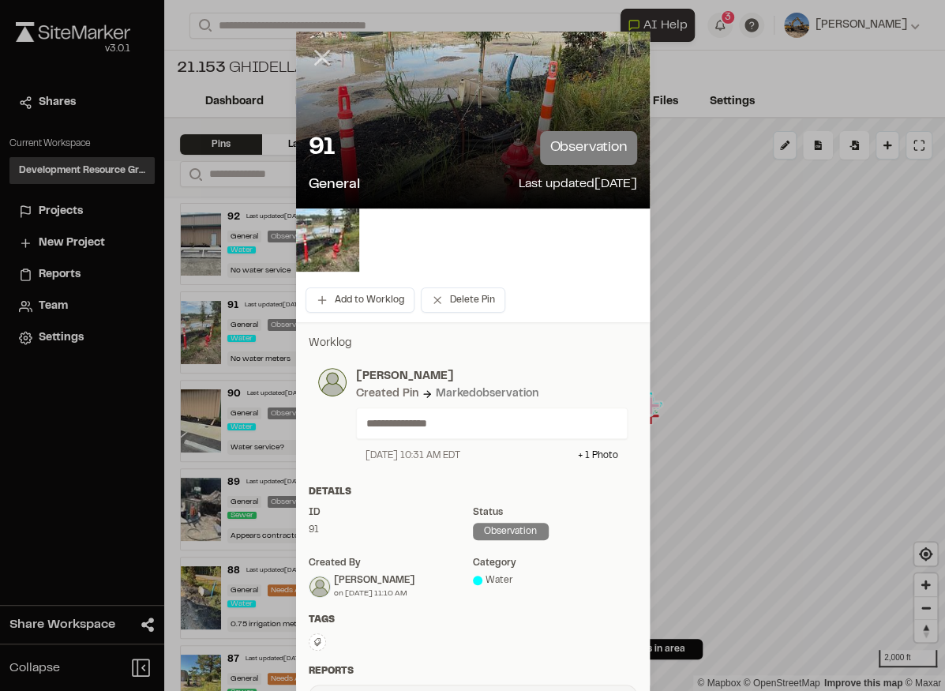
click at [323, 63] on line at bounding box center [321, 57] width 13 height 13
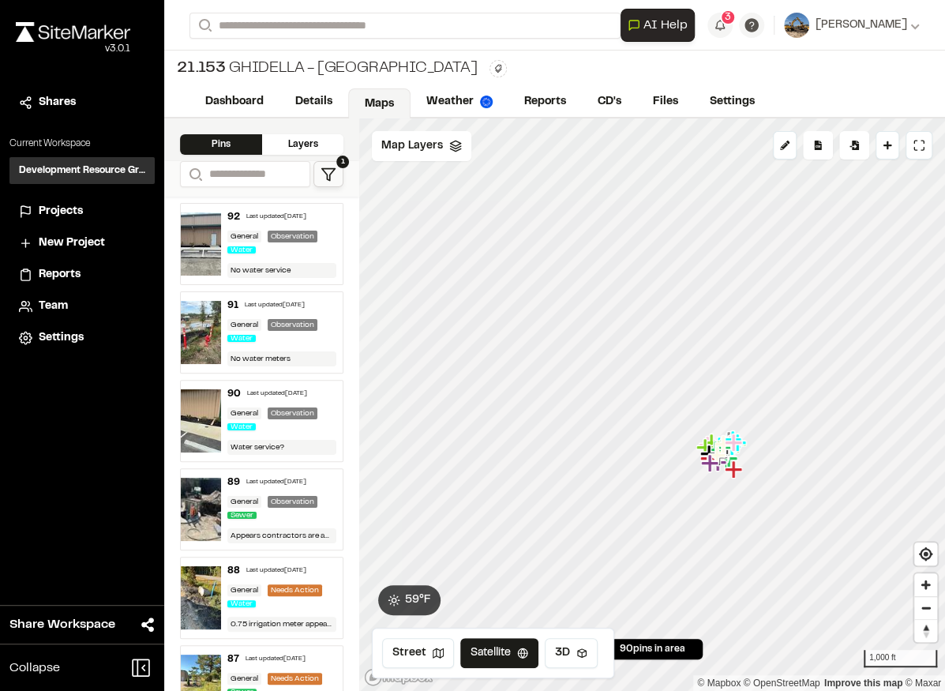
click at [270, 398] on div "90 Last updated Oct 1, 2025 General Observation Water Water service?" at bounding box center [282, 420] width 122 height 81
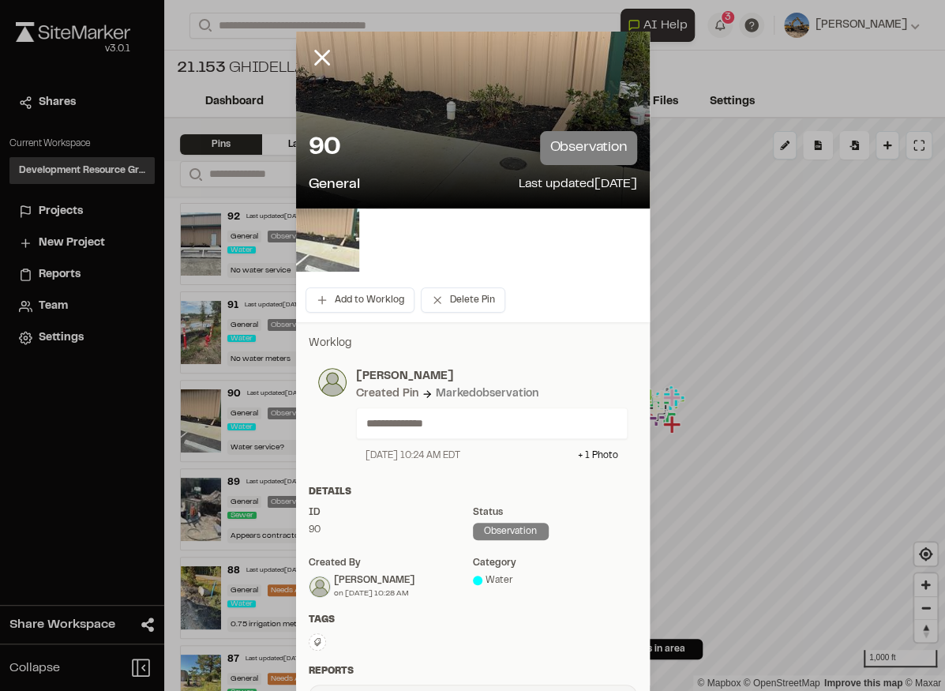
click at [305, 248] on img at bounding box center [327, 239] width 63 height 63
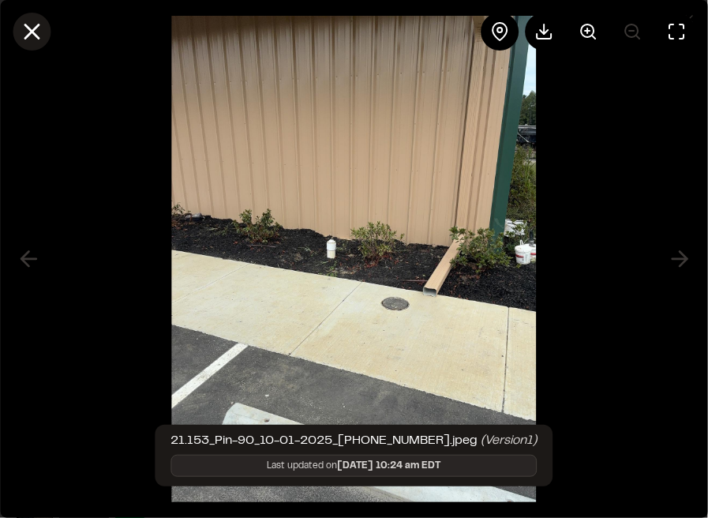
click at [19, 31] on icon at bounding box center [31, 31] width 27 height 27
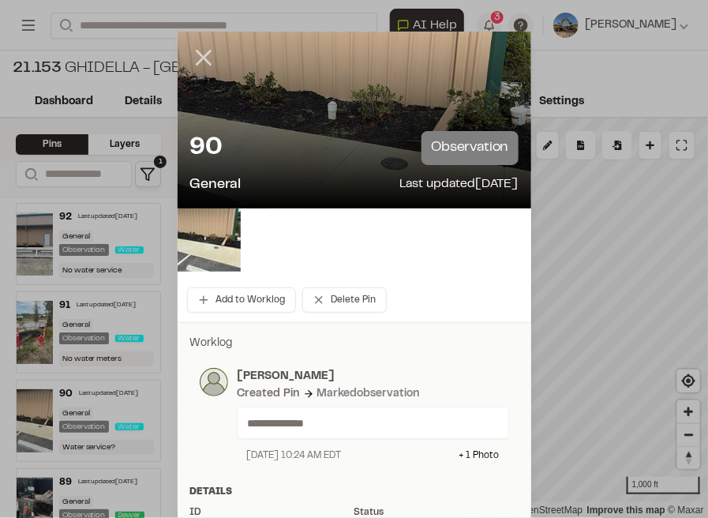
click at [192, 52] on icon at bounding box center [203, 57] width 27 height 27
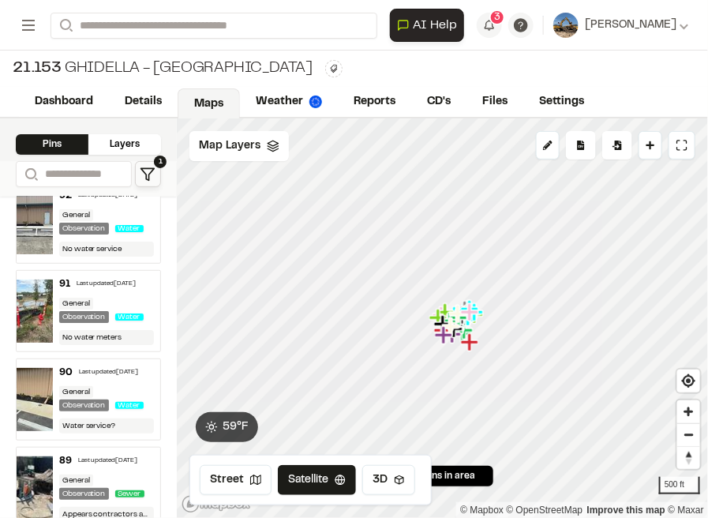
scroll to position [39, 0]
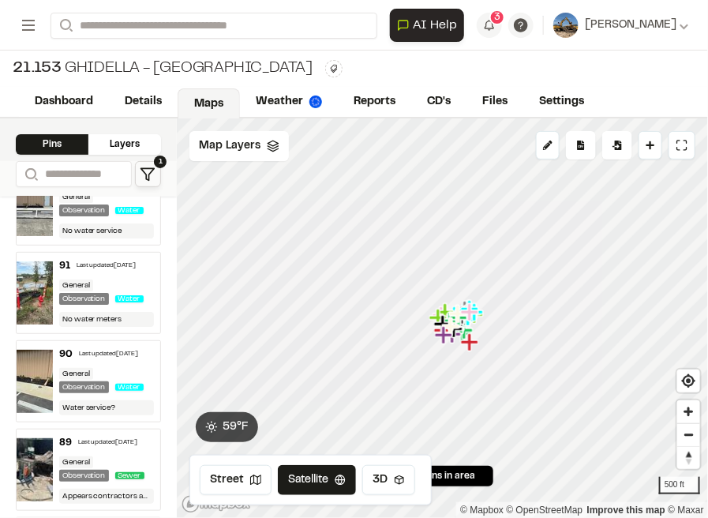
click at [90, 380] on div "General" at bounding box center [76, 374] width 34 height 12
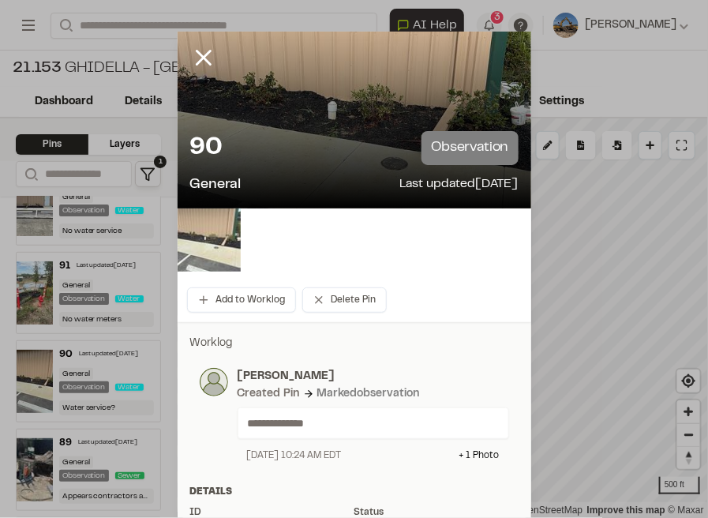
click at [213, 240] on img at bounding box center [209, 239] width 63 height 63
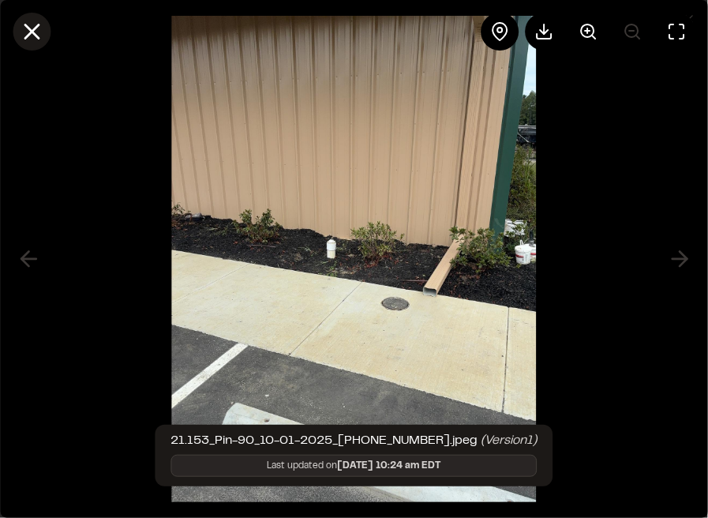
click at [32, 28] on icon at bounding box center [31, 31] width 27 height 27
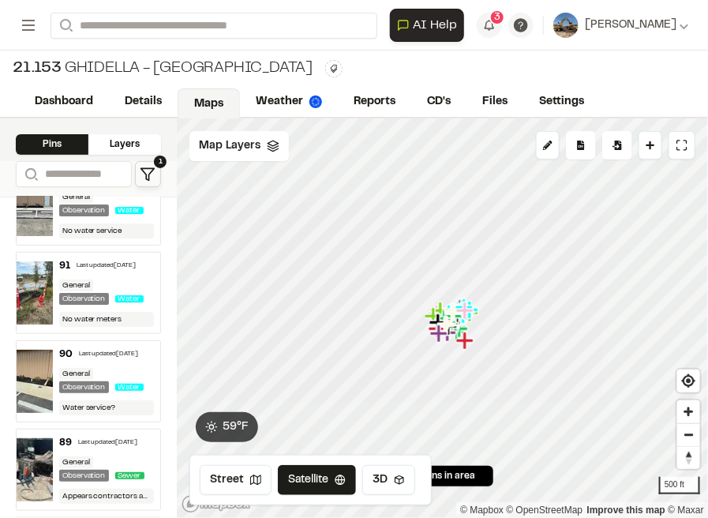
click at [43, 204] on img at bounding box center [35, 204] width 36 height 63
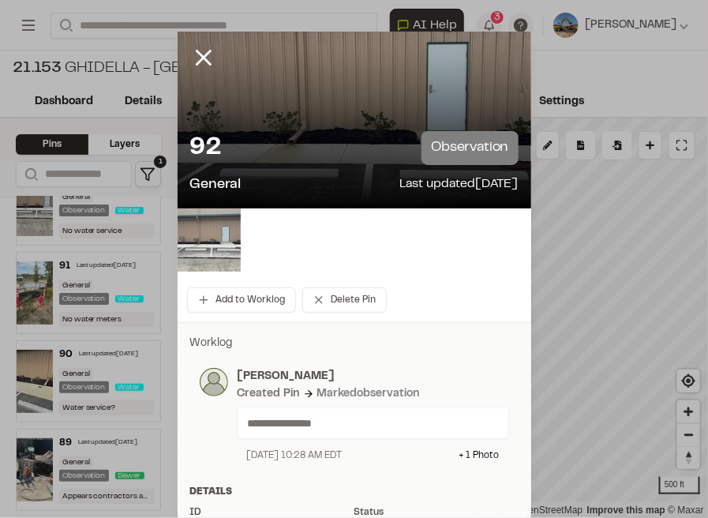
click at [213, 236] on img at bounding box center [209, 239] width 63 height 63
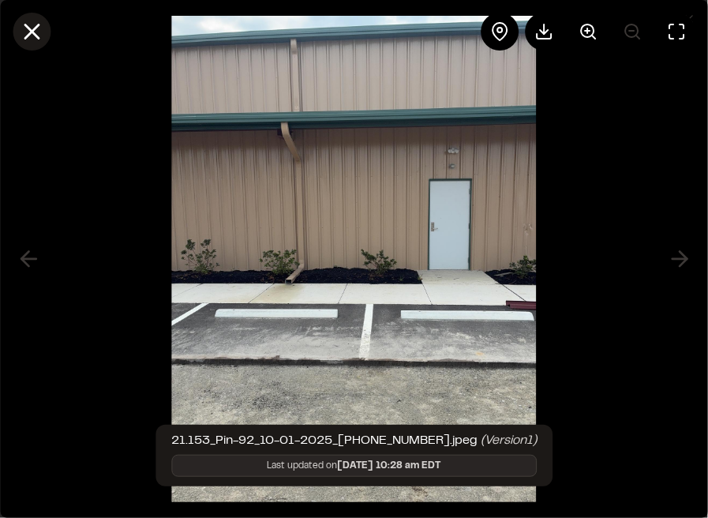
click at [32, 26] on icon at bounding box center [31, 31] width 27 height 27
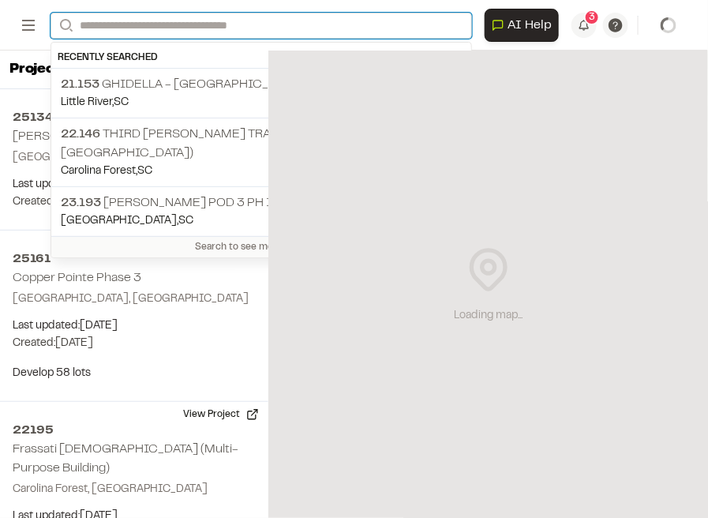
click at [227, 25] on input "Search" at bounding box center [261, 26] width 421 height 26
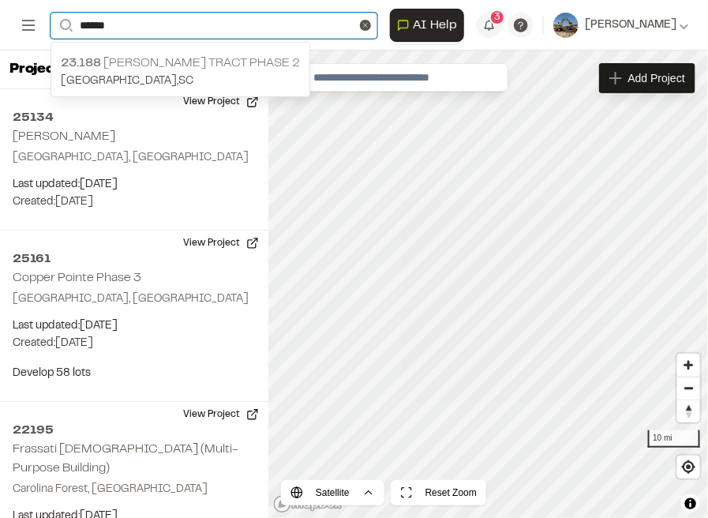
type input "******"
click at [166, 71] on p "23.188 [PERSON_NAME] Tract Phase 2" at bounding box center [180, 63] width 239 height 19
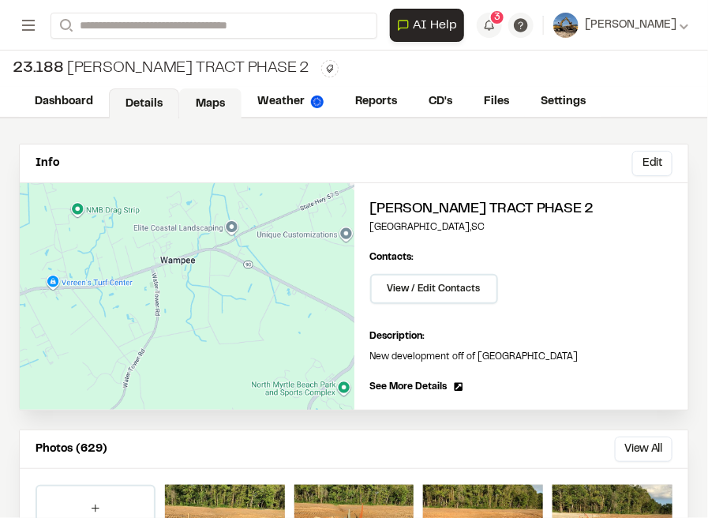
click at [224, 108] on link "Maps" at bounding box center [210, 103] width 62 height 30
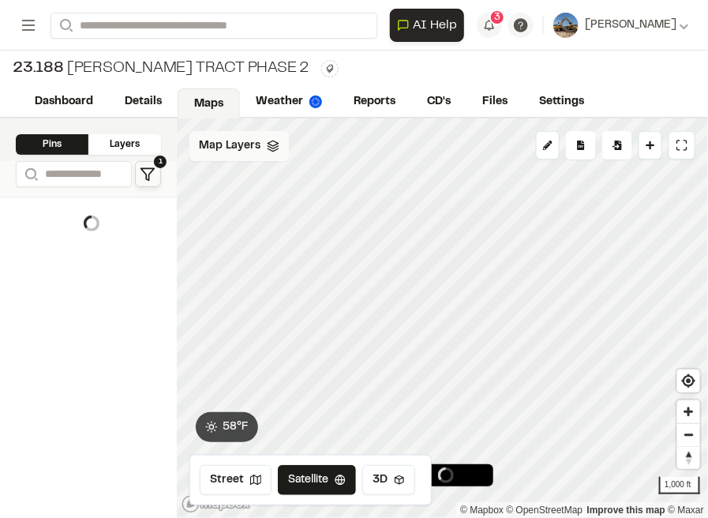
click at [269, 155] on div "Map Layers" at bounding box center [238, 146] width 99 height 30
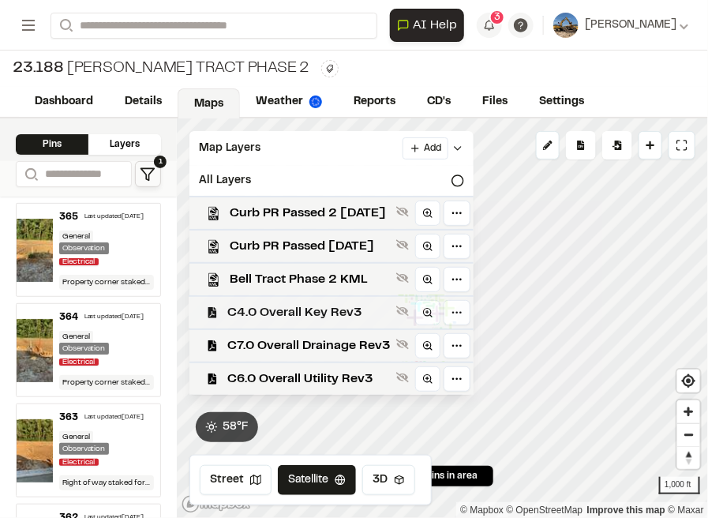
click at [373, 313] on span "C4.0 Overall Key Rev3" at bounding box center [308, 312] width 163 height 19
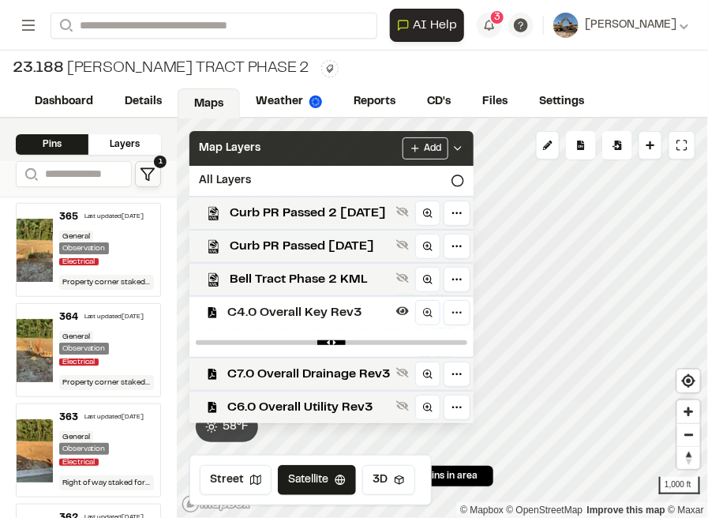
click at [464, 152] on icon at bounding box center [457, 148] width 13 height 13
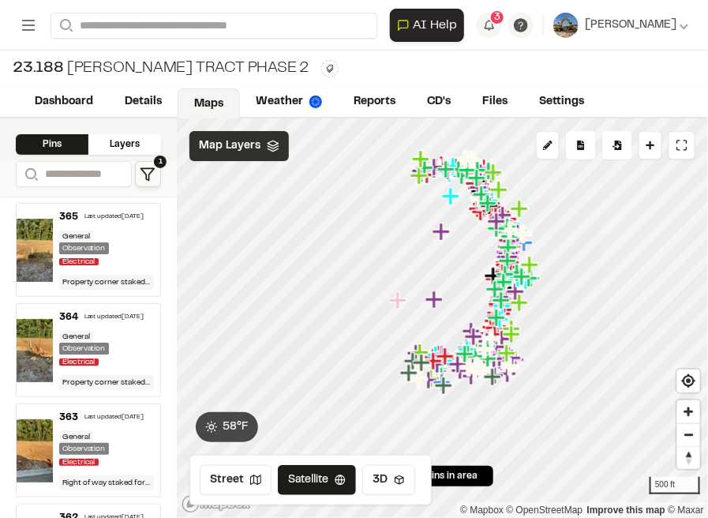
click at [509, 343] on icon "Map marker" at bounding box center [513, 334] width 21 height 21
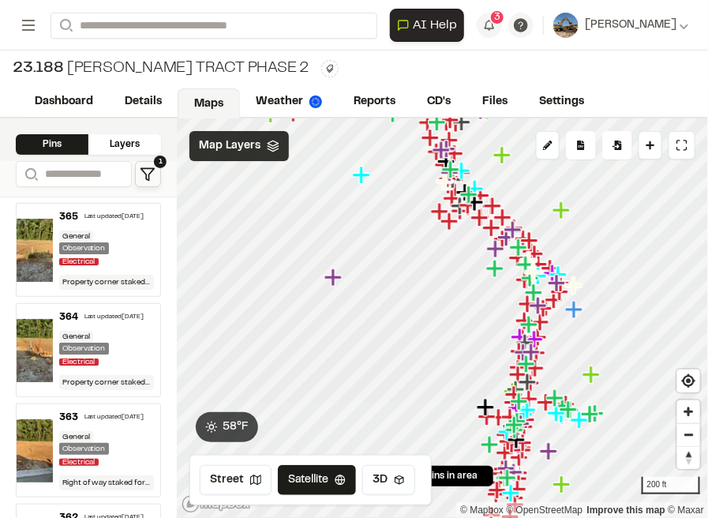
click at [599, 368] on icon "Map marker" at bounding box center [592, 375] width 21 height 21
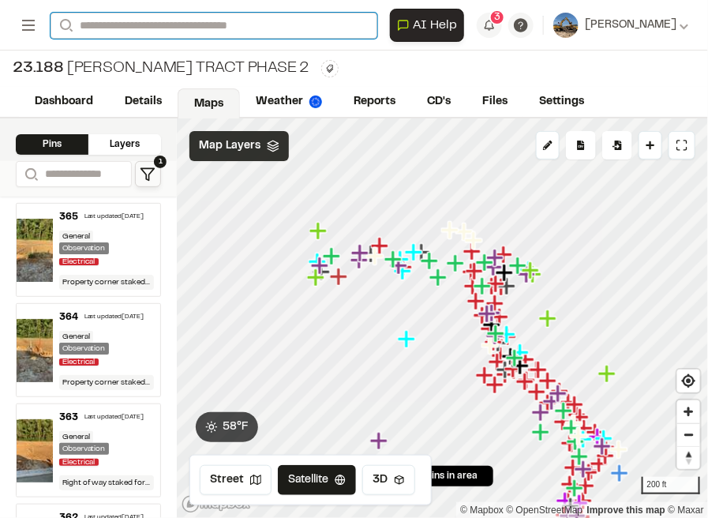
click at [140, 22] on input "Search" at bounding box center [214, 26] width 327 height 26
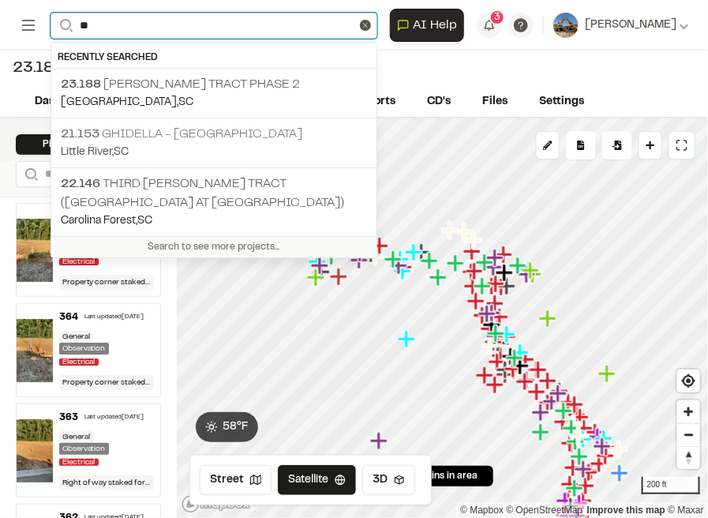
type input "***"
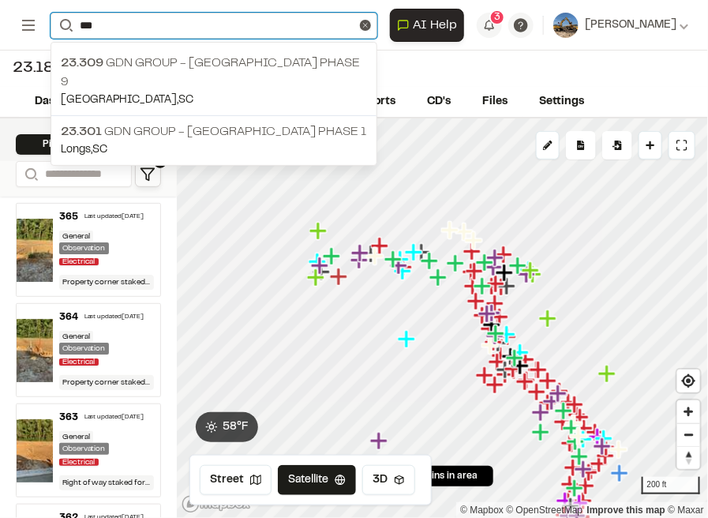
drag, startPoint x: 121, startPoint y: 27, endPoint x: 67, endPoint y: 28, distance: 53.7
click at [67, 28] on form "Search ***" at bounding box center [214, 26] width 327 height 26
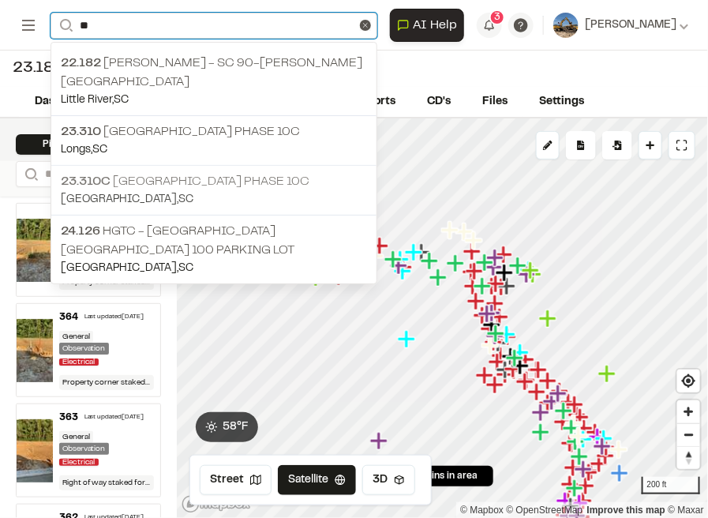
type input "**"
click at [227, 172] on p "[STREET_ADDRESS]" at bounding box center [214, 181] width 306 height 19
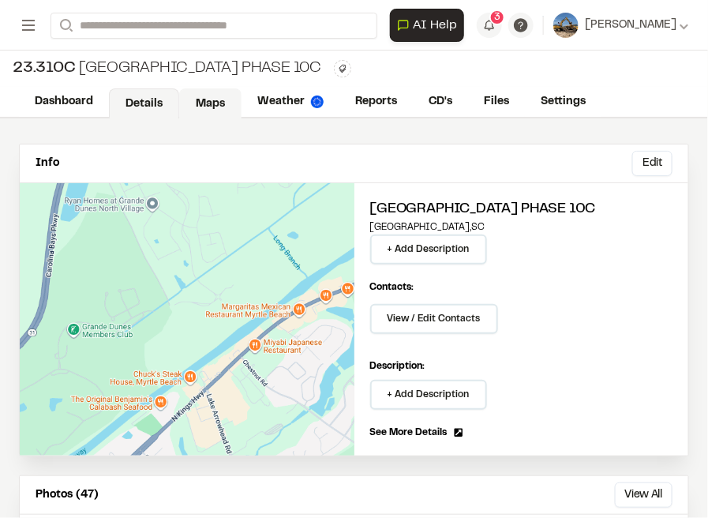
click at [210, 103] on link "Maps" at bounding box center [210, 103] width 62 height 30
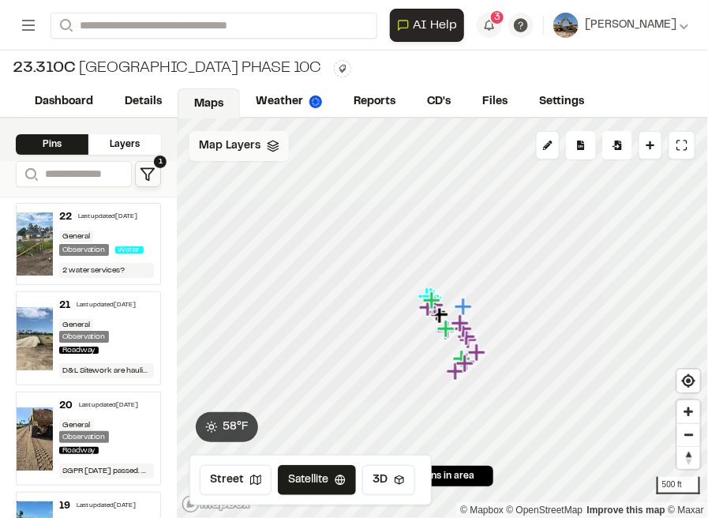
click at [282, 157] on div "Map Layers" at bounding box center [238, 146] width 99 height 30
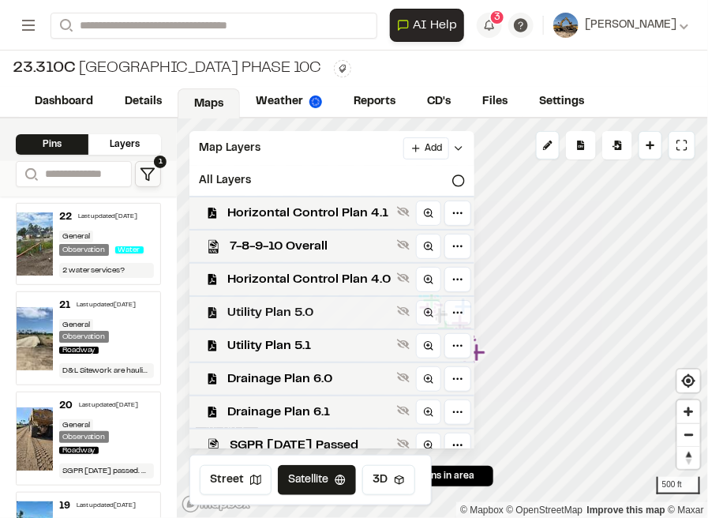
click at [328, 306] on span "Utility Plan 5.0" at bounding box center [308, 312] width 163 height 19
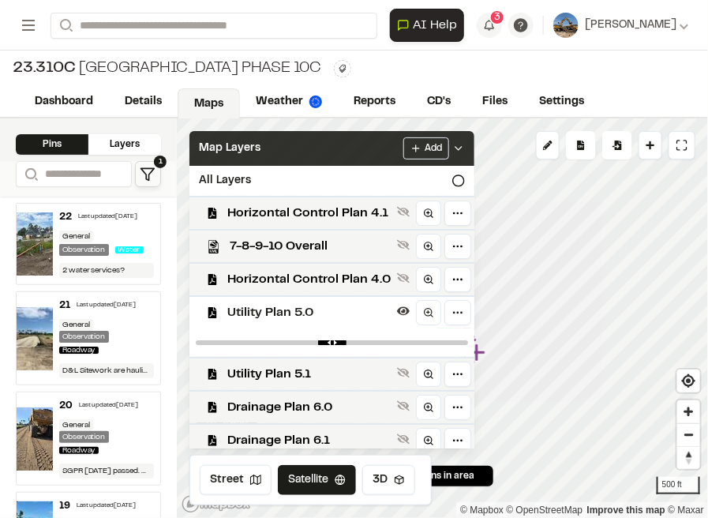
click at [460, 152] on icon at bounding box center [458, 148] width 13 height 13
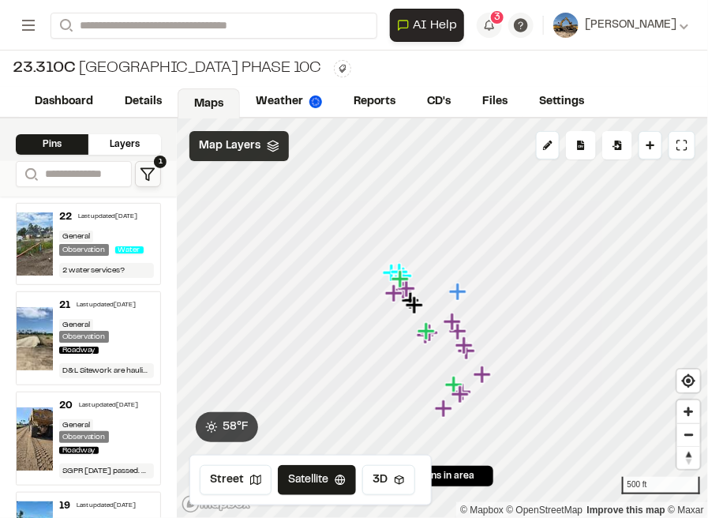
click at [274, 152] on icon at bounding box center [273, 146] width 13 height 13
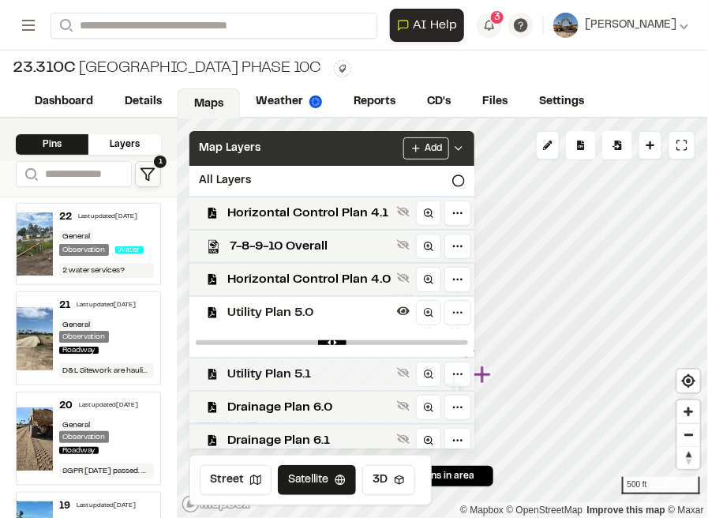
click at [346, 369] on span "Utility Plan 5.1" at bounding box center [308, 374] width 163 height 19
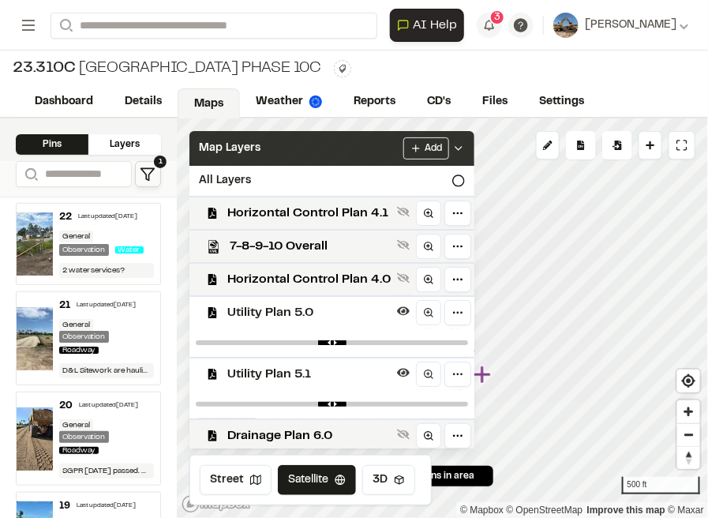
click at [465, 140] on div "Add" at bounding box center [434, 148] width 62 height 22
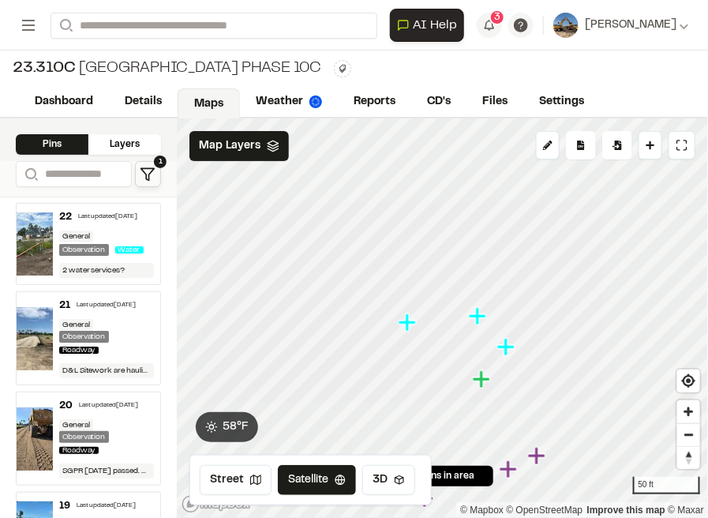
click at [408, 324] on icon "Map marker" at bounding box center [407, 321] width 17 height 17
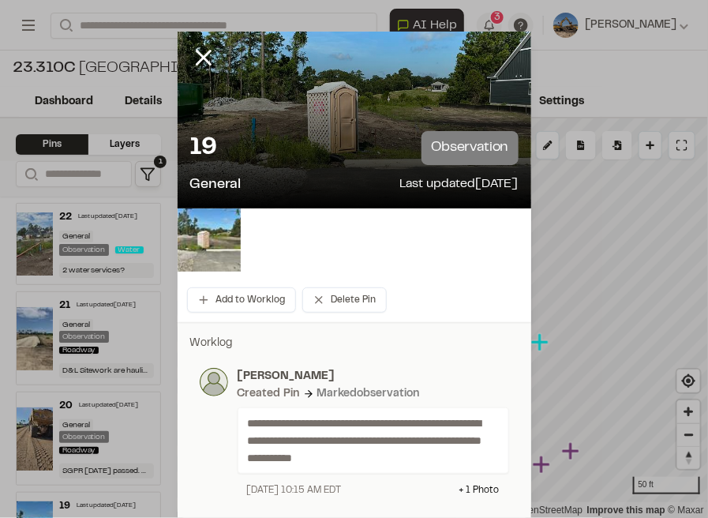
click at [205, 239] on img at bounding box center [209, 239] width 63 height 63
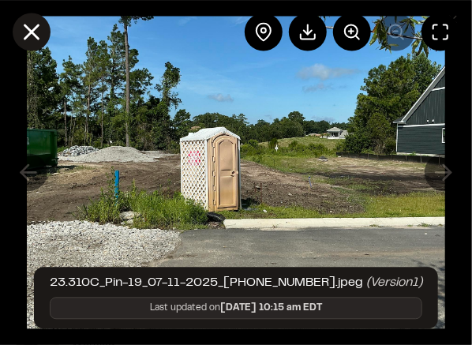
click at [35, 39] on icon at bounding box center [31, 31] width 27 height 27
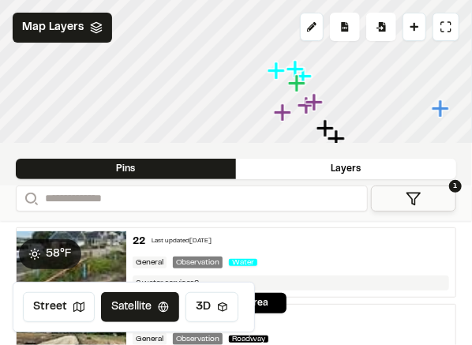
click at [294, 66] on icon "Map marker" at bounding box center [295, 68] width 17 height 17
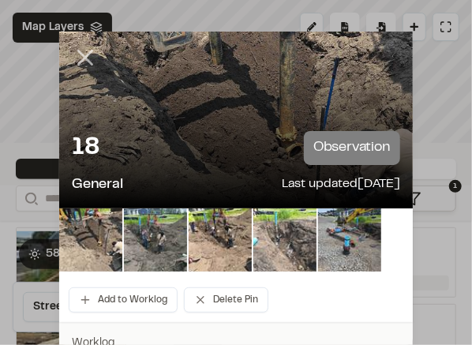
click at [81, 58] on line at bounding box center [85, 57] width 13 height 13
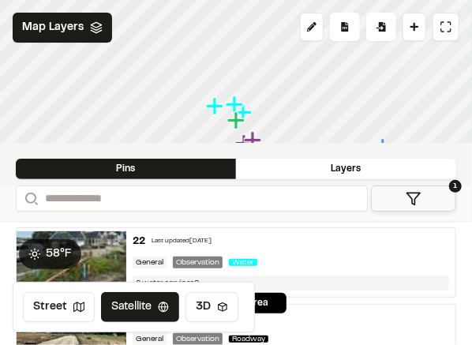
click at [250, 114] on icon "Map marker" at bounding box center [242, 111] width 17 height 17
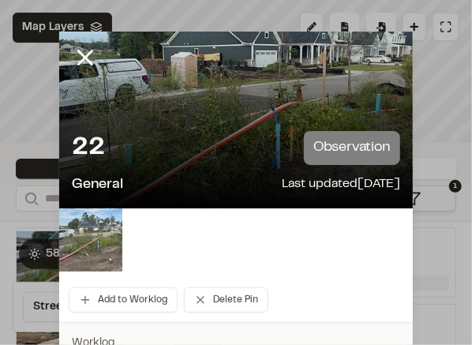
click at [91, 252] on img at bounding box center [90, 239] width 63 height 63
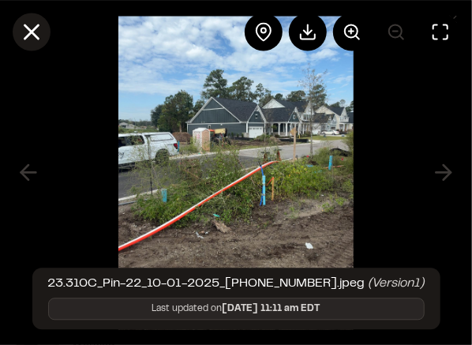
click at [36, 28] on icon at bounding box center [31, 31] width 27 height 27
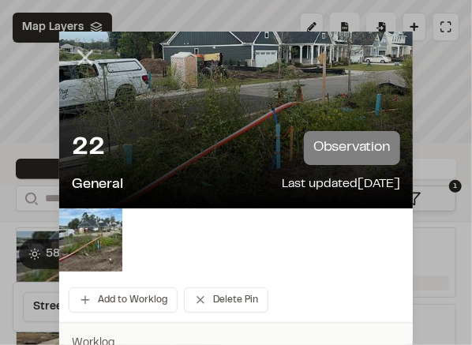
click at [86, 54] on line at bounding box center [85, 57] width 13 height 13
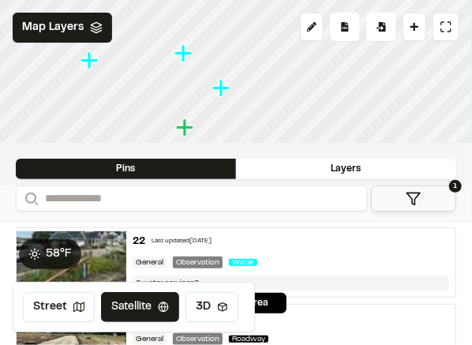
click at [224, 89] on icon "Map marker" at bounding box center [220, 87] width 17 height 17
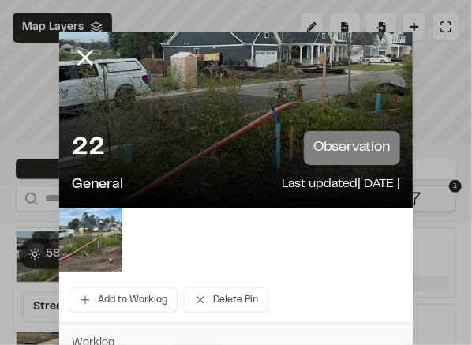
drag, startPoint x: 137, startPoint y: 148, endPoint x: 169, endPoint y: 133, distance: 35.3
click at [169, 133] on div "22 observation" at bounding box center [236, 148] width 328 height 34
drag, startPoint x: 171, startPoint y: 153, endPoint x: 155, endPoint y: 181, distance: 31.8
click at [170, 154] on div "22 observation" at bounding box center [236, 148] width 328 height 34
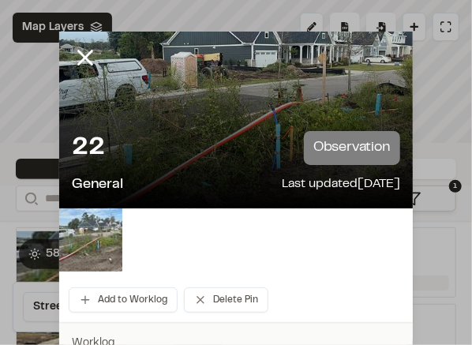
click at [104, 264] on img at bounding box center [90, 239] width 63 height 63
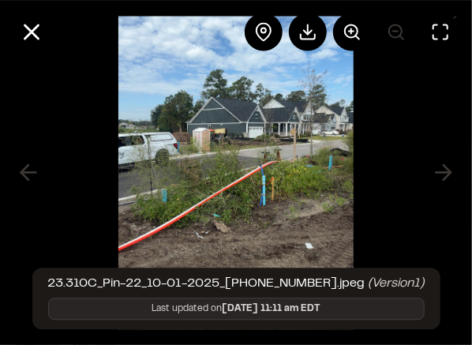
click at [167, 196] on img at bounding box center [235, 172] width 235 height 345
click at [38, 33] on icon at bounding box center [31, 31] width 27 height 27
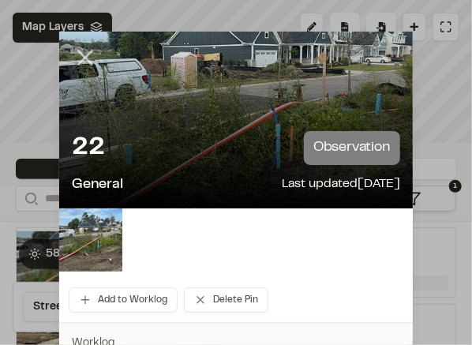
click at [84, 55] on line at bounding box center [85, 57] width 13 height 13
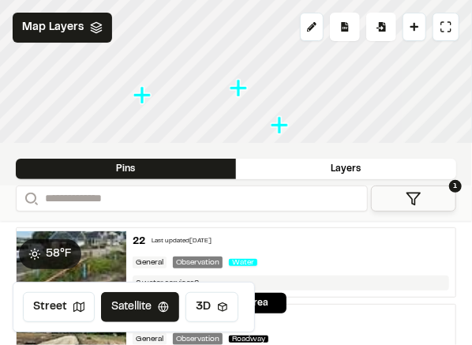
click at [150, 92] on icon "Map marker" at bounding box center [143, 95] width 21 height 21
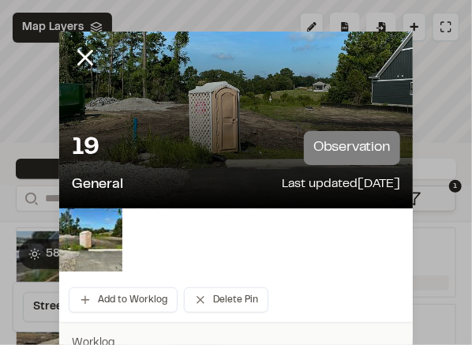
click at [167, 141] on div "19 observation" at bounding box center [236, 148] width 328 height 34
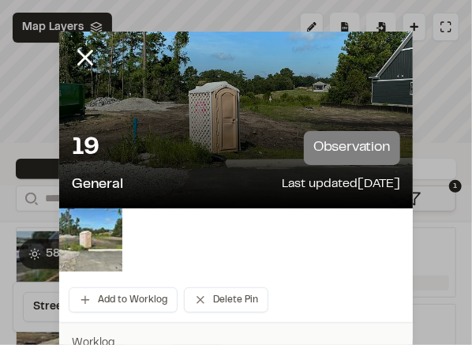
click at [110, 242] on img at bounding box center [90, 239] width 63 height 63
